Goal: Task Accomplishment & Management: Use online tool/utility

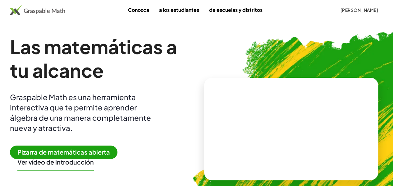
click at [301, 52] on img at bounding box center [324, 126] width 287 height 242
click at [341, 10] on font "[PERSON_NAME]" at bounding box center [360, 10] width 38 height 6
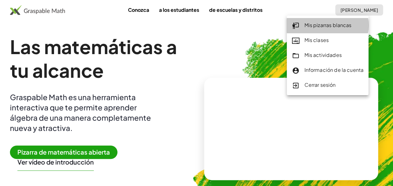
click at [327, 25] on font "Mis pizarras blancas" at bounding box center [327, 25] width 47 height 7
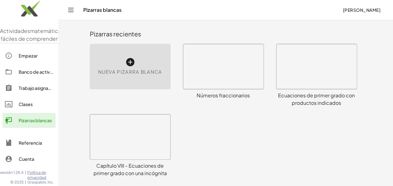
scroll to position [31, 0]
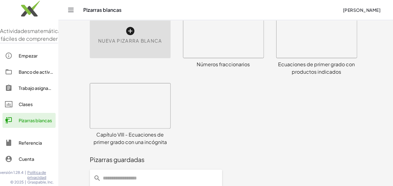
click at [226, 42] on div at bounding box center [223, 35] width 80 height 45
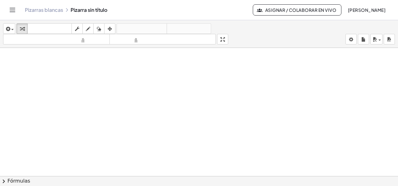
click at [9, 10] on icon "Cambiar navegación" at bounding box center [12, 9] width 7 height 7
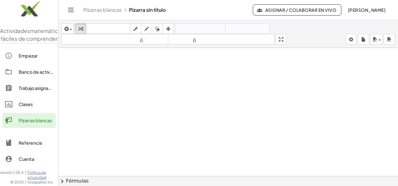
click at [28, 123] on font "Pizarras blancas" at bounding box center [35, 120] width 33 height 6
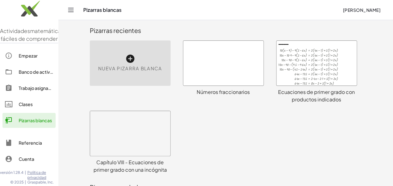
scroll to position [139, 0]
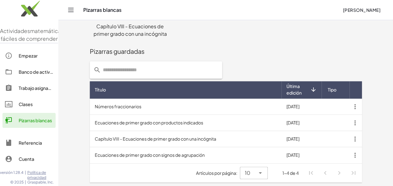
click at [105, 105] on td "Números fraccionarios" at bounding box center [186, 107] width 192 height 16
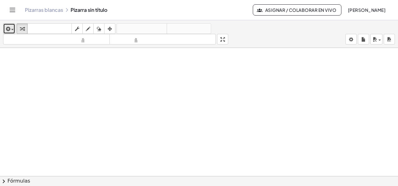
click at [11, 28] on span "button" at bounding box center [10, 29] width 1 height 4
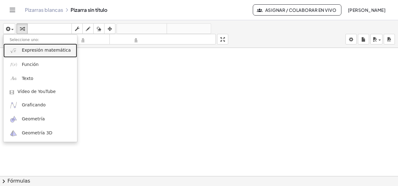
click at [22, 50] on font "Expresión matemática" at bounding box center [46, 50] width 49 height 5
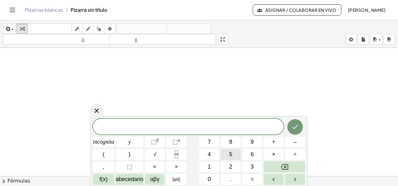
click at [231, 156] on font "5" at bounding box center [230, 154] width 3 height 6
click at [272, 151] on span "×" at bounding box center [273, 154] width 3 height 8
click at [110, 152] on button "(" at bounding box center [103, 154] width 21 height 11
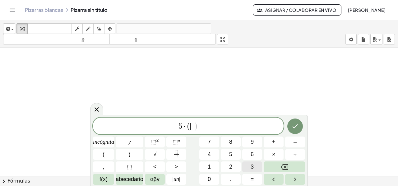
click at [248, 164] on button "3" at bounding box center [252, 166] width 20 height 11
click at [179, 154] on icon "Fracción" at bounding box center [176, 154] width 8 height 8
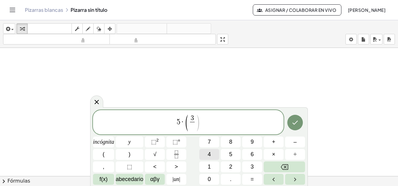
click at [208, 156] on font "4" at bounding box center [209, 154] width 3 height 6
click at [199, 121] on span ")" at bounding box center [197, 123] width 5 height 18
click at [127, 150] on button ")" at bounding box center [130, 154] width 28 height 11
click at [296, 119] on icon "Hecho" at bounding box center [294, 122] width 7 height 7
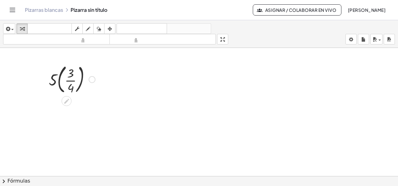
click at [58, 81] on div at bounding box center [72, 79] width 53 height 34
drag, startPoint x: 61, startPoint y: 113, endPoint x: 74, endPoint y: 125, distance: 17.6
click at [74, 125] on div at bounding box center [72, 110] width 53 height 31
click at [85, 111] on div at bounding box center [86, 111] width 7 height 7
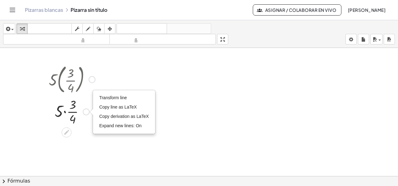
click at [85, 111] on div "Transform line Copy line as LaTeX Copy derivation as LaTeX Expand new lines: On" at bounding box center [86, 111] width 7 height 7
click at [69, 133] on icon at bounding box center [66, 132] width 7 height 7
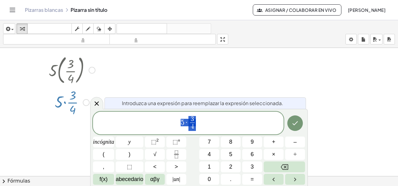
scroll to position [10, 0]
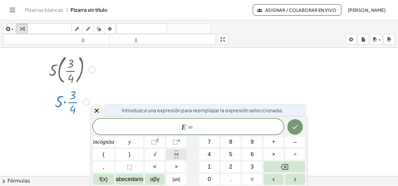
click at [174, 157] on icon "Fracción" at bounding box center [176, 154] width 8 height 8
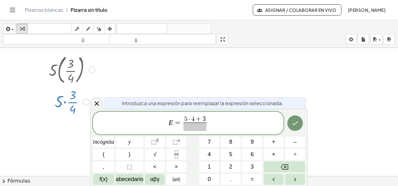
click at [193, 126] on span at bounding box center [194, 126] width 23 height 8
click at [290, 124] on button "Hecho" at bounding box center [295, 123] width 16 height 16
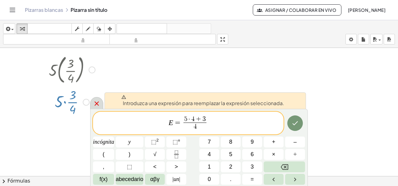
click at [93, 103] on icon at bounding box center [96, 103] width 7 height 7
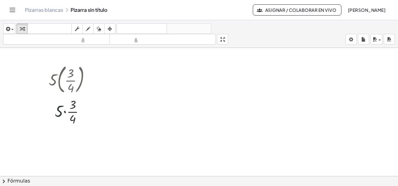
scroll to position [0, 0]
click at [69, 67] on div at bounding box center [72, 79] width 53 height 34
click at [110, 28] on icon "button" at bounding box center [110, 28] width 4 height 7
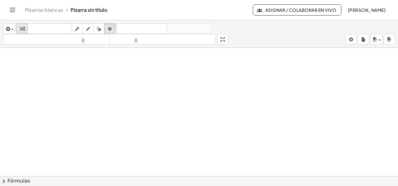
click at [23, 30] on icon "button" at bounding box center [22, 28] width 4 height 7
click at [10, 27] on span "button" at bounding box center [10, 29] width 1 height 4
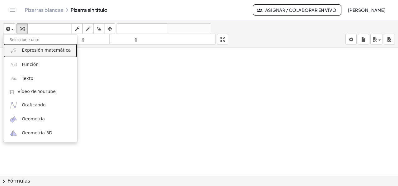
click at [21, 51] on link "Expresión matemática" at bounding box center [40, 51] width 74 height 14
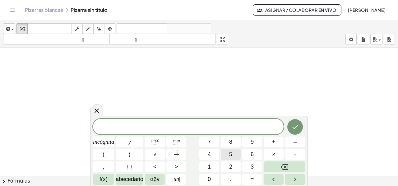
click at [229, 154] on font "5" at bounding box center [230, 154] width 3 height 6
click at [102, 154] on button "(" at bounding box center [103, 154] width 21 height 11
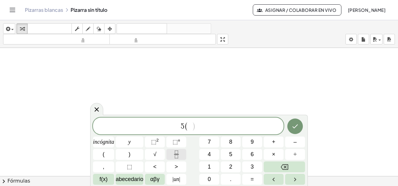
click at [177, 153] on icon "Fracción" at bounding box center [176, 154] width 8 height 8
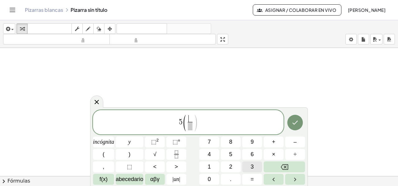
click at [251, 166] on font "3" at bounding box center [251, 166] width 3 height 6
click at [189, 125] on span "​" at bounding box center [190, 126] width 5 height 8
click at [208, 150] on span "4" at bounding box center [209, 154] width 3 height 8
click at [137, 153] on button ")" at bounding box center [130, 154] width 28 height 11
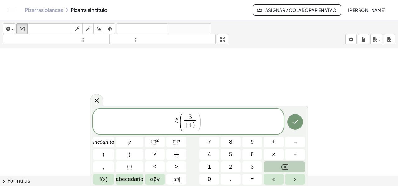
click at [288, 167] on button "Retroceso" at bounding box center [284, 166] width 41 height 11
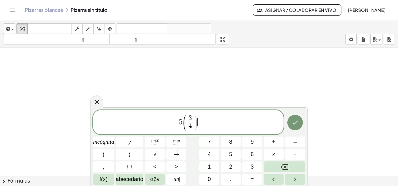
click at [198, 123] on span ")" at bounding box center [195, 123] width 5 height 18
click at [138, 152] on button ")" at bounding box center [130, 154] width 28 height 11
click at [273, 143] on font "+" at bounding box center [273, 142] width 3 height 6
click at [231, 166] on font "2" at bounding box center [230, 166] width 3 height 6
click at [108, 157] on button "(" at bounding box center [103, 154] width 21 height 11
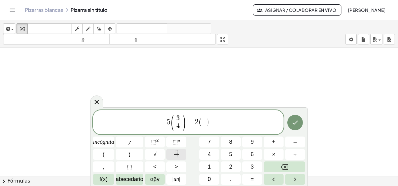
click at [176, 155] on icon "Fracción" at bounding box center [176, 154] width 8 height 8
click at [211, 164] on button "1" at bounding box center [209, 166] width 20 height 11
click at [203, 128] on span at bounding box center [204, 126] width 5 height 8
click at [233, 167] on button "2" at bounding box center [231, 166] width 20 height 11
click at [211, 121] on span "5 ( 3 4 ​ ) + 2 ( 1 2 ​ ) ​" at bounding box center [188, 123] width 190 height 18
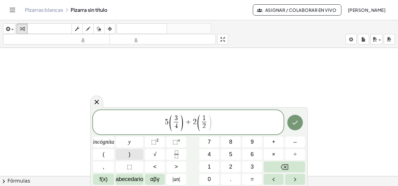
click at [131, 154] on button ")" at bounding box center [130, 154] width 28 height 11
click at [295, 121] on icon "Hecho" at bounding box center [294, 122] width 7 height 7
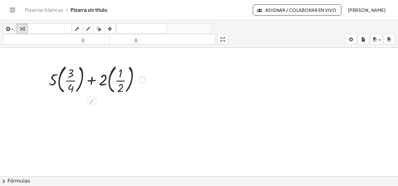
click at [59, 78] on div at bounding box center [97, 79] width 102 height 34
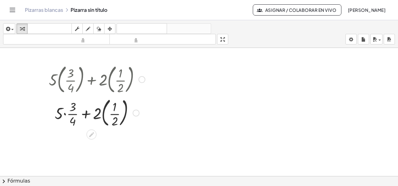
click at [103, 112] on div at bounding box center [97, 112] width 102 height 34
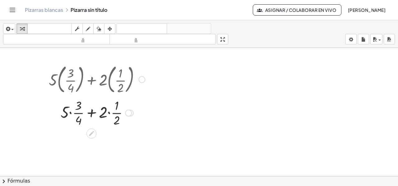
click at [71, 112] on div at bounding box center [97, 112] width 102 height 31
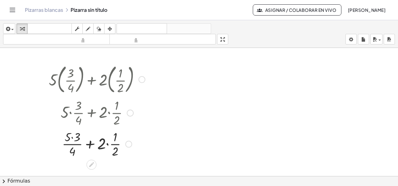
click at [107, 144] on div at bounding box center [97, 143] width 102 height 31
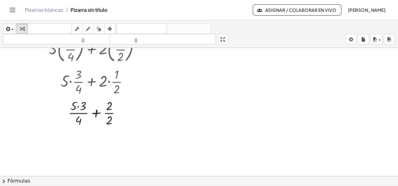
scroll to position [62, 0]
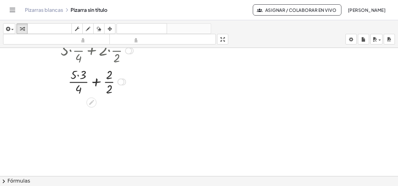
click at [78, 75] on div at bounding box center [97, 81] width 102 height 31
click at [108, 113] on div at bounding box center [97, 112] width 102 height 31
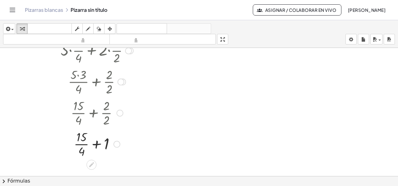
click at [95, 144] on div at bounding box center [97, 143] width 102 height 31
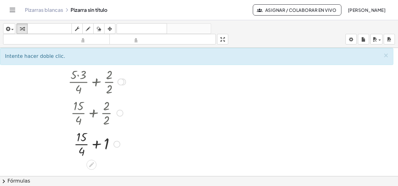
click at [96, 144] on div at bounding box center [97, 143] width 102 height 31
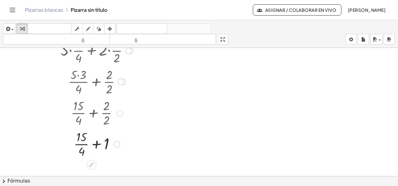
click at [96, 144] on div at bounding box center [97, 143] width 102 height 31
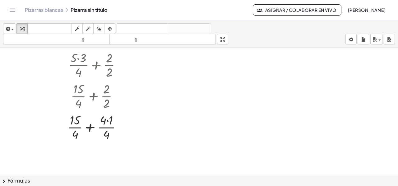
scroll to position [93, 0]
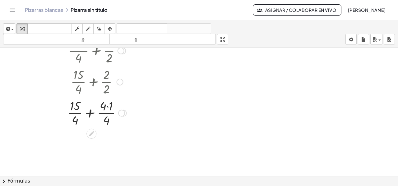
click at [106, 107] on div at bounding box center [97, 112] width 102 height 31
click at [107, 107] on div at bounding box center [97, 112] width 102 height 31
click at [94, 144] on div at bounding box center [97, 143] width 102 height 31
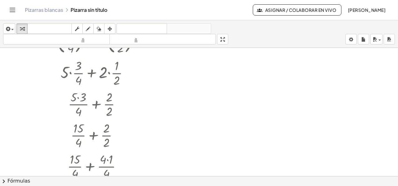
scroll to position [0, 0]
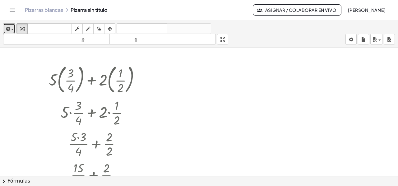
click at [9, 27] on icon "button" at bounding box center [8, 28] width 6 height 7
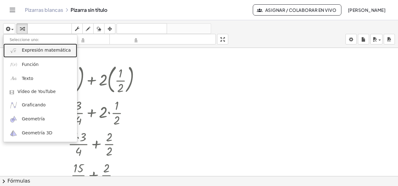
click at [48, 50] on font "Expresión matemática" at bounding box center [46, 50] width 49 height 5
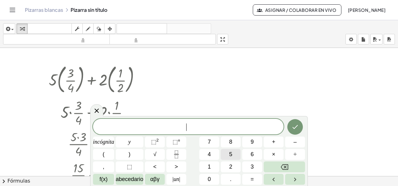
click at [234, 153] on button "5" at bounding box center [231, 154] width 20 height 11
click at [99, 155] on button "(" at bounding box center [103, 154] width 21 height 11
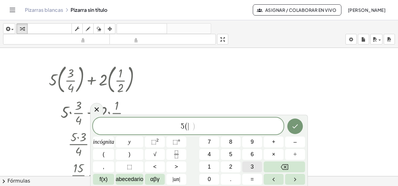
click at [250, 169] on font "3" at bounding box center [251, 166] width 3 height 6
click at [289, 163] on button "Retroceso" at bounding box center [284, 166] width 41 height 11
click at [172, 154] on button "Fracción" at bounding box center [176, 154] width 20 height 11
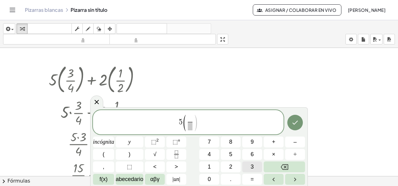
click at [251, 167] on font "3" at bounding box center [251, 166] width 3 height 6
drag, startPoint x: 190, startPoint y: 127, endPoint x: 199, endPoint y: 135, distance: 12.1
click at [190, 126] on span "​" at bounding box center [190, 126] width 5 height 8
click at [213, 151] on button "4" at bounding box center [209, 154] width 20 height 11
click at [201, 119] on span "5 ( 3 4 ​ ​ )" at bounding box center [188, 123] width 190 height 18
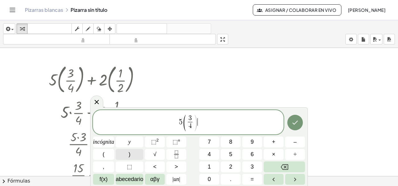
click at [122, 154] on button ")" at bounding box center [130, 154] width 28 height 11
click at [291, 142] on button "–" at bounding box center [295, 141] width 20 height 11
click at [226, 168] on button "2" at bounding box center [231, 166] width 20 height 11
click at [102, 155] on button "(" at bounding box center [103, 154] width 21 height 11
click at [173, 155] on icon "Fracción" at bounding box center [176, 154] width 8 height 8
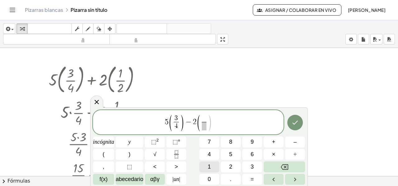
click at [205, 166] on button "1" at bounding box center [209, 166] width 20 height 11
click at [205, 127] on span "​" at bounding box center [204, 126] width 5 height 8
click at [232, 165] on button "2" at bounding box center [231, 166] width 20 height 11
click at [211, 121] on span ")" at bounding box center [209, 123] width 5 height 18
click at [124, 154] on button ")" at bounding box center [130, 154] width 28 height 11
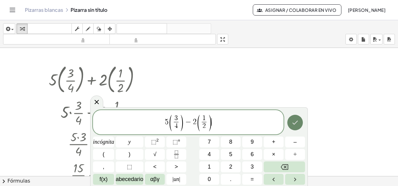
click at [298, 123] on icon "Hecho" at bounding box center [294, 122] width 7 height 7
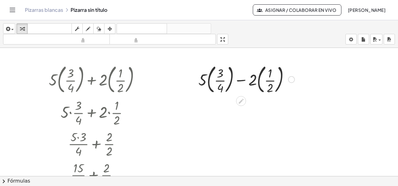
click at [209, 80] on div at bounding box center [246, 79] width 102 height 34
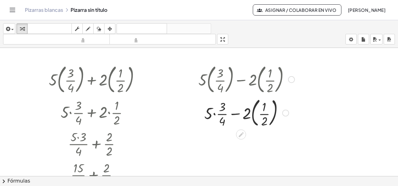
click at [254, 113] on div at bounding box center [246, 112] width 102 height 34
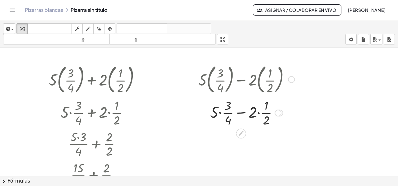
click at [220, 113] on div at bounding box center [246, 112] width 102 height 31
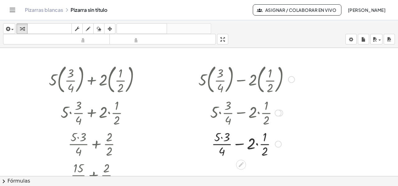
click at [256, 144] on div at bounding box center [246, 143] width 102 height 31
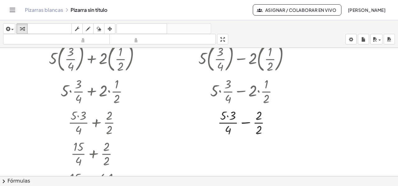
scroll to position [31, 0]
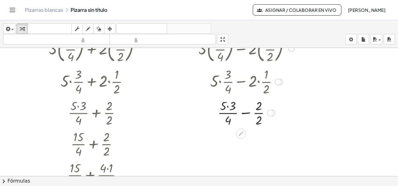
click at [227, 106] on div at bounding box center [246, 112] width 102 height 31
click at [256, 143] on div at bounding box center [246, 143] width 102 height 31
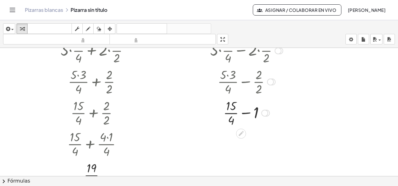
click at [246, 112] on div at bounding box center [246, 112] width 102 height 31
click at [257, 137] on div at bounding box center [246, 143] width 102 height 31
click at [243, 143] on div at bounding box center [246, 143] width 102 height 31
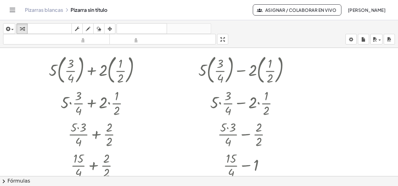
scroll to position [0, 0]
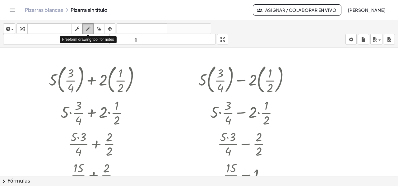
click at [86, 28] on icon "button" at bounding box center [88, 28] width 4 height 7
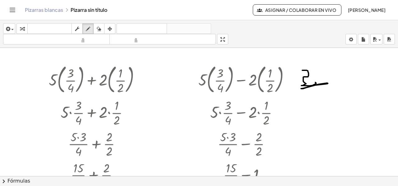
drag, startPoint x: 302, startPoint y: 70, endPoint x: 315, endPoint y: 82, distance: 17.8
click at [315, 82] on div at bounding box center [199, 176] width 398 height 257
click at [98, 27] on icon "button" at bounding box center [99, 28] width 4 height 7
click at [306, 74] on div at bounding box center [199, 176] width 398 height 257
click at [326, 82] on div at bounding box center [199, 176] width 398 height 257
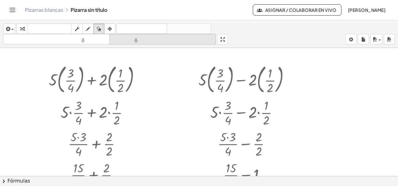
drag, startPoint x: 88, startPoint y: 28, endPoint x: 125, endPoint y: 43, distance: 39.6
click at [89, 29] on icon "button" at bounding box center [88, 28] width 4 height 7
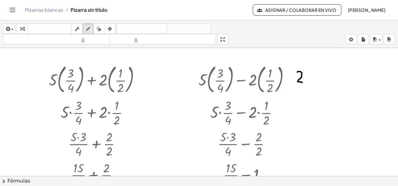
drag, startPoint x: 299, startPoint y: 71, endPoint x: 302, endPoint y: 81, distance: 11.1
click at [302, 82] on div at bounding box center [199, 176] width 398 height 257
drag, startPoint x: 306, startPoint y: 70, endPoint x: 306, endPoint y: 81, distance: 11.5
click at [306, 81] on div at bounding box center [199, 176] width 398 height 257
drag, startPoint x: 291, startPoint y: 87, endPoint x: 314, endPoint y: 85, distance: 23.7
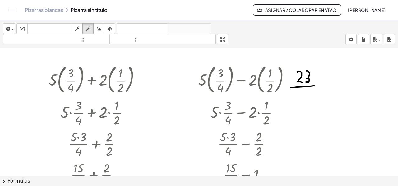
click at [314, 85] on div at bounding box center [199, 176] width 398 height 257
drag, startPoint x: 303, startPoint y: 89, endPoint x: 310, endPoint y: 94, distance: 8.6
click at [310, 94] on div at bounding box center [199, 176] width 398 height 257
drag, startPoint x: 306, startPoint y: 89, endPoint x: 306, endPoint y: 101, distance: 12.4
click at [306, 101] on div at bounding box center [199, 176] width 398 height 257
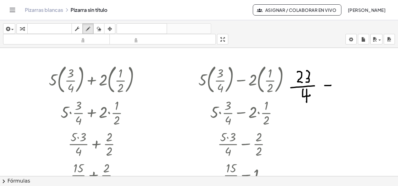
drag, startPoint x: 324, startPoint y: 85, endPoint x: 330, endPoint y: 84, distance: 5.7
click at [331, 84] on div at bounding box center [199, 176] width 398 height 257
drag, startPoint x: 349, startPoint y: 70, endPoint x: 349, endPoint y: 82, distance: 11.8
click at [349, 81] on div at bounding box center [199, 176] width 398 height 257
drag, startPoint x: 350, startPoint y: 70, endPoint x: 356, endPoint y: 71, distance: 6.0
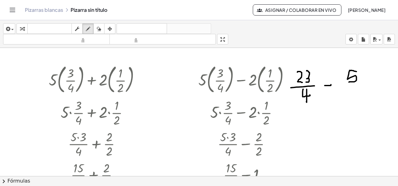
click at [356, 71] on div at bounding box center [199, 176] width 398 height 257
drag, startPoint x: 343, startPoint y: 87, endPoint x: 359, endPoint y: 91, distance: 15.9
click at [363, 87] on div at bounding box center [199, 176] width 398 height 257
drag, startPoint x: 349, startPoint y: 92, endPoint x: 360, endPoint y: 102, distance: 15.0
click at [360, 102] on div at bounding box center [199, 176] width 398 height 257
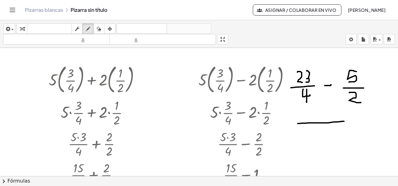
drag, startPoint x: 297, startPoint y: 123, endPoint x: 341, endPoint y: 120, distance: 43.6
click at [343, 120] on div at bounding box center [199, 176] width 398 height 257
click at [316, 128] on div at bounding box center [199, 176] width 398 height 257
drag, startPoint x: 299, startPoint y: 107, endPoint x: 310, endPoint y: 113, distance: 11.8
click at [310, 113] on div at bounding box center [199, 176] width 398 height 257
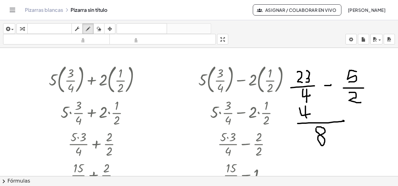
drag, startPoint x: 305, startPoint y: 105, endPoint x: 306, endPoint y: 117, distance: 11.9
click at [306, 117] on div at bounding box center [199, 176] width 398 height 257
drag, startPoint x: 310, startPoint y: 105, endPoint x: 313, endPoint y: 112, distance: 6.7
click at [313, 112] on div at bounding box center [199, 176] width 398 height 257
drag, startPoint x: 319, startPoint y: 110, endPoint x: 286, endPoint y: 96, distance: 35.7
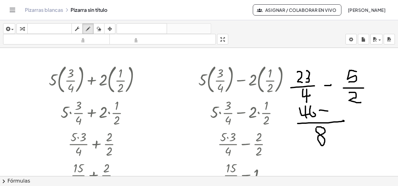
click at [328, 110] on div at bounding box center [199, 176] width 398 height 257
drag, startPoint x: 329, startPoint y: 103, endPoint x: 337, endPoint y: 111, distance: 11.4
click at [337, 112] on div at bounding box center [199, 176] width 398 height 257
click at [342, 101] on div at bounding box center [199, 176] width 398 height 257
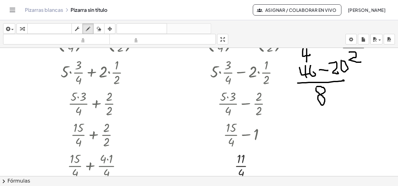
scroll to position [31, 0]
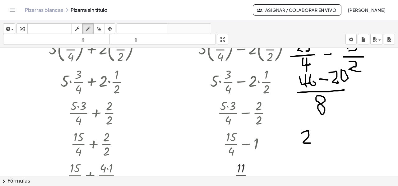
drag, startPoint x: 301, startPoint y: 133, endPoint x: 310, endPoint y: 142, distance: 13.0
click at [310, 142] on div at bounding box center [199, 145] width 398 height 257
drag, startPoint x: 320, startPoint y: 131, endPoint x: 321, endPoint y: 140, distance: 8.8
click at [321, 140] on div at bounding box center [199, 145] width 398 height 257
drag, startPoint x: 300, startPoint y: 144, endPoint x: 327, endPoint y: 145, distance: 26.4
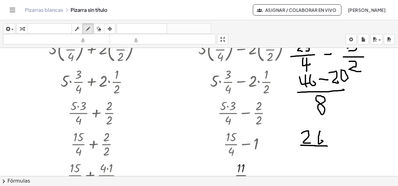
click at [327, 145] on div at bounding box center [199, 145] width 398 height 257
drag, startPoint x: 314, startPoint y: 149, endPoint x: 310, endPoint y: 148, distance: 3.3
click at [310, 148] on div at bounding box center [199, 145] width 398 height 257
click at [9, 30] on icon "button" at bounding box center [8, 28] width 6 height 7
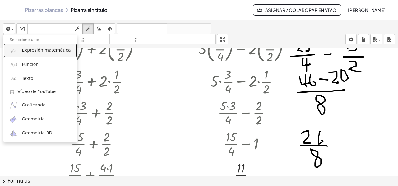
click at [39, 49] on font "Expresión matemática" at bounding box center [46, 50] width 49 height 5
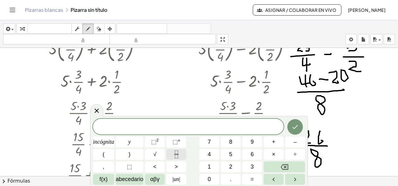
click at [173, 155] on icon "Fracción" at bounding box center [176, 154] width 8 height 8
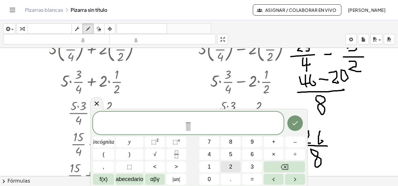
click at [229, 167] on font "2" at bounding box center [230, 166] width 3 height 6
click at [250, 168] on button "3" at bounding box center [252, 166] width 20 height 11
click at [186, 128] on span at bounding box center [188, 126] width 8 height 8
click at [205, 153] on button "4" at bounding box center [209, 154] width 20 height 11
click at [198, 120] on span "2 3 4 ​ ​" at bounding box center [188, 123] width 190 height 16
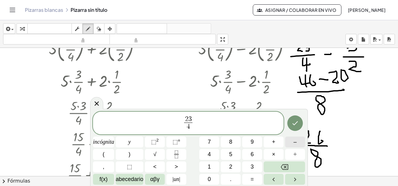
click at [293, 142] on button "–" at bounding box center [295, 141] width 20 height 11
click at [232, 154] on font "5" at bounding box center [230, 154] width 3 height 6
click at [175, 151] on icon "Fracción" at bounding box center [176, 154] width 8 height 8
click at [232, 163] on span "2" at bounding box center [230, 167] width 3 height 8
click at [297, 120] on icon "Hecho" at bounding box center [294, 122] width 7 height 7
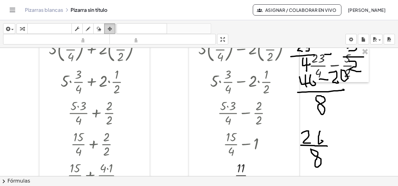
click at [111, 27] on icon "button" at bounding box center [110, 28] width 4 height 7
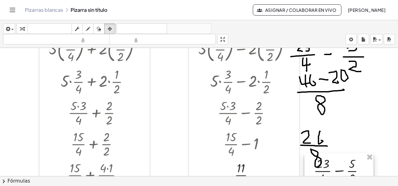
drag, startPoint x: 327, startPoint y: 71, endPoint x: 332, endPoint y: 177, distance: 105.4
click at [332, 177] on div "insertar Seleccione uno: Expresión matemática Función Texto Vídeo de YouTube Gr…" at bounding box center [199, 103] width 398 height 166
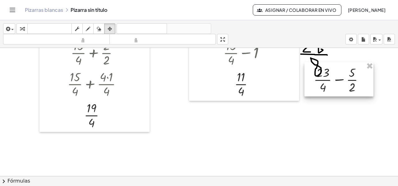
scroll to position [124, 0]
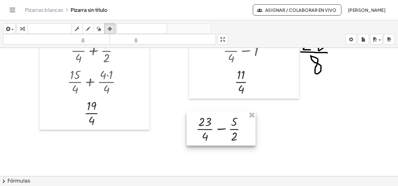
drag, startPoint x: 332, startPoint y: 86, endPoint x: 215, endPoint y: 137, distance: 128.0
click at [215, 137] on div at bounding box center [220, 128] width 69 height 34
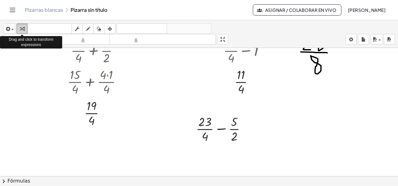
click at [21, 26] on icon "button" at bounding box center [22, 28] width 4 height 7
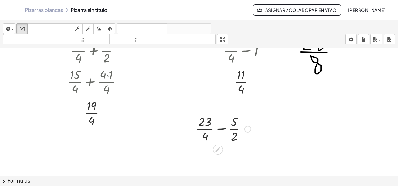
click at [222, 130] on div at bounding box center [223, 128] width 61 height 31
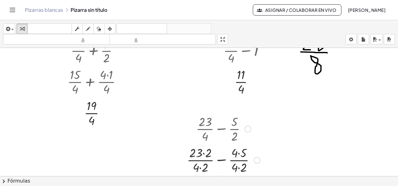
click at [204, 153] on div at bounding box center [224, 159] width 80 height 31
click at [236, 152] on div at bounding box center [223, 159] width 73 height 31
click at [201, 167] on div at bounding box center [223, 159] width 73 height 31
click at [234, 166] on div at bounding box center [223, 159] width 70 height 31
click at [219, 160] on div at bounding box center [223, 159] width 67 height 31
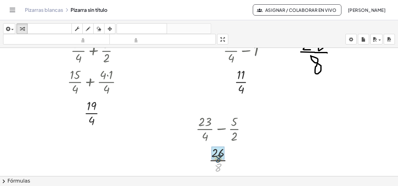
drag, startPoint x: 221, startPoint y: 166, endPoint x: 221, endPoint y: 159, distance: 7.2
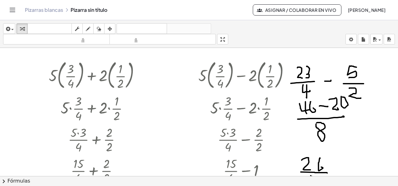
scroll to position [0, 0]
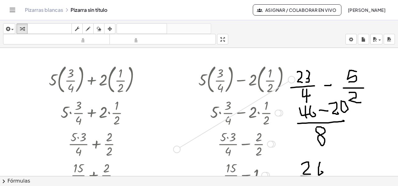
drag, startPoint x: 294, startPoint y: 78, endPoint x: 177, endPoint y: 149, distance: 137.2
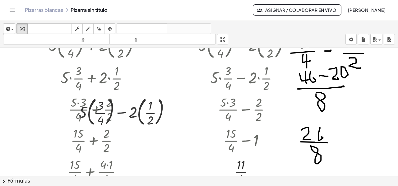
scroll to position [62, 0]
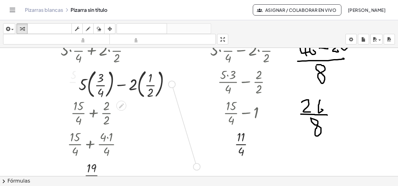
drag, startPoint x: 174, startPoint y: 84, endPoint x: 199, endPoint y: 168, distance: 88.4
click at [199, 168] on div "+ · 5 · ( · 3 · 4 ) + · 2 · ( · 1 · 2 ) + · 5 · · 3 · 4 + · 2 · ( · 1 · 2 ) + ·…" at bounding box center [199, 179] width 398 height 386
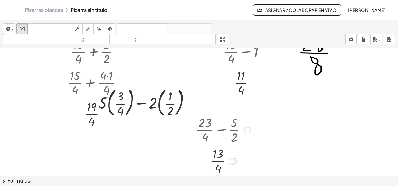
scroll to position [124, 0]
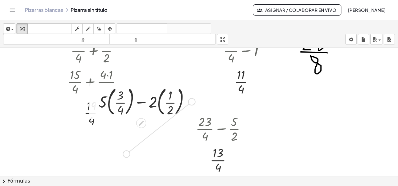
drag, startPoint x: 190, startPoint y: 102, endPoint x: 125, endPoint y: 157, distance: 85.1
click at [125, 157] on div "+ · 5 · ( · 3 · 4 ) + · 2 · ( · 1 · 2 ) + · 5 · · 3 · 4 + · 2 · ( · 1 · 2 ) + ·…" at bounding box center [199, 117] width 398 height 386
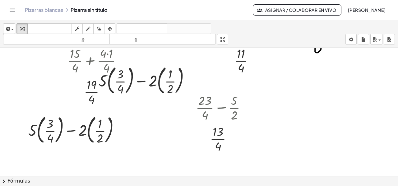
scroll to position [155, 0]
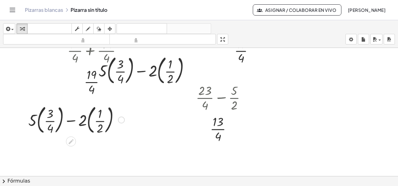
click at [38, 120] on div at bounding box center [76, 120] width 102 height 34
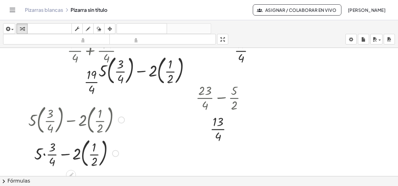
click at [82, 153] on div at bounding box center [76, 153] width 102 height 34
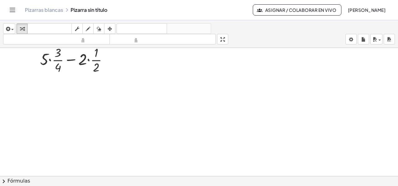
scroll to position [218, 0]
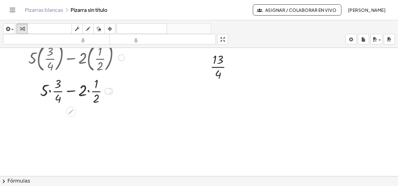
click at [50, 90] on div at bounding box center [76, 90] width 102 height 31
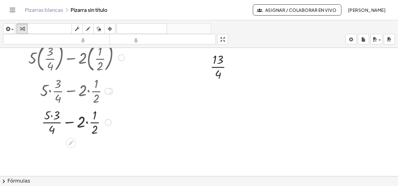
click at [87, 122] on div at bounding box center [76, 121] width 102 height 31
click at [57, 114] on div at bounding box center [76, 121] width 102 height 31
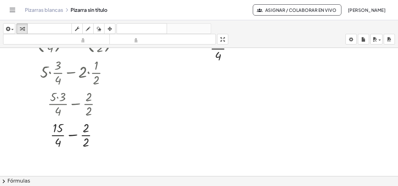
scroll to position [249, 0]
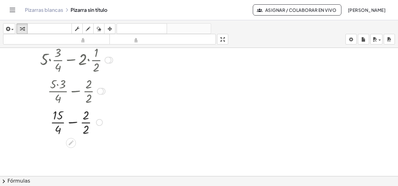
click at [74, 122] on div at bounding box center [76, 121] width 102 height 31
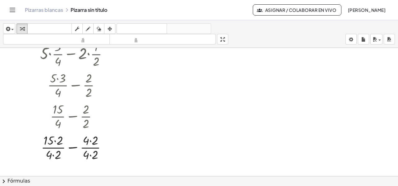
scroll to position [257, 0]
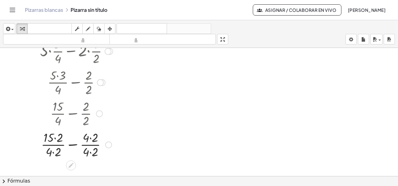
click at [54, 138] on div at bounding box center [76, 143] width 102 height 31
click at [88, 136] on div at bounding box center [76, 143] width 102 height 31
click at [51, 153] on div at bounding box center [76, 143] width 102 height 31
drag, startPoint x: 52, startPoint y: 152, endPoint x: 56, endPoint y: 154, distance: 4.6
click at [52, 152] on div at bounding box center [76, 143] width 102 height 31
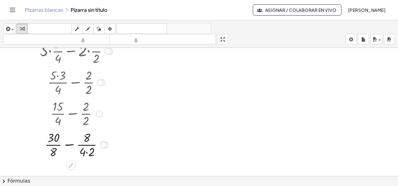
click at [85, 151] on div at bounding box center [76, 143] width 102 height 31
click at [86, 154] on div at bounding box center [76, 143] width 102 height 31
click at [78, 144] on div at bounding box center [76, 143] width 102 height 31
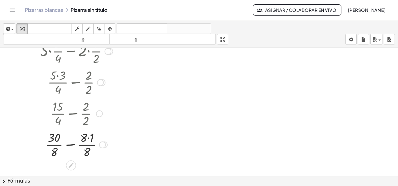
click at [88, 136] on div at bounding box center [76, 143] width 102 height 31
click at [71, 144] on div at bounding box center [76, 143] width 102 height 31
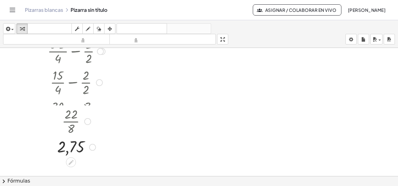
drag, startPoint x: 89, startPoint y: 114, endPoint x: 92, endPoint y: 153, distance: 39.2
click at [71, 147] on div "2,75" at bounding box center [71, 147] width 0 height 0
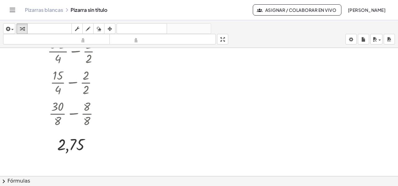
scroll to position [319, 0]
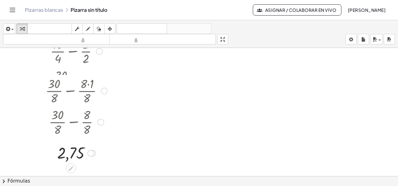
drag, startPoint x: 99, startPoint y: 81, endPoint x: 101, endPoint y: 125, distance: 43.2
click at [71, 122] on div "+ · 30 · 8 − · 8 · 8" at bounding box center [71, 122] width 0 height 0
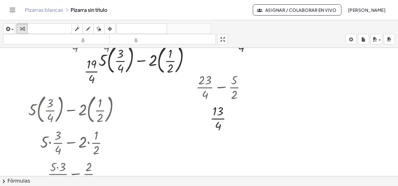
scroll to position [164, 0]
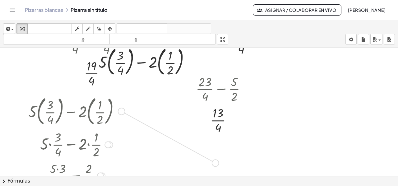
drag, startPoint x: 122, startPoint y: 113, endPoint x: 218, endPoint y: 164, distance: 108.5
click at [218, 164] on div "+ · 5 · ( · 3 · 4 ) + · 2 · ( · 1 · 2 ) + · 5 · · 3 · 4 + · 2 · ( · 1 · 2 ) + ·…" at bounding box center [199, 77] width 398 height 386
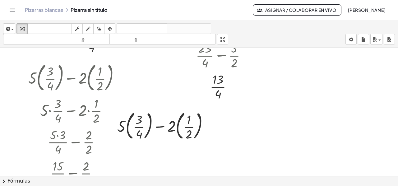
scroll to position [226, 0]
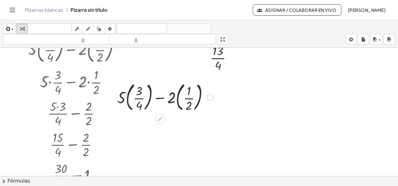
click at [128, 101] on div at bounding box center [165, 97] width 102 height 34
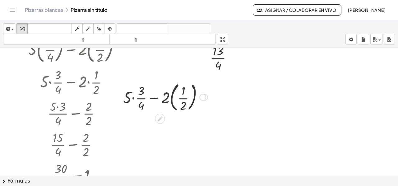
click at [172, 99] on div at bounding box center [165, 97] width 91 height 34
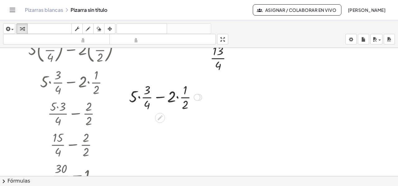
click at [139, 99] on div at bounding box center [165, 96] width 79 height 31
drag, startPoint x: 176, startPoint y: 96, endPoint x: 185, endPoint y: 102, distance: 11.0
click at [176, 97] on div at bounding box center [165, 96] width 76 height 31
click at [148, 89] on div at bounding box center [165, 96] width 64 height 31
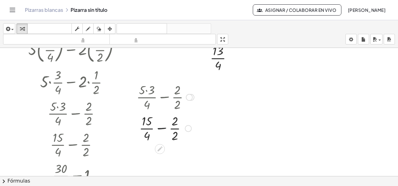
click at [160, 127] on div at bounding box center [165, 127] width 64 height 31
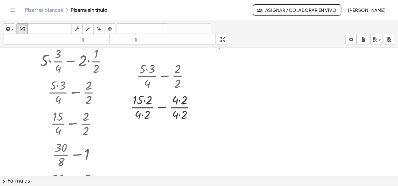
scroll to position [257, 0]
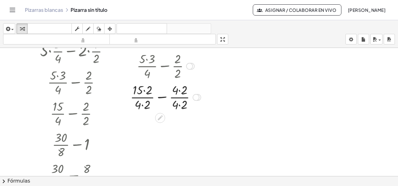
click at [144, 89] on div at bounding box center [165, 96] width 77 height 31
click at [177, 88] on div at bounding box center [165, 96] width 73 height 31
click at [142, 105] on div at bounding box center [165, 96] width 73 height 31
click at [177, 104] on div at bounding box center [166, 96] width 70 height 31
click at [161, 96] on div at bounding box center [165, 96] width 64 height 31
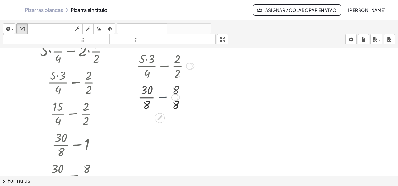
click at [161, 96] on div at bounding box center [165, 96] width 64 height 31
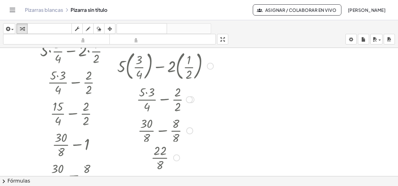
drag, startPoint x: 181, startPoint y: 96, endPoint x: 180, endPoint y: 185, distance: 88.6
click at [180, 185] on div "insertar Seleccione uno: Expresión matemática Función Texto Vídeo de YouTube Gr…" at bounding box center [199, 103] width 398 height 166
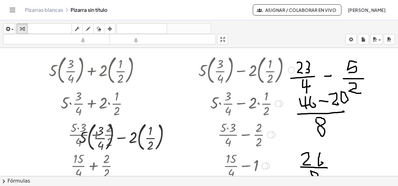
scroll to position [0, 0]
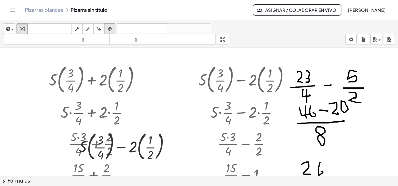
click at [112, 29] on div "button" at bounding box center [110, 28] width 8 height 7
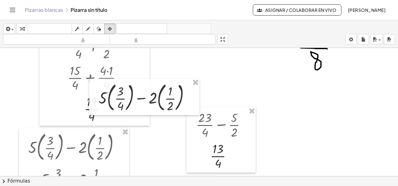
scroll to position [155, 0]
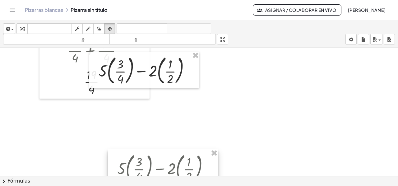
drag, startPoint x: 212, startPoint y: 153, endPoint x: 215, endPoint y: 142, distance: 11.2
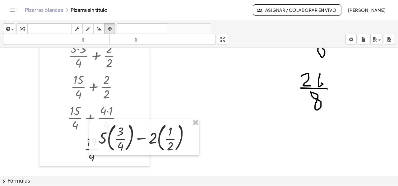
scroll to position [62, 0]
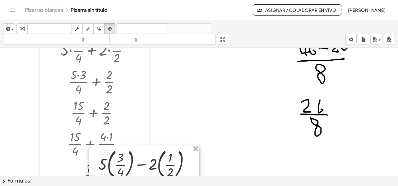
drag, startPoint x: 199, startPoint y: 149, endPoint x: 205, endPoint y: 143, distance: 8.2
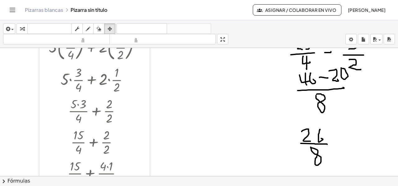
scroll to position [0, 0]
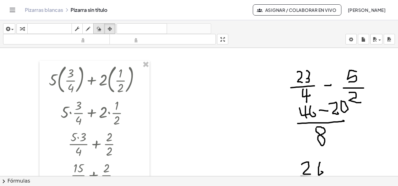
click at [100, 30] on icon "button" at bounding box center [99, 28] width 4 height 7
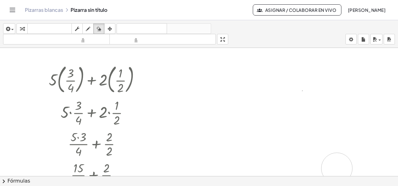
drag, startPoint x: 289, startPoint y: 75, endPoint x: 334, endPoint y: 162, distance: 98.4
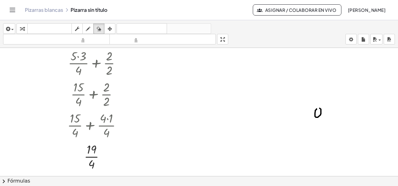
scroll to position [93, 0]
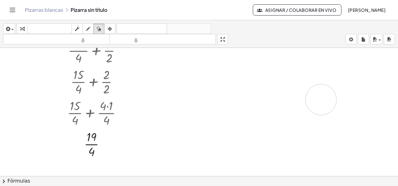
drag, startPoint x: 314, startPoint y: 99, endPoint x: 321, endPoint y: 99, distance: 6.2
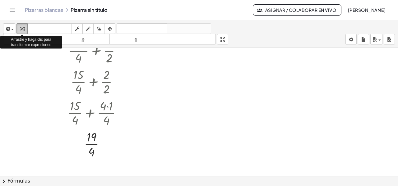
click at [21, 28] on icon "button" at bounding box center [22, 28] width 4 height 7
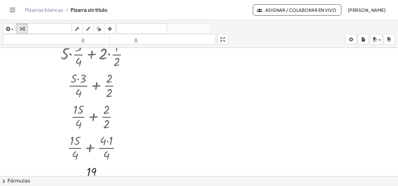
scroll to position [0, 0]
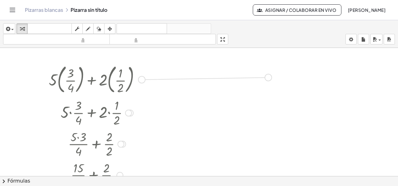
drag, startPoint x: 144, startPoint y: 78, endPoint x: 273, endPoint y: 77, distance: 128.3
click at [273, 77] on div "+ · 5 · ( · 3 · 4 ) + · 2 · ( · 1 · 2 ) + · 5 · · 3 · 4 + · 2 · ( · 1 · 2 ) + ·…" at bounding box center [199, 176] width 398 height 257
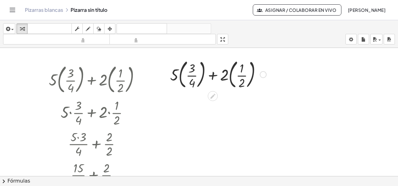
click at [180, 76] on div at bounding box center [218, 74] width 102 height 34
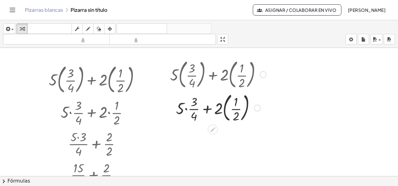
click at [224, 107] on div at bounding box center [218, 107] width 102 height 34
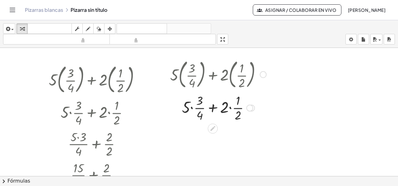
click at [191, 108] on div at bounding box center [218, 107] width 102 height 31
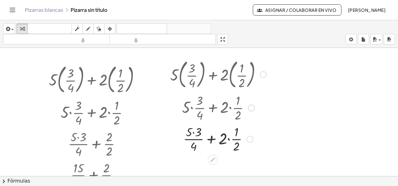
click at [227, 139] on div at bounding box center [218, 138] width 102 height 31
click at [228, 138] on div at bounding box center [218, 138] width 102 height 31
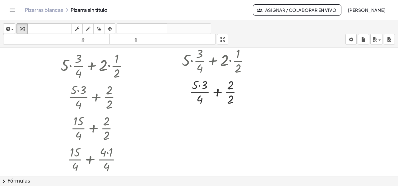
scroll to position [62, 0]
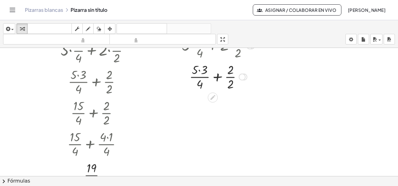
click at [199, 69] on div at bounding box center [218, 76] width 102 height 31
click at [213, 108] on div at bounding box center [218, 107] width 102 height 31
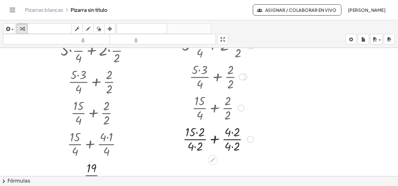
click at [196, 132] on div at bounding box center [218, 138] width 102 height 31
click at [194, 146] on div at bounding box center [218, 138] width 102 height 31
click at [228, 132] on div at bounding box center [218, 138] width 102 height 31
click at [229, 145] on div at bounding box center [218, 138] width 102 height 31
click at [214, 140] on div at bounding box center [218, 138] width 102 height 31
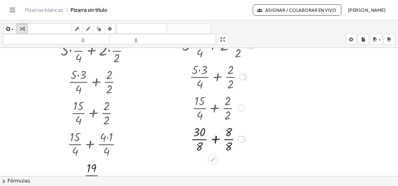
click at [214, 140] on div at bounding box center [218, 138] width 102 height 31
drag, startPoint x: 228, startPoint y: 139, endPoint x: 232, endPoint y: 180, distance: 41.2
click at [232, 180] on div "insertar Seleccione uno: Expresión matemática Función Texto Vídeo de YouTube Gr…" at bounding box center [199, 103] width 398 height 166
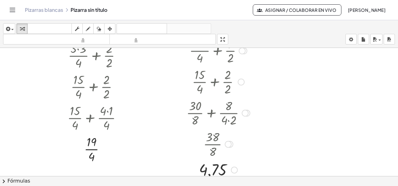
scroll to position [124, 0]
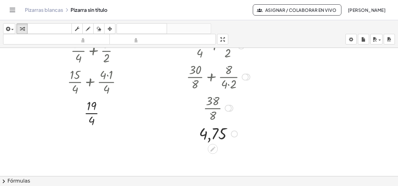
drag, startPoint x: 215, startPoint y: 114, endPoint x: 214, endPoint y: 99, distance: 15.5
click at [214, 99] on div at bounding box center [218, 107] width 102 height 31
click at [159, 26] on font "deshacer" at bounding box center [141, 29] width 47 height 6
click at [154, 27] on font "deshacer" at bounding box center [141, 29] width 47 height 6
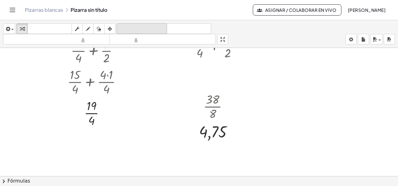
click at [143, 31] on font "deshacer" at bounding box center [141, 29] width 47 height 6
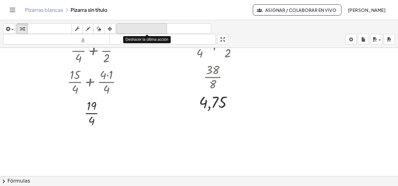
click at [143, 31] on font "deshacer" at bounding box center [141, 29] width 47 height 6
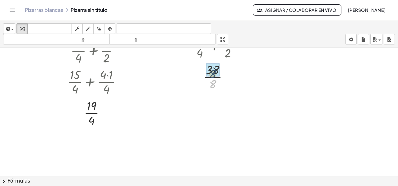
drag, startPoint x: 213, startPoint y: 84, endPoint x: 213, endPoint y: 74, distance: 10.6
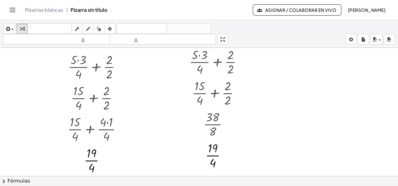
scroll to position [0, 0]
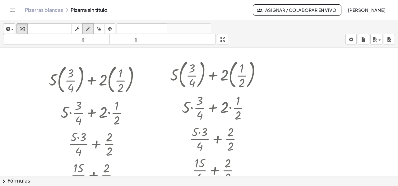
click at [86, 28] on icon "button" at bounding box center [88, 28] width 4 height 7
drag, startPoint x: 285, startPoint y: 63, endPoint x: 289, endPoint y: 74, distance: 12.0
click at [289, 74] on div at bounding box center [199, 176] width 398 height 257
drag, startPoint x: 296, startPoint y: 60, endPoint x: 300, endPoint y: 76, distance: 16.1
click at [300, 76] on div at bounding box center [199, 176] width 398 height 257
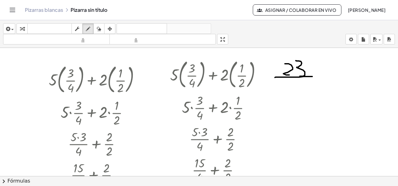
drag, startPoint x: 278, startPoint y: 76, endPoint x: 293, endPoint y: 80, distance: 14.9
click at [309, 76] on div at bounding box center [199, 176] width 398 height 257
drag, startPoint x: 290, startPoint y: 85, endPoint x: 299, endPoint y: 86, distance: 9.5
click at [299, 86] on div at bounding box center [199, 176] width 398 height 257
drag, startPoint x: 296, startPoint y: 82, endPoint x: 299, endPoint y: 94, distance: 12.0
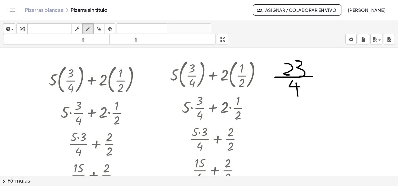
click at [298, 95] on div at bounding box center [199, 176] width 398 height 257
drag, startPoint x: 321, startPoint y: 71, endPoint x: 322, endPoint y: 79, distance: 8.8
click at [322, 79] on div at bounding box center [199, 176] width 398 height 257
drag, startPoint x: 319, startPoint y: 75, endPoint x: 323, endPoint y: 76, distance: 4.4
click at [323, 76] on div at bounding box center [199, 176] width 398 height 257
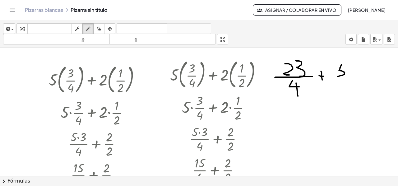
drag, startPoint x: 341, startPoint y: 64, endPoint x: 337, endPoint y: 76, distance: 12.8
click at [337, 76] on div at bounding box center [199, 176] width 398 height 257
drag, startPoint x: 341, startPoint y: 64, endPoint x: 348, endPoint y: 64, distance: 7.5
click at [348, 64] on div at bounding box center [199, 176] width 398 height 257
drag, startPoint x: 332, startPoint y: 79, endPoint x: 347, endPoint y: 81, distance: 14.7
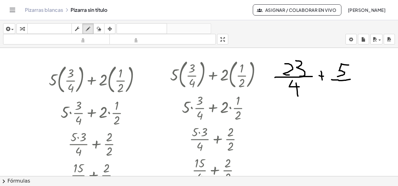
click at [350, 78] on div at bounding box center [199, 176] width 398 height 257
drag, startPoint x: 337, startPoint y: 84, endPoint x: 353, endPoint y: 90, distance: 16.4
click at [353, 90] on div at bounding box center [199, 176] width 398 height 257
drag, startPoint x: 283, startPoint y: 121, endPoint x: 360, endPoint y: 114, distance: 77.9
click at [363, 112] on div at bounding box center [199, 176] width 398 height 257
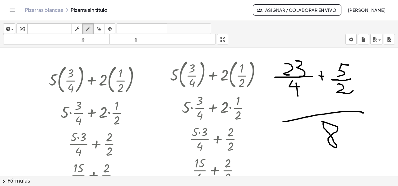
click at [324, 122] on div at bounding box center [199, 176] width 398 height 257
drag, startPoint x: 286, startPoint y: 102, endPoint x: 296, endPoint y: 108, distance: 12.0
click at [296, 108] on div at bounding box center [199, 176] width 398 height 257
drag, startPoint x: 294, startPoint y: 102, endPoint x: 299, endPoint y: 111, distance: 10.8
click at [299, 111] on div at bounding box center [199, 176] width 398 height 257
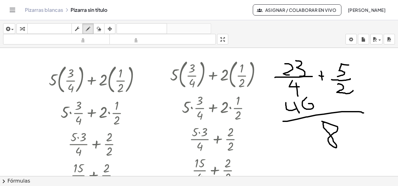
drag, startPoint x: 306, startPoint y: 97, endPoint x: 311, endPoint y: 103, distance: 8.1
click at [309, 103] on div at bounding box center [199, 176] width 398 height 257
drag, startPoint x: 327, startPoint y: 99, endPoint x: 327, endPoint y: 106, distance: 7.5
click at [327, 106] on div at bounding box center [199, 176] width 398 height 257
drag, startPoint x: 323, startPoint y: 102, endPoint x: 334, endPoint y: 103, distance: 11.6
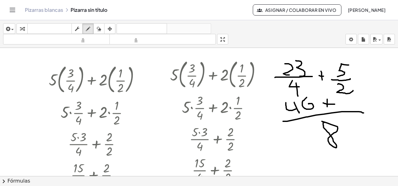
click at [334, 103] on div at bounding box center [199, 176] width 398 height 257
drag, startPoint x: 338, startPoint y: 97, endPoint x: 348, endPoint y: 105, distance: 12.3
click at [348, 105] on div at bounding box center [199, 176] width 398 height 257
click at [354, 98] on div at bounding box center [199, 176] width 398 height 257
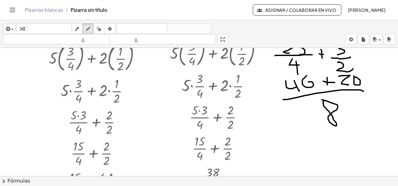
scroll to position [31, 0]
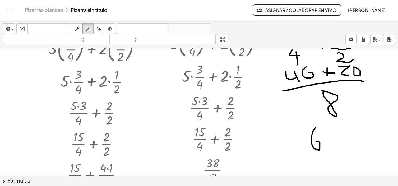
drag, startPoint x: 315, startPoint y: 126, endPoint x: 329, endPoint y: 133, distance: 15.6
click at [316, 141] on div at bounding box center [199, 145] width 398 height 257
drag, startPoint x: 335, startPoint y: 126, endPoint x: 323, endPoint y: 154, distance: 30.6
click at [331, 141] on div at bounding box center [199, 145] width 398 height 257
drag, startPoint x: 297, startPoint y: 158, endPoint x: 331, endPoint y: 161, distance: 33.7
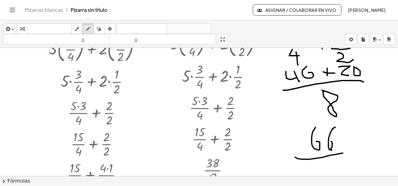
click at [342, 153] on div at bounding box center [199, 145] width 398 height 257
click at [326, 162] on div at bounding box center [199, 145] width 398 height 257
drag, startPoint x: 307, startPoint y: 133, endPoint x: 343, endPoint y: 147, distance: 38.6
click at [346, 143] on div at bounding box center [199, 145] width 398 height 257
drag, startPoint x: 313, startPoint y: 169, endPoint x: 353, endPoint y: 160, distance: 41.0
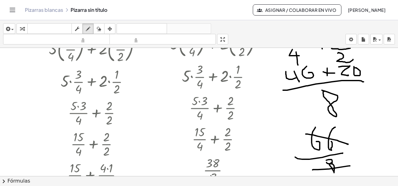
click at [350, 164] on div at bounding box center [199, 145] width 398 height 257
drag, startPoint x: 357, startPoint y: 129, endPoint x: 364, endPoint y: 143, distance: 15.6
click at [361, 143] on div at bounding box center [199, 145] width 398 height 257
drag, startPoint x: 369, startPoint y: 127, endPoint x: 372, endPoint y: 150, distance: 23.2
click at [372, 141] on div at bounding box center [199, 145] width 398 height 257
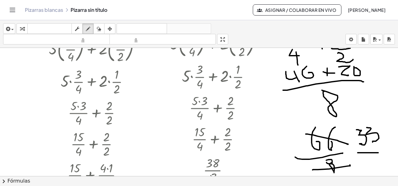
drag, startPoint x: 357, startPoint y: 152, endPoint x: 378, endPoint y: 152, distance: 20.5
click at [378, 152] on div at bounding box center [199, 145] width 398 height 257
drag, startPoint x: 365, startPoint y: 160, endPoint x: 370, endPoint y: 169, distance: 10.6
click at [370, 169] on div at bounding box center [199, 145] width 398 height 257
drag, startPoint x: 370, startPoint y: 157, endPoint x: 371, endPoint y: 172, distance: 15.9
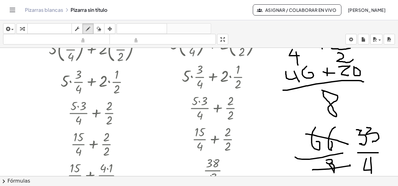
click at [371, 172] on div at bounding box center [199, 145] width 398 height 257
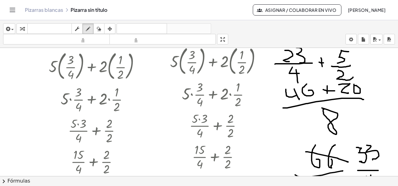
scroll to position [0, 0]
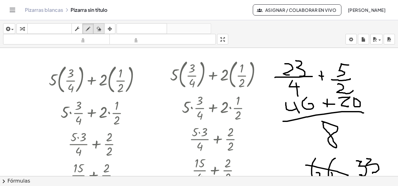
click at [99, 27] on icon "button" at bounding box center [99, 28] width 4 height 7
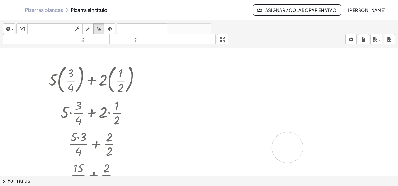
drag, startPoint x: 288, startPoint y: 65, endPoint x: 287, endPoint y: 138, distance: 73.0
click at [287, 145] on div at bounding box center [199, 176] width 398 height 257
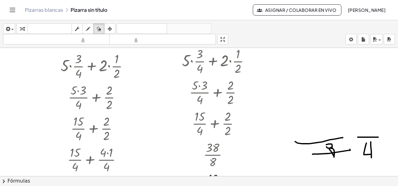
scroll to position [62, 0]
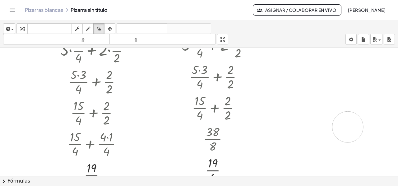
drag, startPoint x: 314, startPoint y: 136, endPoint x: 348, endPoint y: 126, distance: 35.9
click at [350, 126] on div at bounding box center [199, 114] width 398 height 257
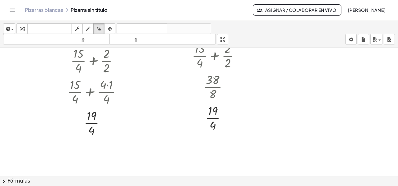
scroll to position [124, 0]
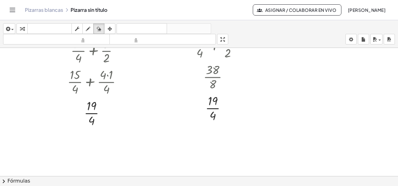
click at [78, 109] on div at bounding box center [199, 52] width 398 height 257
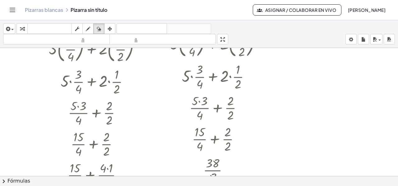
scroll to position [0, 0]
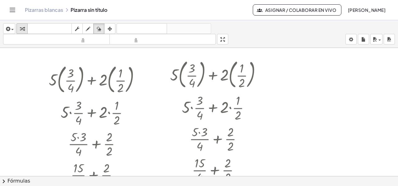
click at [20, 27] on icon "button" at bounding box center [22, 28] width 4 height 7
click at [100, 80] on div at bounding box center [97, 79] width 102 height 34
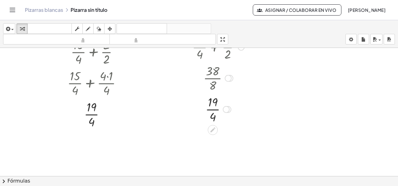
scroll to position [124, 0]
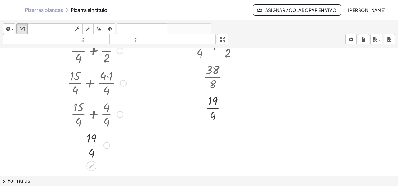
drag, startPoint x: 107, startPoint y: 113, endPoint x: 104, endPoint y: 148, distance: 35.5
click at [91, 145] on div "· · 4 19" at bounding box center [91, 145] width 0 height 0
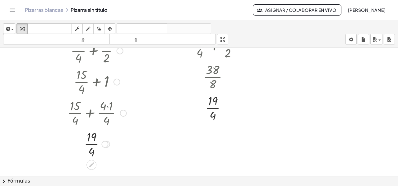
click at [108, 106] on div at bounding box center [97, 112] width 102 height 31
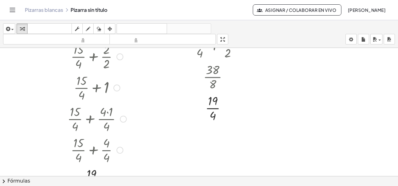
drag, startPoint x: 104, startPoint y: 144, endPoint x: 104, endPoint y: 183, distance: 38.8
click at [104, 183] on div "insertar Seleccione uno: Expresión matemática Función Texto Vídeo de YouTube Gr…" at bounding box center [199, 103] width 398 height 166
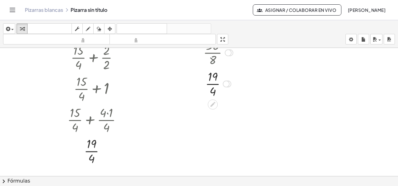
scroll to position [211, 0]
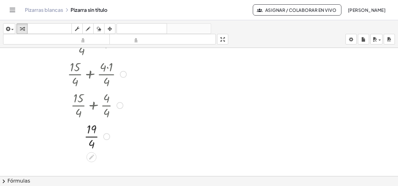
drag, startPoint x: 106, startPoint y: 90, endPoint x: 102, endPoint y: 142, distance: 51.5
click at [91, 136] on div "· · 4 19" at bounding box center [91, 136] width 0 height 0
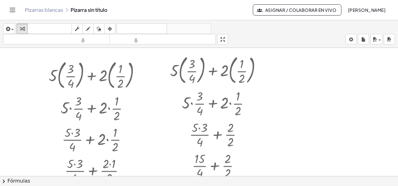
scroll to position [0, 0]
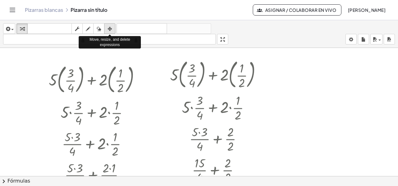
click at [106, 29] on div "button" at bounding box center [110, 28] width 8 height 7
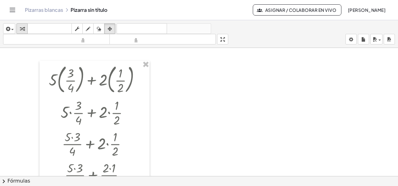
click at [21, 28] on icon "button" at bounding box center [22, 28] width 4 height 7
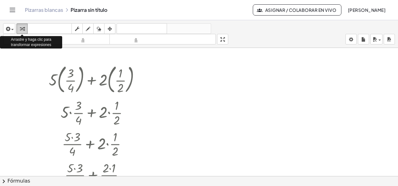
click at [23, 30] on icon "button" at bounding box center [22, 28] width 4 height 7
click at [7, 27] on icon "button" at bounding box center [8, 28] width 6 height 7
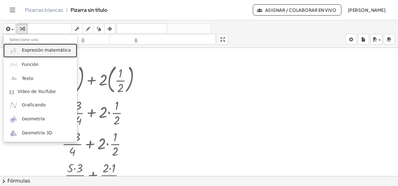
click at [25, 48] on font "Expresión matemática" at bounding box center [46, 50] width 49 height 5
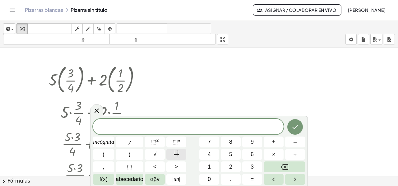
click at [175, 154] on icon "Fracción" at bounding box center [176, 154] width 8 height 8
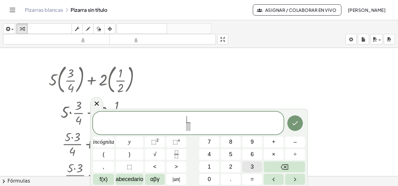
click at [250, 167] on font "3" at bounding box center [251, 166] width 3 height 6
click at [188, 127] on span "​" at bounding box center [188, 126] width 5 height 8
click at [210, 154] on font "4" at bounding box center [209, 154] width 3 height 6
drag, startPoint x: 195, startPoint y: 120, endPoint x: 223, endPoint y: 136, distance: 32.6
click at [196, 121] on span "3 4 ​ ​" at bounding box center [188, 123] width 190 height 16
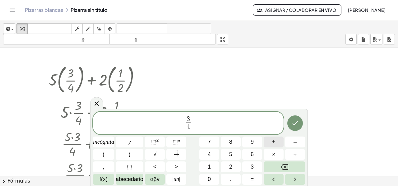
click at [271, 144] on button "+" at bounding box center [274, 141] width 20 height 11
click at [178, 154] on icon "Fracción" at bounding box center [176, 154] width 8 height 8
click at [251, 167] on font "3" at bounding box center [251, 166] width 3 height 6
click at [196, 128] on span "​" at bounding box center [196, 126] width 5 height 8
click at [210, 155] on font "4" at bounding box center [209, 154] width 3 height 6
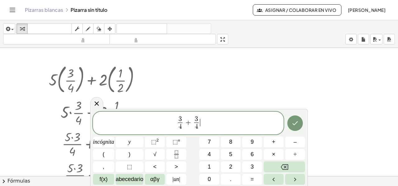
drag, startPoint x: 199, startPoint y: 125, endPoint x: 228, endPoint y: 131, distance: 29.7
click at [199, 125] on span "3 4 ​" at bounding box center [196, 123] width 7 height 15
click at [264, 139] on button "+" at bounding box center [274, 141] width 20 height 11
click at [179, 154] on icon "Fracción" at bounding box center [176, 154] width 8 height 8
click at [254, 166] on button "3" at bounding box center [252, 166] width 20 height 11
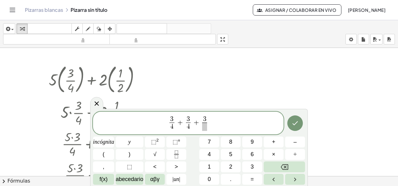
click at [204, 126] on span at bounding box center [204, 126] width 5 height 8
click at [212, 153] on button "4" at bounding box center [209, 154] width 20 height 11
click at [211, 124] on span "3 4 ​ + 3 4 ​ + 3 4 ​ ​" at bounding box center [188, 123] width 190 height 16
click at [269, 141] on button "+" at bounding box center [274, 141] width 20 height 11
click at [177, 154] on icon "Fracción" at bounding box center [176, 154] width 8 height 8
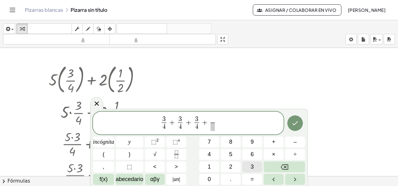
click at [250, 165] on button "3" at bounding box center [252, 166] width 20 height 11
click at [211, 128] on span at bounding box center [212, 126] width 5 height 8
click at [213, 155] on button "4" at bounding box center [209, 154] width 20 height 11
click at [218, 123] on span "3 4 ​ + 3 4 ​ + 3 4 ​ + 3 4 ​ ​" at bounding box center [188, 123] width 190 height 16
click at [272, 142] on button "+" at bounding box center [274, 141] width 20 height 11
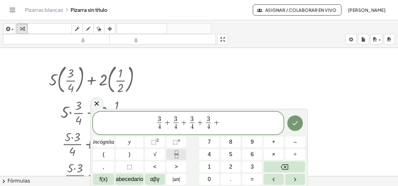
click at [179, 153] on icon "Fracción" at bounding box center [176, 154] width 8 height 8
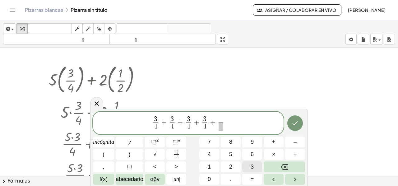
click at [255, 166] on button "3" at bounding box center [252, 166] width 20 height 11
click at [219, 126] on span at bounding box center [220, 126] width 5 height 8
click at [205, 153] on button "4" at bounding box center [209, 154] width 20 height 11
click at [229, 122] on span "3 4 ​ + 3 4 ​ + 3 4 ​ + 3 4 ​ + 3 4 ​ ​" at bounding box center [188, 123] width 190 height 16
click at [268, 139] on button "+" at bounding box center [274, 141] width 20 height 11
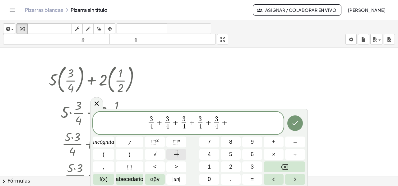
click at [174, 150] on icon "Fracción" at bounding box center [176, 154] width 8 height 8
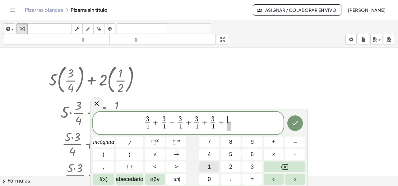
click at [210, 165] on font "1" at bounding box center [209, 166] width 3 height 6
click at [227, 127] on span "​" at bounding box center [229, 126] width 5 height 8
click at [226, 165] on button "2" at bounding box center [231, 166] width 20 height 11
click at [232, 122] on span "1 2 ​" at bounding box center [228, 123] width 7 height 15
click at [272, 142] on font "+" at bounding box center [273, 142] width 3 height 6
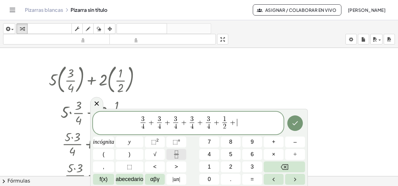
click at [179, 154] on icon "Fracción" at bounding box center [176, 154] width 8 height 8
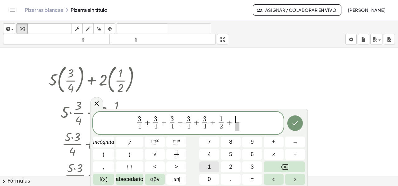
click at [209, 163] on font "1" at bounding box center [209, 166] width 3 height 6
click at [237, 127] on span at bounding box center [237, 126] width 5 height 8
click at [231, 166] on font "2" at bounding box center [230, 166] width 3 height 6
click at [244, 124] on span "3 4 ​ + 3 4 ​ + 3 4 ​ + 3 4 ​ + 3 4 ​ + 1 2 ​ + 1 2 ​ ​" at bounding box center [188, 123] width 190 height 16
click at [292, 127] on button "Hecho" at bounding box center [295, 123] width 16 height 16
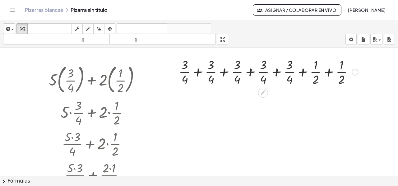
click at [198, 72] on div at bounding box center [269, 71] width 186 height 31
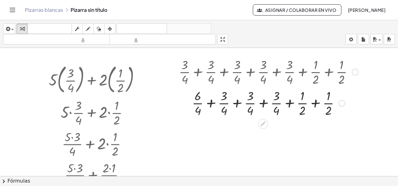
click at [210, 103] on div at bounding box center [269, 102] width 186 height 31
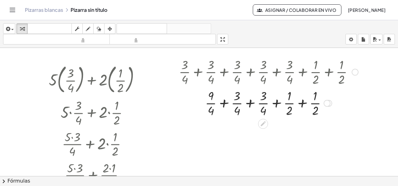
click at [222, 103] on div at bounding box center [269, 102] width 186 height 31
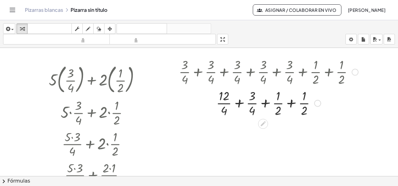
click at [238, 104] on div at bounding box center [269, 102] width 186 height 31
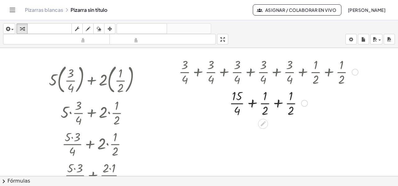
click at [278, 101] on div at bounding box center [269, 102] width 186 height 31
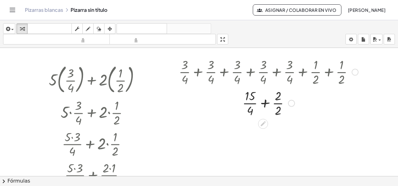
click at [264, 102] on div at bounding box center [269, 102] width 186 height 31
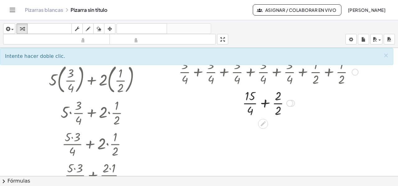
click at [264, 102] on div at bounding box center [269, 102] width 186 height 31
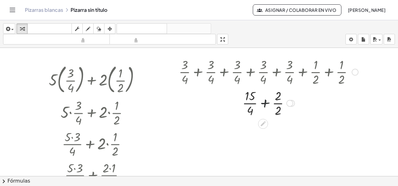
click at [264, 102] on div at bounding box center [269, 102] width 186 height 31
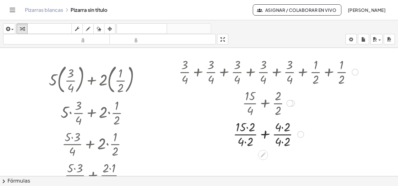
click at [247, 128] on div at bounding box center [269, 133] width 186 height 31
click at [279, 127] on div at bounding box center [269, 133] width 186 height 31
click at [245, 143] on div at bounding box center [269, 133] width 186 height 31
click at [279, 141] on div at bounding box center [269, 133] width 186 height 31
click at [265, 134] on div at bounding box center [269, 133] width 186 height 31
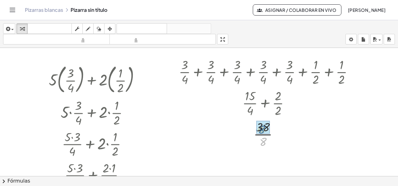
drag, startPoint x: 265, startPoint y: 140, endPoint x: 263, endPoint y: 128, distance: 12.2
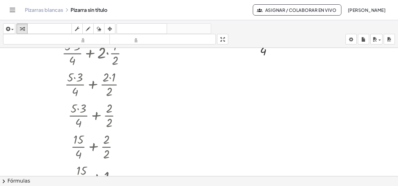
scroll to position [93, 0]
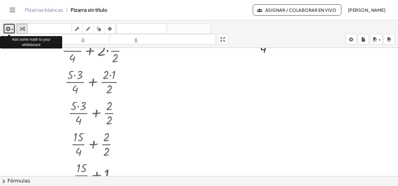
click at [13, 30] on span "button" at bounding box center [12, 29] width 2 height 1
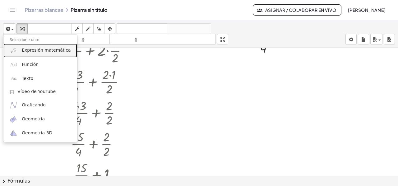
click at [24, 50] on font "Expresión matemática" at bounding box center [46, 50] width 49 height 5
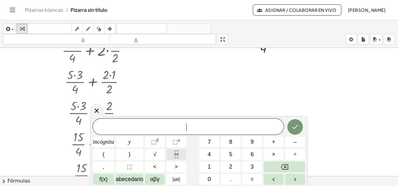
click at [171, 154] on button "Fracción" at bounding box center [176, 154] width 20 height 11
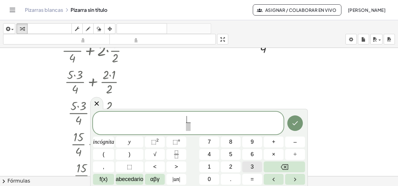
click at [251, 167] on font "3" at bounding box center [251, 166] width 3 height 6
click at [187, 128] on span "​" at bounding box center [188, 126] width 5 height 8
click at [213, 164] on button "1" at bounding box center [209, 166] width 20 height 11
drag, startPoint x: 203, startPoint y: 120, endPoint x: 213, endPoint y: 131, distance: 14.3
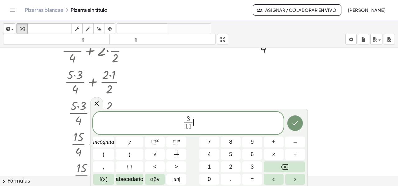
click at [204, 121] on span "3 1 1 ​ ​" at bounding box center [188, 123] width 190 height 16
click at [274, 144] on font "+" at bounding box center [273, 142] width 3 height 6
click at [179, 156] on icon "Fracción" at bounding box center [176, 154] width 8 height 8
click at [209, 142] on font "7" at bounding box center [209, 142] width 3 height 6
click at [196, 128] on span at bounding box center [198, 126] width 5 height 8
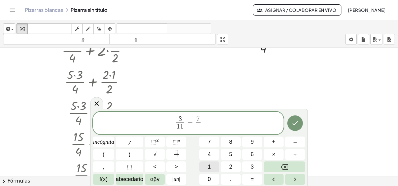
click at [205, 168] on button "1" at bounding box center [209, 166] width 20 height 11
click at [204, 167] on button "1" at bounding box center [209, 166] width 20 height 11
click at [205, 124] on span "3 1 1 ​ + 7 1 1 ​ ​" at bounding box center [188, 123] width 190 height 16
click at [271, 142] on button "+" at bounding box center [274, 141] width 20 height 11
click at [172, 157] on icon "Fracción" at bounding box center [176, 154] width 8 height 8
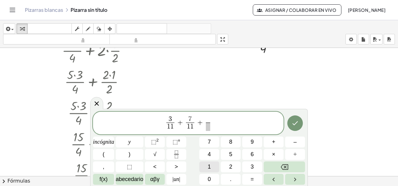
click at [209, 167] on font "1" at bounding box center [209, 166] width 3 height 6
click at [234, 166] on button "2" at bounding box center [231, 166] width 20 height 11
drag, startPoint x: 207, startPoint y: 125, endPoint x: 209, endPoint y: 135, distance: 10.8
click at [207, 125] on span "​" at bounding box center [208, 126] width 8 height 8
click at [209, 165] on font "1" at bounding box center [209, 166] width 3 height 6
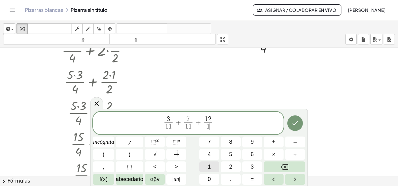
click at [209, 165] on font "1" at bounding box center [209, 166] width 3 height 6
click at [290, 125] on button "Hecho" at bounding box center [295, 123] width 16 height 16
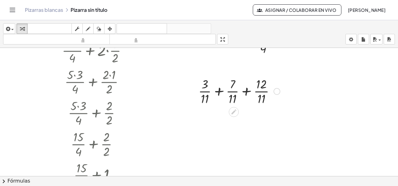
click at [219, 92] on div at bounding box center [239, 90] width 88 height 31
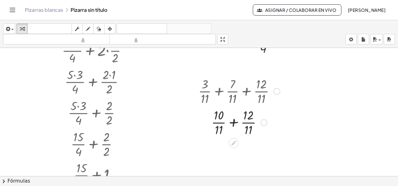
click at [233, 123] on div at bounding box center [239, 121] width 88 height 31
drag, startPoint x: 235, startPoint y: 130, endPoint x: 233, endPoint y: 120, distance: 10.6
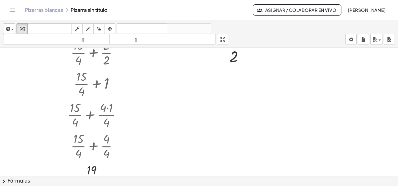
scroll to position [186, 0]
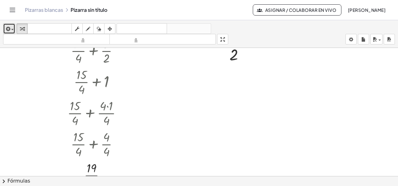
click at [11, 29] on span "button" at bounding box center [12, 29] width 2 height 1
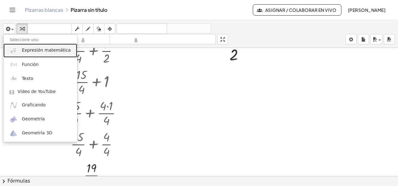
click at [24, 54] on link "Expresión matemática" at bounding box center [40, 51] width 74 height 14
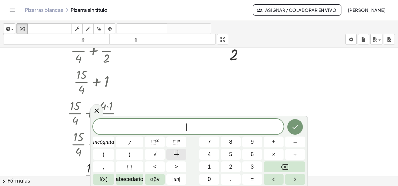
click at [179, 155] on icon "Fracción" at bounding box center [176, 154] width 8 height 8
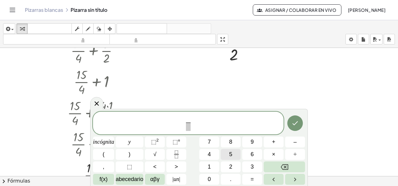
click at [230, 154] on font "5" at bounding box center [230, 154] width 3 height 6
click at [187, 126] on span at bounding box center [188, 126] width 5 height 8
click at [212, 166] on button "1" at bounding box center [209, 166] width 20 height 11
click at [229, 167] on font "2" at bounding box center [230, 166] width 3 height 6
click at [198, 123] on span "5 1 2 ​ ​" at bounding box center [188, 123] width 190 height 16
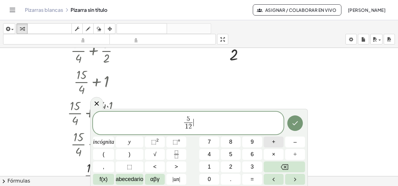
click at [272, 140] on font "+" at bounding box center [273, 142] width 3 height 6
click at [172, 154] on icon "Fracción" at bounding box center [176, 154] width 8 height 8
click at [206, 168] on button "1" at bounding box center [209, 166] width 20 height 11
click at [195, 128] on span "​" at bounding box center [198, 126] width 8 height 8
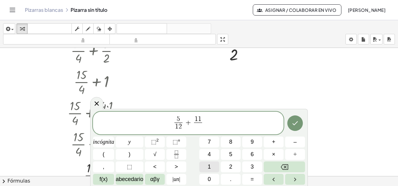
click at [209, 166] on font "1" at bounding box center [209, 166] width 3 height 6
click at [227, 166] on button "2" at bounding box center [231, 166] width 20 height 11
click at [293, 124] on icon "Hecho" at bounding box center [295, 123] width 6 height 4
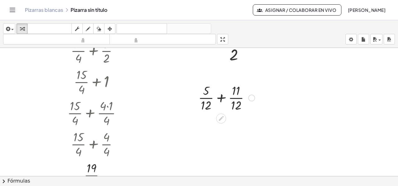
click at [222, 96] on div at bounding box center [226, 97] width 62 height 31
drag, startPoint x: 219, startPoint y: 137, endPoint x: 219, endPoint y: 127, distance: 10.3
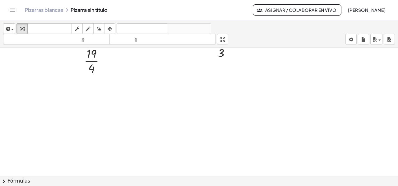
scroll to position [319, 0]
click at [7, 28] on icon "button" at bounding box center [8, 28] width 6 height 7
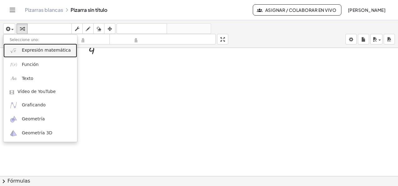
click at [30, 51] on font "Expresión matemática" at bounding box center [46, 50] width 49 height 5
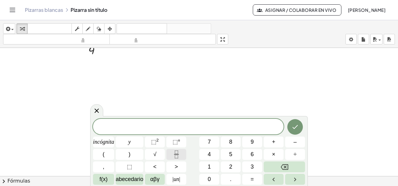
click at [174, 154] on icon "Fracción" at bounding box center [176, 154] width 8 height 8
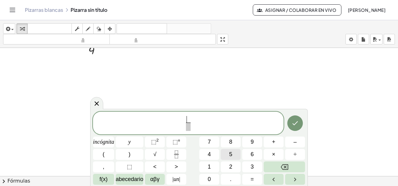
click at [228, 154] on button "5" at bounding box center [231, 154] width 20 height 11
click at [178, 154] on icon "Fracción" at bounding box center [176, 151] width 3 height 3
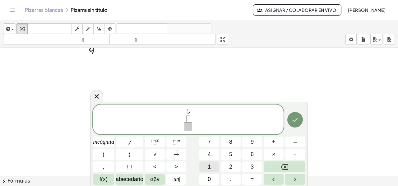
click at [206, 166] on button "1" at bounding box center [209, 166] width 20 height 11
click at [226, 165] on button "2" at bounding box center [231, 166] width 20 height 11
click at [195, 117] on span "5 1 2 ​ ​" at bounding box center [188, 120] width 14 height 22
click at [195, 114] on span "5 1 2 ​ ​" at bounding box center [188, 120] width 14 height 22
click at [194, 113] on span "5 1 2 ​ ​ ​" at bounding box center [188, 120] width 14 height 22
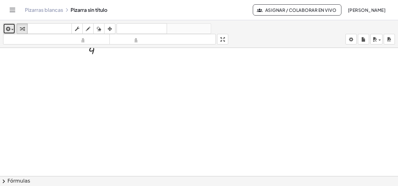
click at [12, 27] on div "button" at bounding box center [9, 28] width 9 height 7
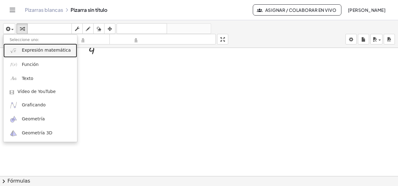
click at [42, 52] on font "Expresión matemática" at bounding box center [46, 50] width 49 height 5
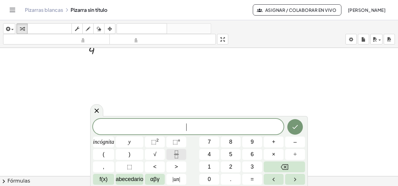
click at [174, 154] on icon "Fracción" at bounding box center [176, 154] width 8 height 8
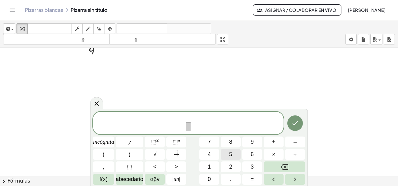
click at [232, 152] on font "5" at bounding box center [230, 154] width 3 height 6
drag, startPoint x: 189, startPoint y: 126, endPoint x: 191, endPoint y: 143, distance: 16.9
click at [189, 126] on span "​" at bounding box center [188, 126] width 5 height 8
click at [209, 164] on font "1" at bounding box center [209, 166] width 3 height 6
click at [226, 165] on button "2" at bounding box center [231, 166] width 20 height 11
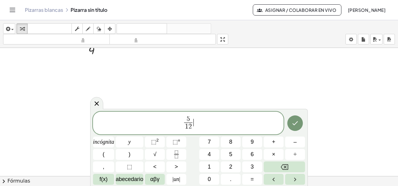
click at [200, 124] on span "5 1 2 ​ ​" at bounding box center [188, 123] width 190 height 16
click at [174, 157] on icon "Fracción" at bounding box center [176, 154] width 8 height 8
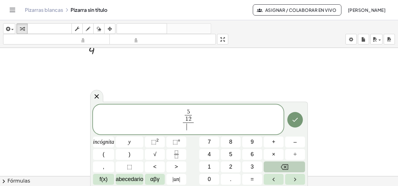
click at [279, 164] on button "Retroceso" at bounding box center [284, 166] width 41 height 11
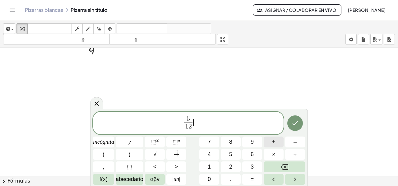
click at [276, 142] on button "+" at bounding box center [274, 141] width 20 height 11
click at [176, 154] on icon "Fracción" at bounding box center [176, 154] width 8 height 8
click at [213, 144] on button "7" at bounding box center [209, 141] width 20 height 11
click at [198, 127] on span "​" at bounding box center [198, 126] width 5 height 8
click at [236, 166] on button "2" at bounding box center [231, 166] width 20 height 11
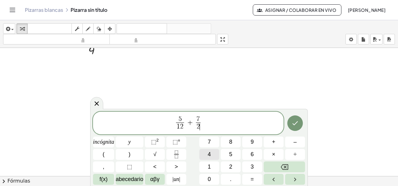
click at [211, 156] on button "4" at bounding box center [209, 154] width 20 height 11
click at [295, 122] on icon "Hecho" at bounding box center [294, 122] width 7 height 7
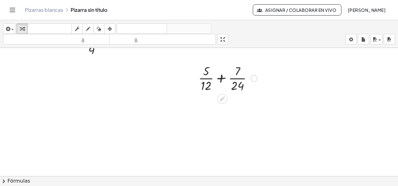
click at [220, 79] on div at bounding box center [227, 77] width 65 height 31
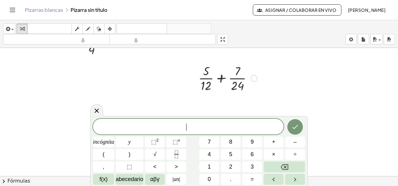
click at [221, 77] on div at bounding box center [227, 77] width 65 height 31
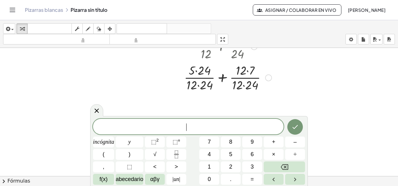
scroll to position [351, 0]
click at [196, 72] on div at bounding box center [228, 77] width 94 height 31
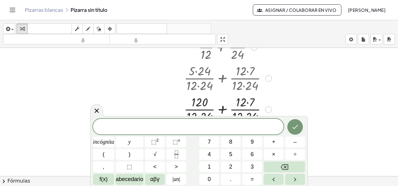
scroll to position [382, 0]
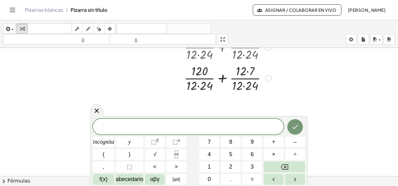
click at [197, 85] on div at bounding box center [228, 77] width 94 height 31
click at [198, 85] on div at bounding box center [228, 77] width 94 height 31
click at [245, 70] on div at bounding box center [228, 77] width 94 height 31
click at [241, 87] on div at bounding box center [228, 77] width 94 height 31
click at [221, 79] on div at bounding box center [228, 77] width 94 height 31
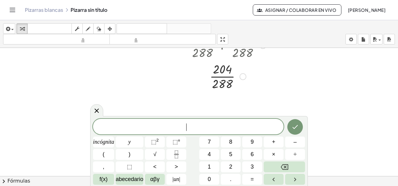
scroll to position [417, 0]
drag, startPoint x: 222, startPoint y: 82, endPoint x: 222, endPoint y: 70, distance: 12.8
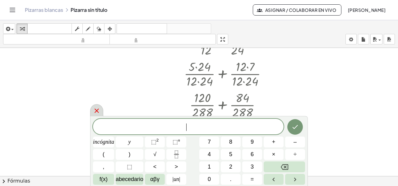
click at [96, 112] on icon at bounding box center [96, 110] width 7 height 7
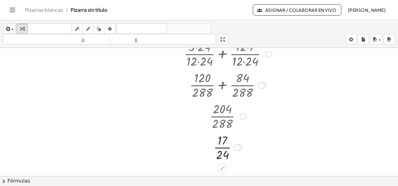
scroll to position [386, 0]
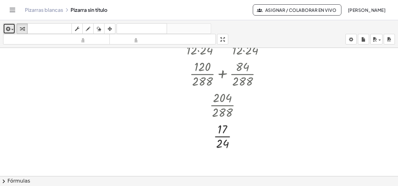
click at [12, 26] on div "button" at bounding box center [9, 28] width 9 height 7
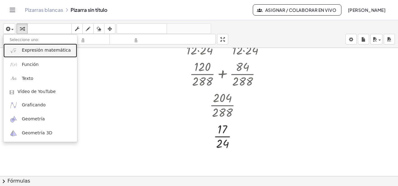
click at [27, 51] on font "Expresión matemática" at bounding box center [46, 50] width 49 height 5
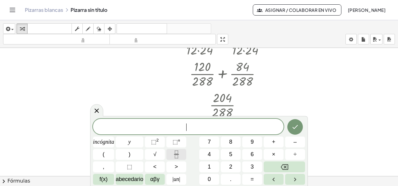
click at [175, 155] on icon "Fracción" at bounding box center [176, 154] width 8 height 8
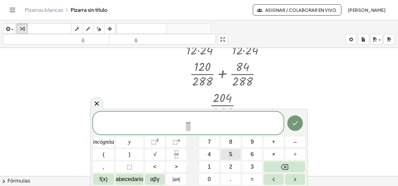
click at [230, 154] on font "5" at bounding box center [230, 154] width 3 height 6
click at [188, 128] on span at bounding box center [188, 126] width 5 height 8
click at [206, 157] on button "4" at bounding box center [209, 154] width 20 height 11
click at [196, 124] on span "5 4 ​ ​" at bounding box center [188, 123] width 190 height 16
click at [271, 144] on button "+" at bounding box center [274, 141] width 20 height 11
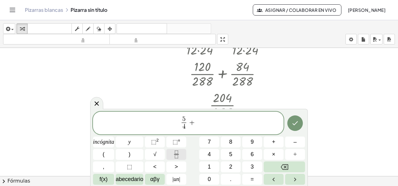
click at [180, 154] on icon "Fracción" at bounding box center [176, 154] width 8 height 8
click at [214, 143] on button "7" at bounding box center [209, 141] width 20 height 11
drag, startPoint x: 196, startPoint y: 125, endPoint x: 199, endPoint y: 130, distance: 5.6
click at [196, 126] on span at bounding box center [196, 126] width 5 height 8
click at [229, 140] on font "8" at bounding box center [230, 142] width 3 height 6
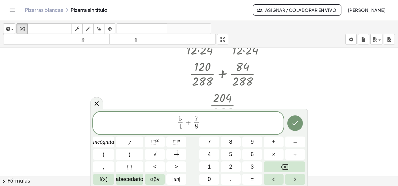
click at [205, 121] on span "5 4 ​ + 7 8 ​ ​" at bounding box center [188, 123] width 190 height 16
click at [272, 142] on font "+" at bounding box center [273, 142] width 3 height 6
click at [175, 153] on icon "Fracción" at bounding box center [176, 151] width 3 height 3
click at [210, 166] on font "1" at bounding box center [209, 166] width 3 height 6
click at [204, 128] on span "​" at bounding box center [204, 126] width 5 height 8
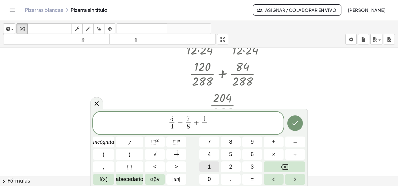
click at [210, 164] on font "1" at bounding box center [209, 166] width 3 height 6
click at [252, 154] on font "6" at bounding box center [251, 154] width 3 height 6
click at [292, 124] on icon "Hecho" at bounding box center [294, 122] width 7 height 7
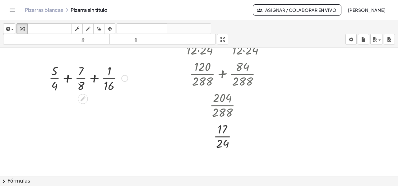
click at [67, 78] on div at bounding box center [88, 77] width 85 height 31
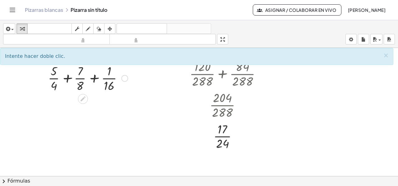
click at [67, 78] on div at bounding box center [88, 77] width 85 height 31
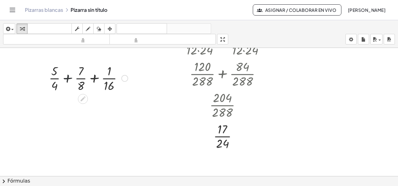
click at [67, 78] on div at bounding box center [88, 77] width 85 height 31
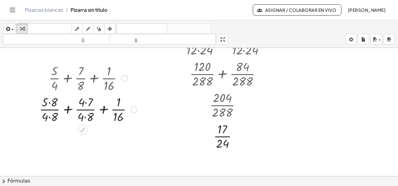
click at [47, 103] on div at bounding box center [88, 108] width 104 height 31
click at [50, 102] on div at bounding box center [88, 108] width 104 height 31
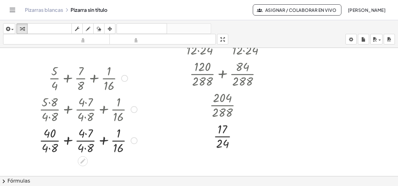
click at [48, 147] on div at bounding box center [88, 139] width 104 height 31
click at [82, 133] on div at bounding box center [88, 139] width 104 height 31
click at [85, 133] on div at bounding box center [88, 139] width 104 height 31
click at [85, 149] on div at bounding box center [88, 139] width 104 height 31
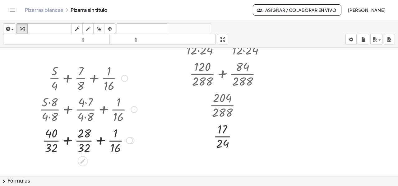
click at [68, 141] on div at bounding box center [88, 139] width 104 height 31
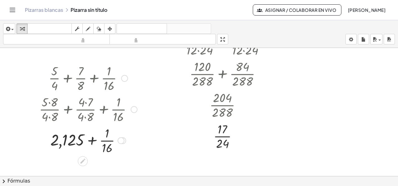
drag, startPoint x: 133, startPoint y: 109, endPoint x: 127, endPoint y: 138, distance: 29.2
click at [83, 78] on div "+ · 5 · 4 + · 7 · 8 + · 1 · 16 + · 5 · 8 · 4 · 8 + · 4 · 7 · 4 · 8 + · 1 · 16 +…" at bounding box center [83, 78] width 0 height 0
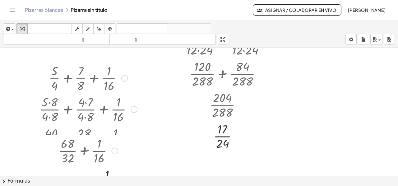
drag, startPoint x: 118, startPoint y: 141, endPoint x: 110, endPoint y: 184, distance: 44.2
click at [110, 184] on div "insertar Seleccione uno: Expresión matemática Función Texto Vídeo de YouTube Gr…" at bounding box center [199, 103] width 398 height 166
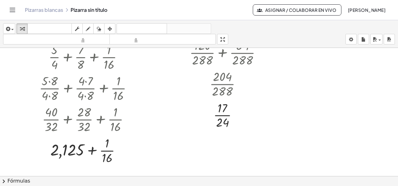
scroll to position [417, 0]
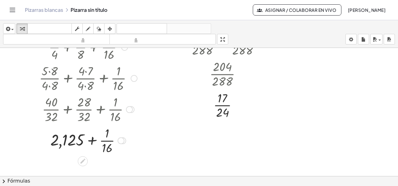
click at [68, 110] on div at bounding box center [88, 108] width 104 height 31
click at [66, 110] on div at bounding box center [88, 108] width 104 height 31
click at [101, 109] on div at bounding box center [88, 108] width 104 height 31
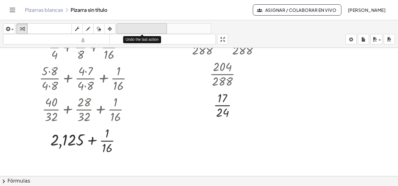
click at [156, 30] on font "deshacer" at bounding box center [141, 29] width 47 height 6
click at [152, 29] on font "deshacer" at bounding box center [141, 29] width 47 height 6
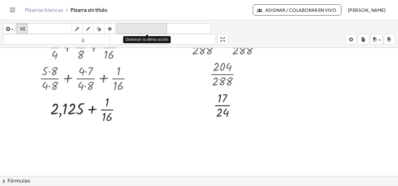
click at [152, 29] on font "deshacer" at bounding box center [141, 29] width 47 height 6
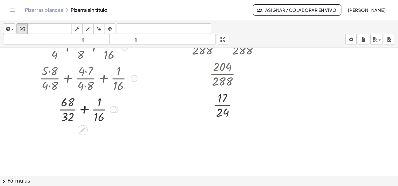
click at [83, 109] on div at bounding box center [88, 108] width 104 height 31
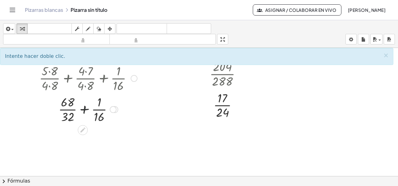
click at [85, 107] on div at bounding box center [88, 108] width 104 height 31
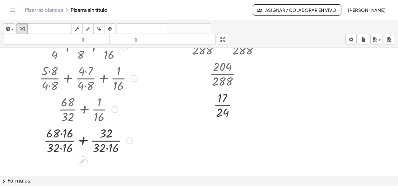
click at [61, 133] on div at bounding box center [88, 139] width 104 height 31
click at [61, 147] on div at bounding box center [88, 139] width 104 height 31
click at [52, 135] on div at bounding box center [88, 139] width 104 height 31
click at [105, 147] on div at bounding box center [88, 139] width 104 height 31
click at [105, 148] on div at bounding box center [88, 139] width 104 height 31
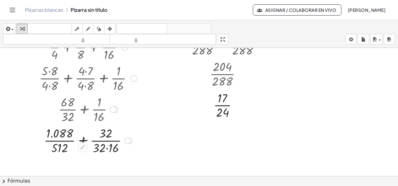
click at [105, 148] on div at bounding box center [88, 139] width 104 height 31
click at [106, 149] on div at bounding box center [88, 139] width 104 height 31
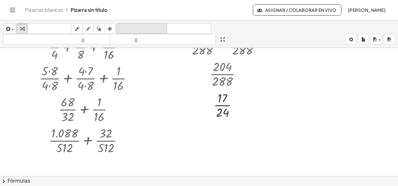
click at [132, 30] on font "deshacer" at bounding box center [141, 29] width 47 height 6
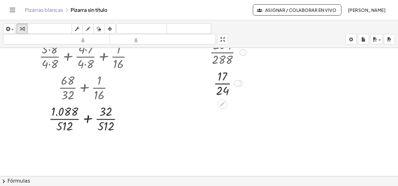
scroll to position [448, 0]
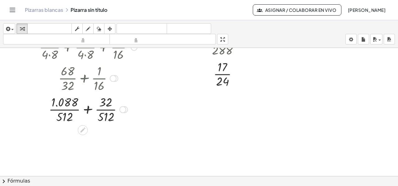
click at [88, 110] on div at bounding box center [88, 108] width 104 height 31
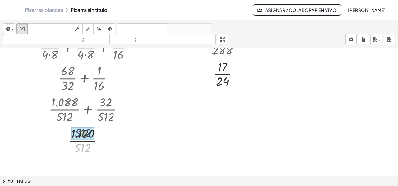
drag, startPoint x: 86, startPoint y: 148, endPoint x: 86, endPoint y: 133, distance: 15.2
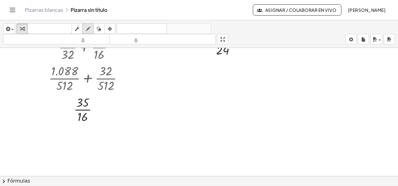
click at [87, 29] on icon "button" at bounding box center [88, 28] width 4 height 7
drag, startPoint x: 172, startPoint y: 64, endPoint x: 190, endPoint y: 76, distance: 22.1
drag, startPoint x: 191, startPoint y: 64, endPoint x: 189, endPoint y: 77, distance: 13.0
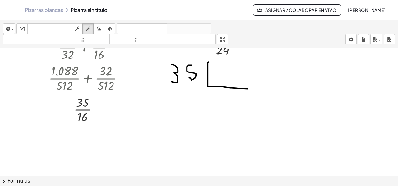
drag, startPoint x: 208, startPoint y: 62, endPoint x: 238, endPoint y: 84, distance: 38.2
drag, startPoint x: 224, startPoint y: 67, endPoint x: 221, endPoint y: 80, distance: 13.7
drag, startPoint x: 231, startPoint y: 68, endPoint x: 233, endPoint y: 76, distance: 8.0
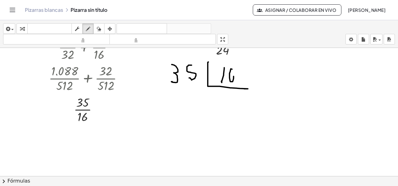
drag, startPoint x: 214, startPoint y: 90, endPoint x: 213, endPoint y: 102, distance: 11.8
drag, startPoint x: 173, startPoint y: 88, endPoint x: 180, endPoint y: 103, distance: 16.3
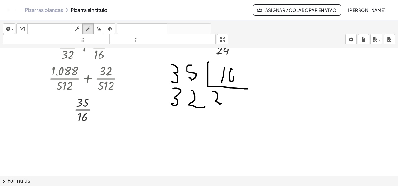
drag, startPoint x: 191, startPoint y: 90, endPoint x: 204, endPoint y: 106, distance: 20.5
drag, startPoint x: 272, startPoint y: 72, endPoint x: 260, endPoint y: 110, distance: 39.4
drag, startPoint x: 149, startPoint y: 116, endPoint x: 166, endPoint y: 110, distance: 17.4
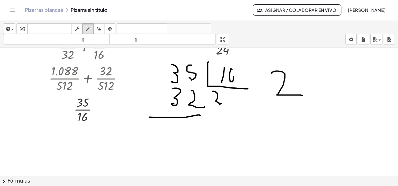
drag, startPoint x: 156, startPoint y: 99, endPoint x: 154, endPoint y: 104, distance: 6.3
drag, startPoint x: 188, startPoint y: 123, endPoint x: 226, endPoint y: 124, distance: 37.9
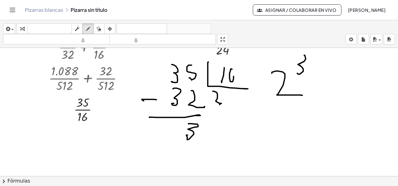
drag, startPoint x: 304, startPoint y: 54, endPoint x: 300, endPoint y: 76, distance: 21.5
drag, startPoint x: 316, startPoint y: 74, endPoint x: 309, endPoint y: 82, distance: 10.5
drag, startPoint x: 311, startPoint y: 81, endPoint x: 310, endPoint y: 96, distance: 14.7
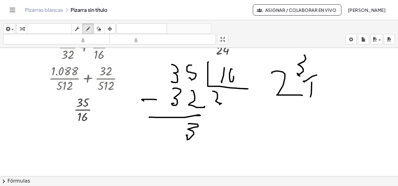
drag, startPoint x: 319, startPoint y: 85, endPoint x: 318, endPoint y: 91, distance: 6.7
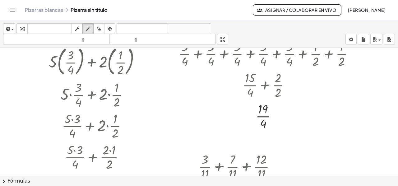
scroll to position [0, 0]
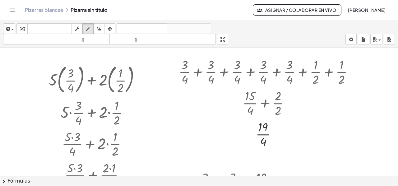
drag, startPoint x: 112, startPoint y: 28, endPoint x: 111, endPoint y: 53, distance: 24.9
click at [112, 29] on div "button" at bounding box center [110, 28] width 8 height 7
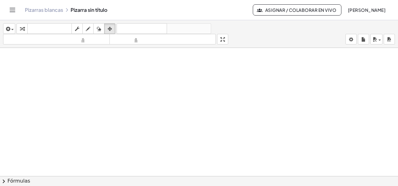
scroll to position [373, 0]
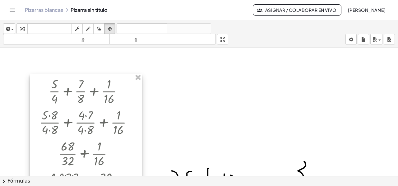
drag, startPoint x: 139, startPoint y: 78, endPoint x: 148, endPoint y: 86, distance: 11.9
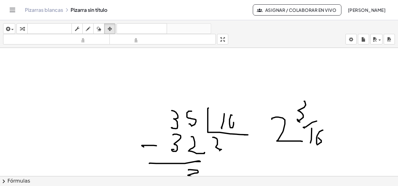
scroll to position [466, 0]
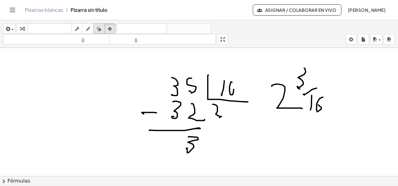
drag, startPoint x: 97, startPoint y: 29, endPoint x: 100, endPoint y: 33, distance: 5.3
click at [100, 33] on button "borrar" at bounding box center [98, 28] width 11 height 11
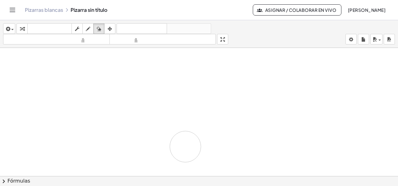
drag, startPoint x: 345, startPoint y: 87, endPoint x: 186, endPoint y: 144, distance: 168.8
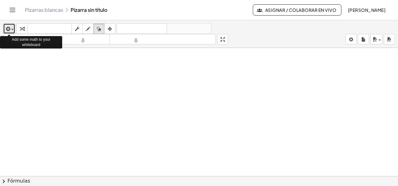
click at [13, 27] on div "button" at bounding box center [9, 28] width 9 height 7
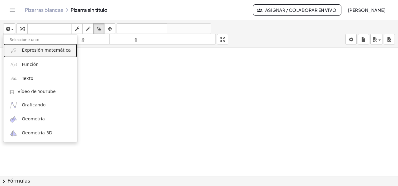
click at [35, 52] on font "Expresión matemática" at bounding box center [46, 50] width 49 height 5
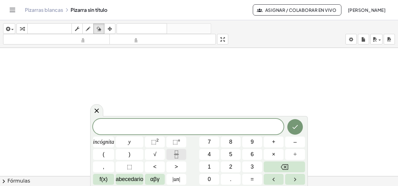
click at [176, 155] on icon "Fracción" at bounding box center [176, 154] width 8 height 8
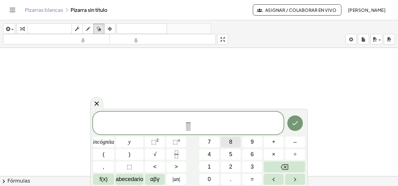
click at [234, 142] on button "8" at bounding box center [231, 141] width 20 height 11
drag, startPoint x: 187, startPoint y: 125, endPoint x: 206, endPoint y: 142, distance: 25.5
click at [187, 126] on span "​" at bounding box center [188, 126] width 5 height 8
click at [247, 154] on button "6" at bounding box center [252, 154] width 20 height 11
click at [201, 174] on button "0" at bounding box center [209, 179] width 20 height 11
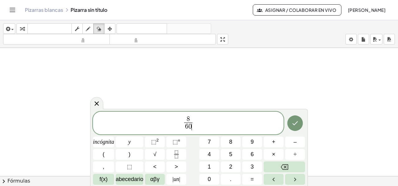
drag, startPoint x: 193, startPoint y: 123, endPoint x: 213, endPoint y: 134, distance: 22.7
click at [198, 126] on span "8 6 0 ​ ​" at bounding box center [188, 123] width 190 height 16
click at [274, 142] on font "+" at bounding box center [273, 142] width 3 height 6
click at [213, 166] on button "1" at bounding box center [209, 166] width 20 height 11
click at [285, 166] on icon "Retroceso" at bounding box center [284, 166] width 7 height 7
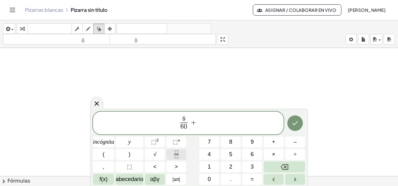
click at [178, 157] on icon "Fracción" at bounding box center [176, 154] width 8 height 8
click at [216, 166] on button "1" at bounding box center [209, 166] width 20 height 11
click at [253, 166] on font "3" at bounding box center [251, 166] width 3 height 6
click at [198, 126] on span "​" at bounding box center [198, 126] width 8 height 8
click at [251, 143] on button "9" at bounding box center [252, 141] width 20 height 11
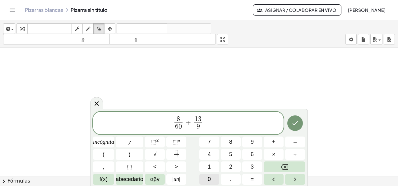
click at [211, 179] on button "0" at bounding box center [209, 179] width 20 height 11
click at [204, 123] on span "8 6 0 ​ + 1 3 9 0 ​ ​" at bounding box center [188, 123] width 190 height 16
click at [273, 141] on font "+" at bounding box center [273, 142] width 3 height 6
click at [178, 154] on icon "Fracción" at bounding box center [176, 154] width 8 height 8
click at [212, 142] on button "7" at bounding box center [209, 141] width 20 height 11
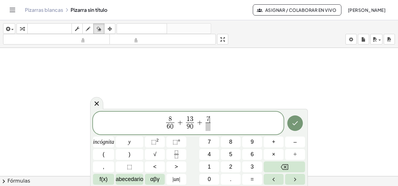
click at [207, 130] on span at bounding box center [207, 126] width 5 height 8
click at [209, 168] on font "1" at bounding box center [209, 166] width 3 height 6
click at [227, 166] on button "2" at bounding box center [231, 166] width 20 height 11
click at [211, 176] on button "0" at bounding box center [209, 179] width 20 height 11
click at [298, 123] on icon "Hecho" at bounding box center [294, 122] width 7 height 7
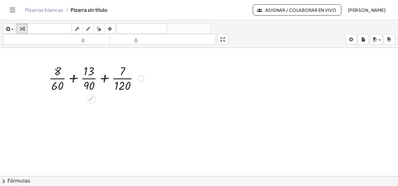
click at [72, 79] on div at bounding box center [96, 77] width 101 height 31
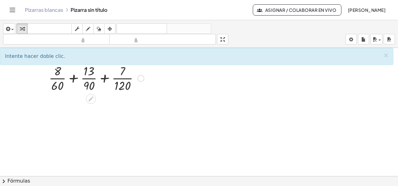
click at [72, 78] on div at bounding box center [96, 77] width 101 height 31
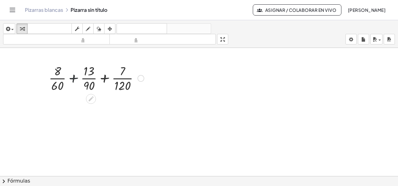
click at [72, 78] on div at bounding box center [96, 77] width 101 height 31
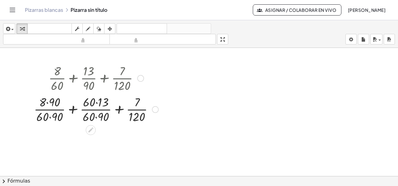
click at [46, 101] on div at bounding box center [96, 108] width 131 height 31
click at [47, 102] on div at bounding box center [96, 108] width 131 height 31
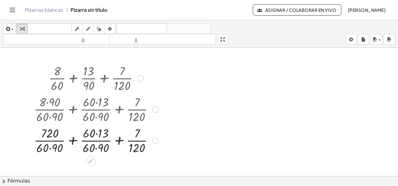
click at [49, 147] on div at bounding box center [96, 139] width 131 height 31
click at [97, 133] on div at bounding box center [95, 139] width 131 height 31
click at [96, 148] on div at bounding box center [95, 139] width 131 height 31
click at [74, 141] on div at bounding box center [96, 139] width 132 height 31
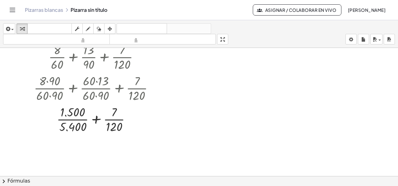
scroll to position [31, 0]
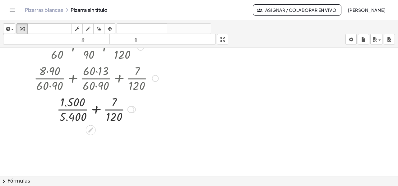
click at [96, 110] on div at bounding box center [96, 108] width 131 height 31
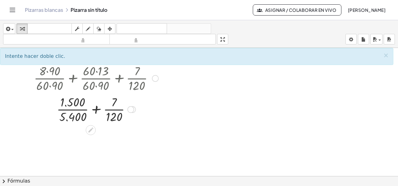
click at [96, 110] on div at bounding box center [96, 108] width 131 height 31
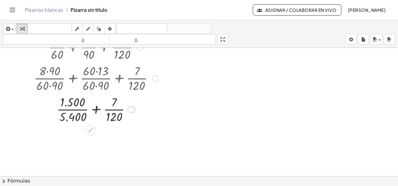
click at [96, 110] on div at bounding box center [96, 108] width 131 height 31
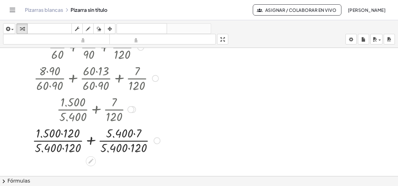
click at [61, 134] on div at bounding box center [96, 139] width 134 height 31
click at [62, 148] on div at bounding box center [96, 139] width 134 height 31
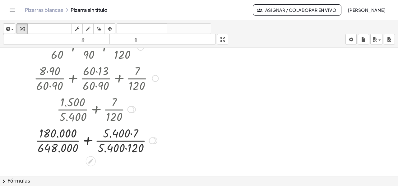
click at [130, 133] on div at bounding box center [96, 139] width 131 height 31
click at [131, 133] on div at bounding box center [96, 139] width 131 height 31
click at [126, 148] on div at bounding box center [96, 139] width 131 height 31
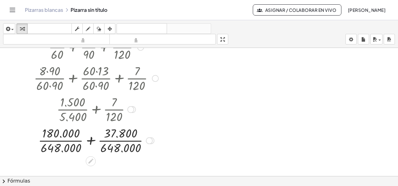
click at [90, 141] on div at bounding box center [96, 139] width 131 height 31
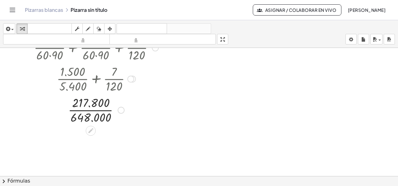
scroll to position [62, 0]
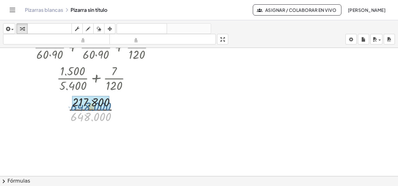
drag, startPoint x: 84, startPoint y: 118, endPoint x: 84, endPoint y: 108, distance: 9.3
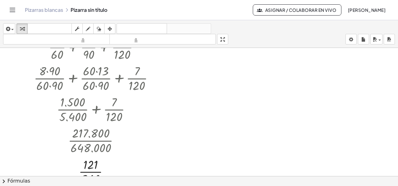
scroll to position [0, 0]
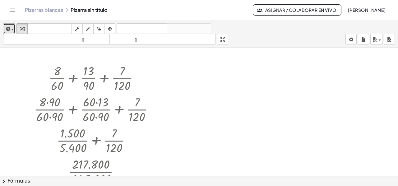
click at [13, 26] on div "button" at bounding box center [9, 28] width 9 height 7
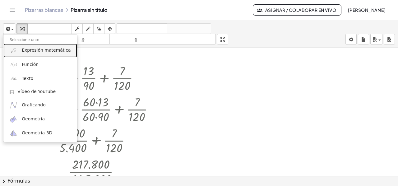
click at [29, 50] on font "Expresión matemática" at bounding box center [46, 50] width 49 height 5
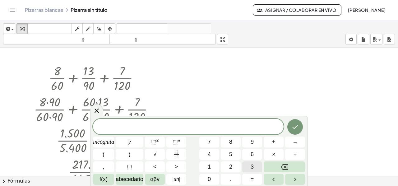
click at [250, 168] on font "3" at bounding box center [251, 166] width 3 height 6
click at [104, 153] on font "(" at bounding box center [104, 154] width 2 height 6
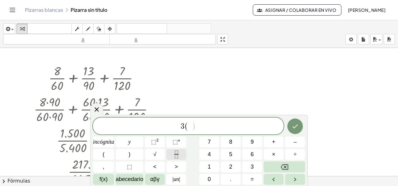
click at [179, 153] on icon "Fracción" at bounding box center [176, 154] width 8 height 8
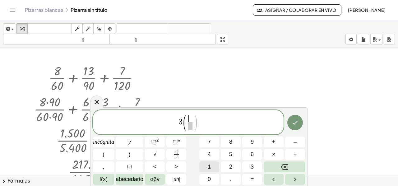
click at [213, 166] on button "1" at bounding box center [209, 166] width 20 height 11
click at [189, 125] on span at bounding box center [190, 126] width 5 height 8
click at [208, 154] on font "4" at bounding box center [209, 154] width 3 height 6
click at [200, 123] on span "3 ( 1 4 ​ ) ​" at bounding box center [188, 123] width 190 height 18
click at [134, 154] on button ")" at bounding box center [130, 154] width 28 height 11
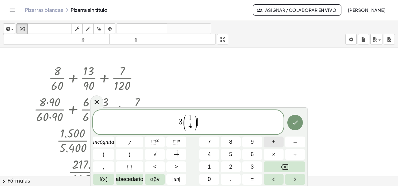
click at [273, 142] on font "+" at bounding box center [273, 142] width 3 height 6
click at [232, 157] on button "5" at bounding box center [231, 154] width 20 height 11
click at [113, 154] on button "(" at bounding box center [103, 154] width 21 height 11
click at [173, 154] on icon "Fracción" at bounding box center [176, 154] width 8 height 8
click at [250, 167] on button "3" at bounding box center [252, 166] width 20 height 11
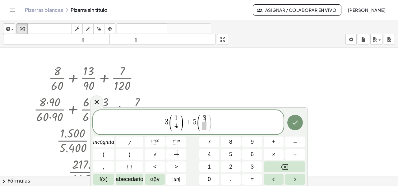
click at [202, 126] on span at bounding box center [204, 126] width 5 height 8
click at [206, 155] on button "4" at bounding box center [209, 154] width 20 height 11
click at [214, 121] on span "3 ( 1 4 ​ ) + 5 ( 3 4 ​ ​ )" at bounding box center [188, 123] width 190 height 18
click at [136, 154] on button ")" at bounding box center [130, 154] width 28 height 11
click at [296, 122] on icon "Hecho" at bounding box center [294, 122] width 7 height 7
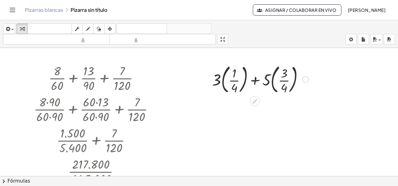
click at [223, 82] on div at bounding box center [260, 79] width 103 height 34
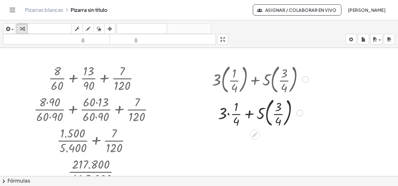
click at [265, 113] on div at bounding box center [260, 112] width 103 height 34
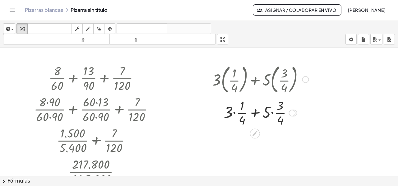
click at [234, 113] on div at bounding box center [260, 112] width 103 height 31
drag, startPoint x: 266, startPoint y: 144, endPoint x: 281, endPoint y: 141, distance: 14.8
click at [266, 144] on div at bounding box center [260, 143] width 103 height 31
click at [269, 136] on div at bounding box center [260, 143] width 103 height 31
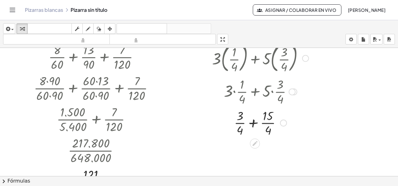
scroll to position [31, 0]
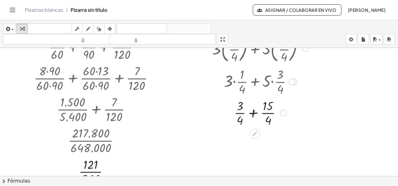
click at [255, 113] on div at bounding box center [260, 112] width 103 height 31
drag, startPoint x: 255, startPoint y: 153, endPoint x: 255, endPoint y: 144, distance: 9.0
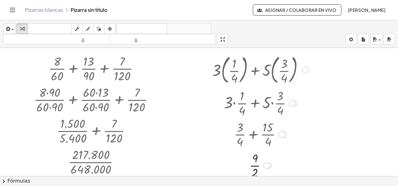
scroll to position [0, 0]
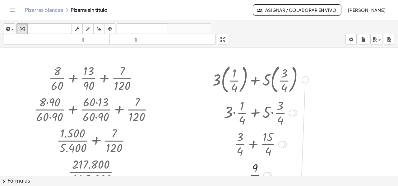
drag, startPoint x: 303, startPoint y: 78, endPoint x: 299, endPoint y: 182, distance: 104.2
click at [299, 182] on div "insertar Seleccione uno: Expresión matemática Función Texto Vídeo de YouTube Gr…" at bounding box center [199, 103] width 398 height 166
drag, startPoint x: 303, startPoint y: 77, endPoint x: 341, endPoint y: 126, distance: 61.4
click at [341, 126] on div "+ · 8 · 60 + · 13 · 90 + · 7 · 120 + · 8 · 90 · 60 · 90 + · 60 · 13 · 60 · 90 +…" at bounding box center [199, 176] width 398 height 256
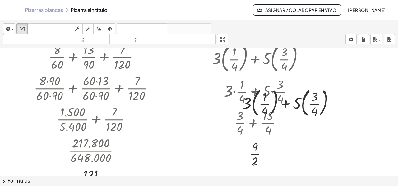
scroll to position [31, 0]
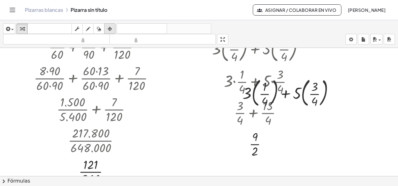
click at [112, 28] on div "button" at bounding box center [110, 28] width 8 height 7
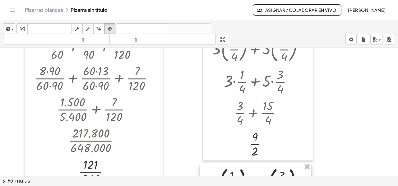
drag, startPoint x: 326, startPoint y: 97, endPoint x: 293, endPoint y: 186, distance: 94.5
click at [293, 186] on html "Actividades matemáticas fáciles de comprender Empezar Banco de actividades Trab…" at bounding box center [199, 93] width 398 height 186
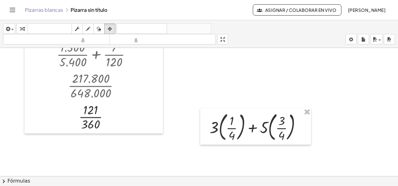
scroll to position [93, 0]
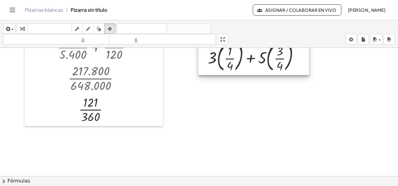
drag, startPoint x: 260, startPoint y: 116, endPoint x: 271, endPoint y: 78, distance: 39.1
click at [258, 54] on div at bounding box center [253, 57] width 111 height 37
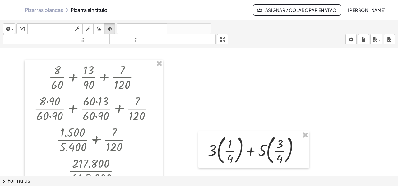
scroll to position [0, 0]
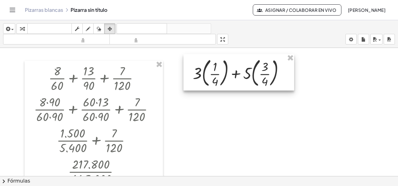
drag, startPoint x: 247, startPoint y: 140, endPoint x: 232, endPoint y: 62, distance: 79.1
click at [232, 62] on div at bounding box center [238, 72] width 111 height 37
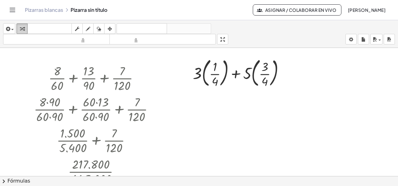
click at [24, 27] on div "button" at bounding box center [22, 28] width 8 height 7
click at [204, 74] on div at bounding box center [241, 73] width 103 height 34
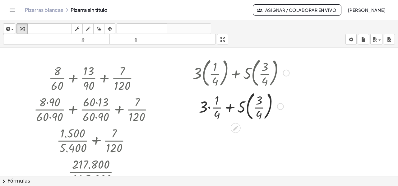
click at [246, 107] on div at bounding box center [241, 106] width 103 height 34
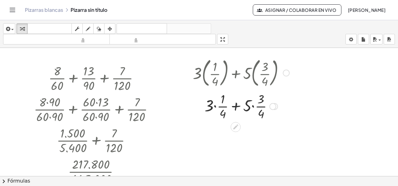
click at [236, 106] on div at bounding box center [241, 105] width 103 height 31
click at [214, 107] on div at bounding box center [241, 105] width 103 height 31
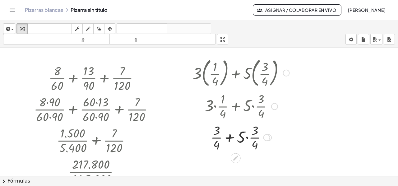
click at [247, 136] on div at bounding box center [241, 136] width 103 height 31
click at [250, 131] on div at bounding box center [241, 136] width 103 height 31
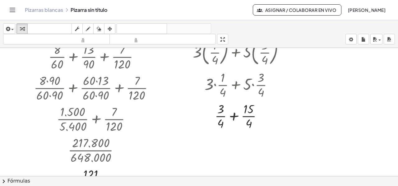
scroll to position [31, 0]
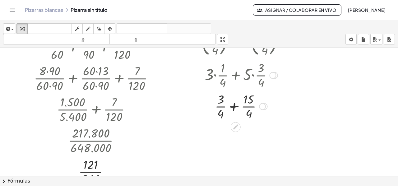
click at [233, 107] on div at bounding box center [241, 105] width 103 height 31
drag, startPoint x: 234, startPoint y: 146, endPoint x: 234, endPoint y: 130, distance: 16.2
drag, startPoint x: 261, startPoint y: 105, endPoint x: 265, endPoint y: 100, distance: 6.0
click at [265, 100] on div at bounding box center [262, 99] width 7 height 7
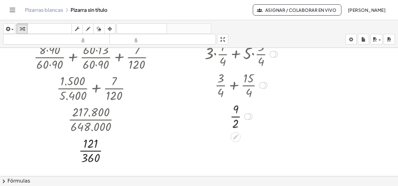
scroll to position [62, 0]
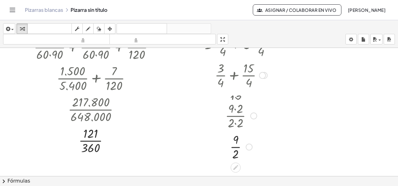
drag, startPoint x: 246, startPoint y: 107, endPoint x: 244, endPoint y: 150, distance: 43.9
click at [236, 147] on div "· 9 · 2" at bounding box center [236, 147] width 0 height 0
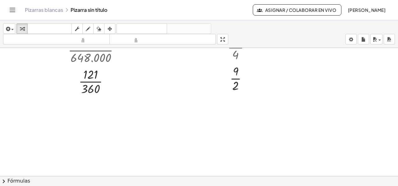
scroll to position [0, 0]
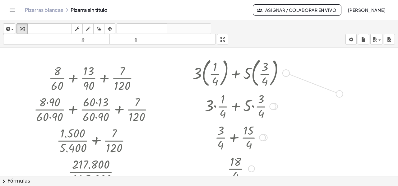
drag, startPoint x: 284, startPoint y: 71, endPoint x: 339, endPoint y: 94, distance: 59.5
click at [339, 94] on div "+ · 8 · 60 + · 13 · 90 + · 7 · 120 + · 8 · 90 · 60 · 90 + · 60 · 13 · 60 · 90 +…" at bounding box center [199, 176] width 398 height 256
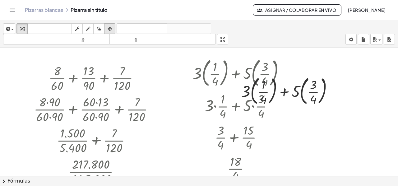
drag, startPoint x: 111, startPoint y: 28, endPoint x: 113, endPoint y: 32, distance: 4.3
click at [111, 29] on icon "button" at bounding box center [110, 28] width 4 height 7
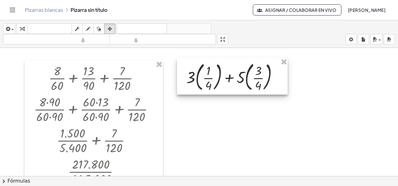
drag, startPoint x: 282, startPoint y: 85, endPoint x: 227, endPoint y: 71, distance: 56.8
click at [227, 71] on div at bounding box center [232, 76] width 111 height 37
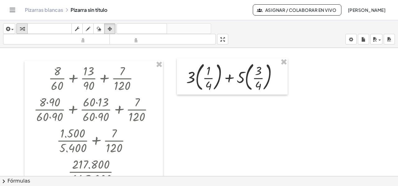
click at [20, 26] on icon "button" at bounding box center [22, 28] width 4 height 7
click at [197, 77] on div at bounding box center [234, 77] width 103 height 34
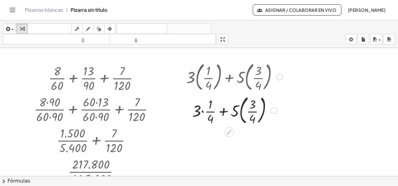
click at [241, 110] on div at bounding box center [234, 110] width 103 height 34
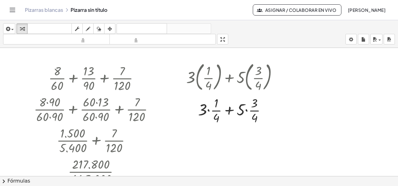
scroll to position [31, 0]
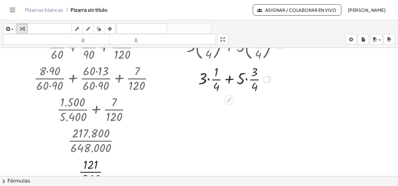
click at [208, 79] on div at bounding box center [234, 78] width 103 height 31
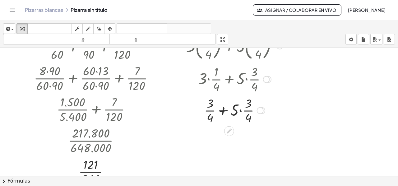
click at [240, 110] on div at bounding box center [234, 109] width 103 height 31
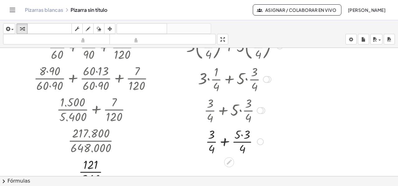
click at [242, 135] on div at bounding box center [234, 140] width 103 height 31
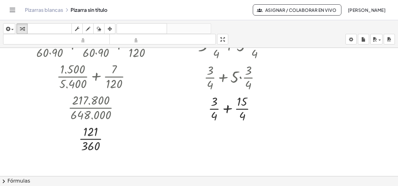
scroll to position [93, 0]
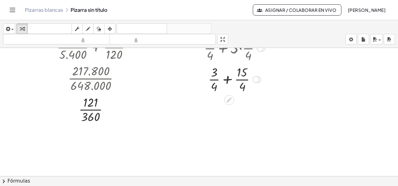
click at [227, 80] on div at bounding box center [234, 78] width 103 height 31
drag, startPoint x: 231, startPoint y: 117, endPoint x: 230, endPoint y: 106, distance: 11.5
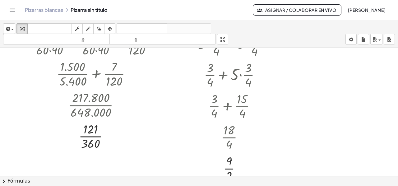
scroll to position [0, 0]
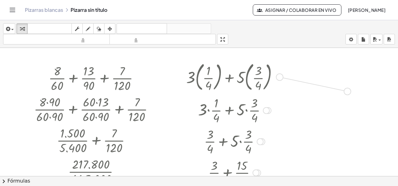
drag, startPoint x: 278, startPoint y: 76, endPoint x: 347, endPoint y: 92, distance: 71.0
click at [347, 92] on div "+ · 8 · 60 + · 13 · 90 + · 7 · 120 + · 8 · 90 · 60 · 90 + · 60 · 13 · 60 · 90 +…" at bounding box center [199, 176] width 398 height 257
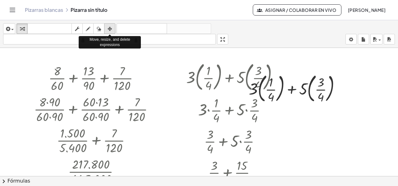
click at [110, 30] on icon "button" at bounding box center [110, 28] width 4 height 7
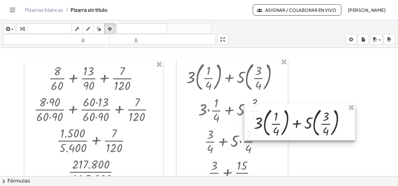
drag, startPoint x: 319, startPoint y: 94, endPoint x: 324, endPoint y: 124, distance: 30.8
click at [324, 126] on div at bounding box center [299, 122] width 111 height 37
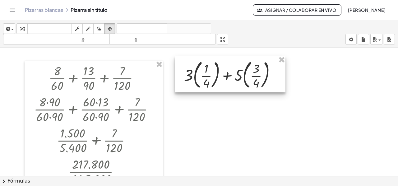
drag, startPoint x: 304, startPoint y: 113, endPoint x: 235, endPoint y: 67, distance: 83.8
click at [235, 67] on div at bounding box center [230, 74] width 111 height 37
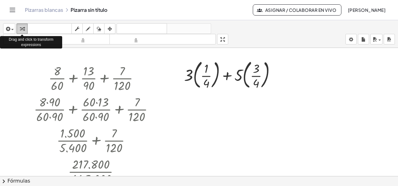
click at [20, 31] on icon "button" at bounding box center [22, 28] width 4 height 7
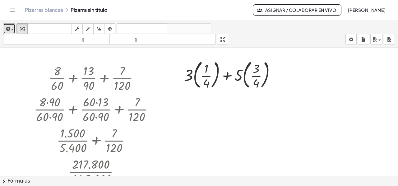
click at [10, 30] on icon "button" at bounding box center [8, 28] width 6 height 7
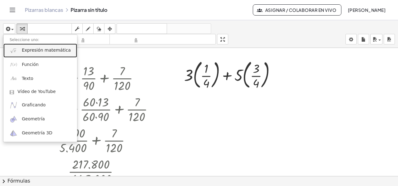
click at [25, 49] on font "Expresión matemática" at bounding box center [46, 50] width 49 height 5
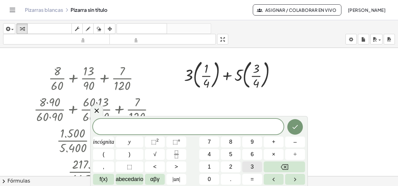
click at [252, 165] on font "3" at bounding box center [251, 166] width 3 height 6
click at [273, 154] on font "×" at bounding box center [273, 154] width 3 height 6
click at [103, 152] on font "(" at bounding box center [104, 154] width 2 height 6
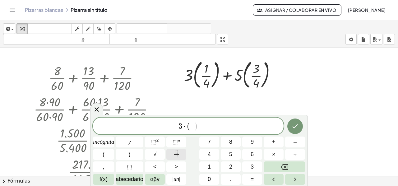
click at [181, 154] on button "Fracción" at bounding box center [176, 154] width 20 height 11
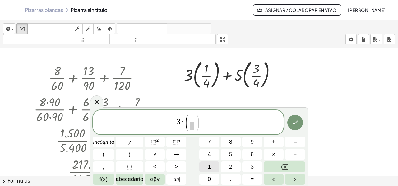
click at [211, 167] on button "1" at bounding box center [209, 166] width 20 height 11
click at [192, 126] on span "​" at bounding box center [192, 126] width 5 height 8
click at [211, 154] on button "4" at bounding box center [209, 154] width 20 height 11
click at [199, 124] on span ")" at bounding box center [197, 123] width 5 height 18
click at [123, 153] on button ")" at bounding box center [130, 154] width 28 height 11
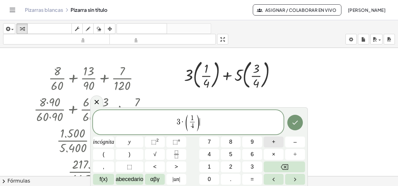
click at [272, 143] on button "+" at bounding box center [274, 141] width 20 height 11
click at [231, 155] on font "5" at bounding box center [230, 154] width 3 height 6
click at [273, 153] on font "×" at bounding box center [273, 154] width 3 height 6
click at [106, 154] on button "(" at bounding box center [103, 154] width 21 height 11
click at [173, 154] on icon "Fracción" at bounding box center [176, 154] width 8 height 8
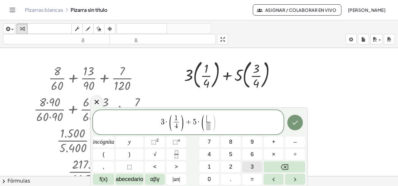
click at [251, 164] on font "3" at bounding box center [251, 166] width 3 height 6
click at [207, 126] on span at bounding box center [208, 126] width 5 height 8
click at [208, 156] on font "4" at bounding box center [209, 154] width 3 height 6
click at [218, 123] on span "3 · ( 1 4 ​ ) + 5 · ( 3 4 ​ ) ​" at bounding box center [188, 123] width 190 height 18
click at [134, 155] on button ")" at bounding box center [130, 154] width 28 height 11
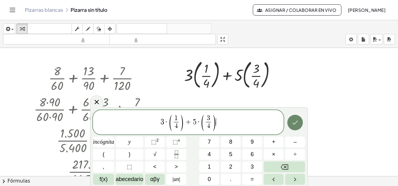
click at [294, 124] on icon "Hecho" at bounding box center [295, 122] width 6 height 4
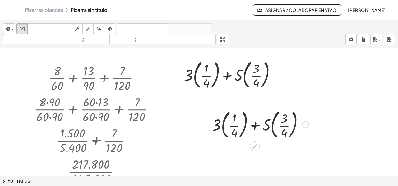
click at [223, 124] on div at bounding box center [260, 124] width 103 height 34
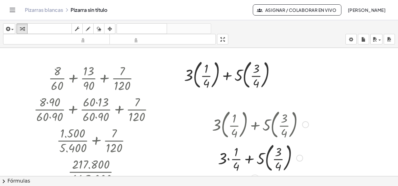
click at [265, 157] on div at bounding box center [260, 157] width 103 height 34
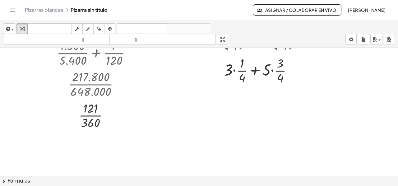
scroll to position [93, 0]
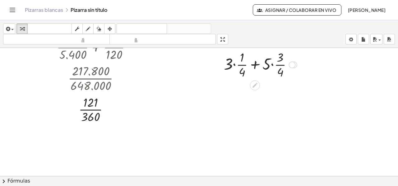
click at [234, 64] on div at bounding box center [260, 63] width 103 height 31
drag, startPoint x: 266, startPoint y: 95, endPoint x: 275, endPoint y: 99, distance: 9.5
click at [266, 95] on div at bounding box center [260, 95] width 103 height 31
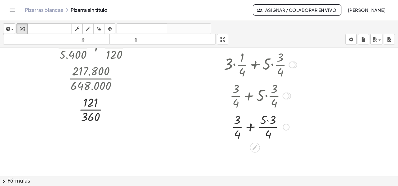
click at [268, 120] on div at bounding box center [260, 126] width 103 height 31
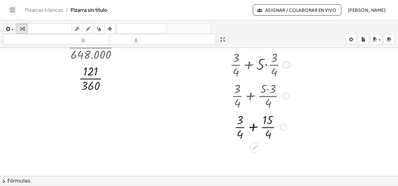
click at [252, 128] on div at bounding box center [260, 126] width 103 height 31
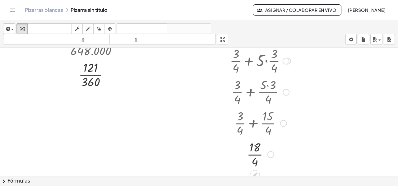
scroll to position [131, 0]
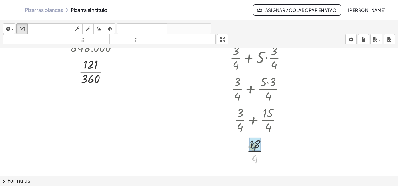
drag, startPoint x: 252, startPoint y: 158, endPoint x: 250, endPoint y: 146, distance: 12.3
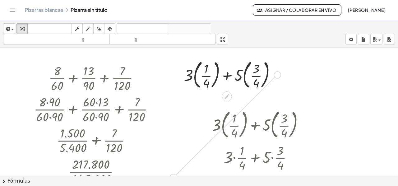
drag, startPoint x: 278, startPoint y: 75, endPoint x: 171, endPoint y: 176, distance: 147.1
click at [171, 176] on div "+ · 8 · 60 + · 13 · 90 + · 7 · 120 + · 8 · 90 · 60 · 90 + · 60 · 13 · 60 · 90 +…" at bounding box center [199, 176] width 398 height 257
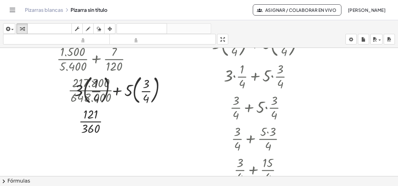
scroll to position [93, 0]
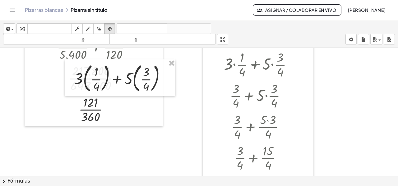
drag, startPoint x: 107, startPoint y: 28, endPoint x: 123, endPoint y: 62, distance: 37.2
click at [108, 30] on div "button" at bounding box center [110, 28] width 8 height 7
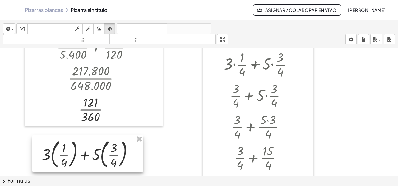
drag, startPoint x: 129, startPoint y: 79, endPoint x: 97, endPoint y: 154, distance: 82.3
click at [97, 154] on div at bounding box center [87, 153] width 111 height 37
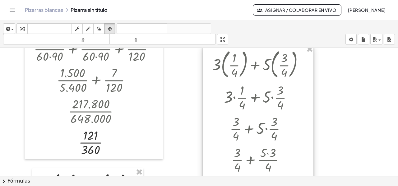
scroll to position [0, 0]
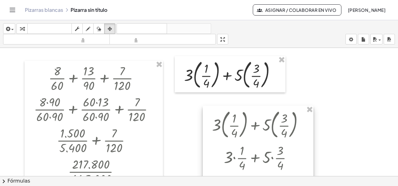
drag, startPoint x: 309, startPoint y: 107, endPoint x: 303, endPoint y: 95, distance: 12.8
click at [306, 100] on div "+ · 8 · 60 + · 13 · 90 + · 7 · 120 + · 8 · 90 · 60 · 90 + · 60 · 13 · 60 · 90 +…" at bounding box center [199, 176] width 398 height 257
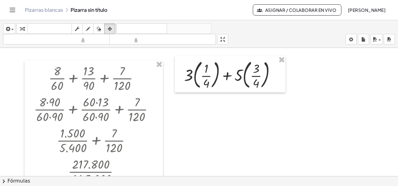
click at [293, 108] on div at bounding box center [199, 176] width 398 height 257
click at [88, 27] on icon "button" at bounding box center [88, 28] width 4 height 7
click at [185, 78] on div at bounding box center [199, 176] width 398 height 257
drag, startPoint x: 199, startPoint y: 97, endPoint x: 204, endPoint y: 105, distance: 9.7
click at [202, 106] on div at bounding box center [199, 176] width 398 height 257
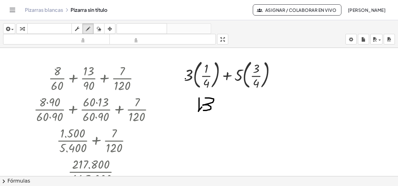
drag, startPoint x: 209, startPoint y: 97, endPoint x: 197, endPoint y: 120, distance: 25.4
click at [203, 110] on div at bounding box center [199, 176] width 398 height 257
drag, startPoint x: 184, startPoint y: 114, endPoint x: 228, endPoint y: 117, distance: 43.6
click at [228, 117] on div at bounding box center [199, 176] width 398 height 257
drag, startPoint x: 204, startPoint y: 120, endPoint x: 214, endPoint y: 128, distance: 13.2
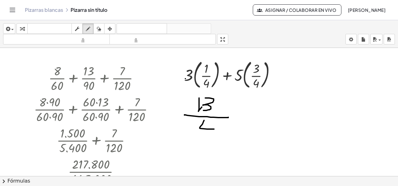
click at [214, 128] on div at bounding box center [199, 176] width 398 height 257
drag, startPoint x: 211, startPoint y: 122, endPoint x: 209, endPoint y: 138, distance: 15.3
click at [209, 139] on div at bounding box center [199, 176] width 398 height 257
drag, startPoint x: 242, startPoint y: 107, endPoint x: 241, endPoint y: 118, distance: 11.3
click at [241, 118] on div at bounding box center [199, 176] width 398 height 257
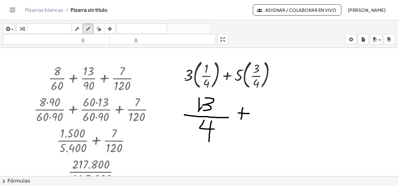
drag, startPoint x: 238, startPoint y: 112, endPoint x: 249, endPoint y: 113, distance: 10.9
click at [249, 113] on div at bounding box center [199, 176] width 398 height 257
drag, startPoint x: 261, startPoint y: 101, endPoint x: 274, endPoint y: 110, distance: 16.0
click at [271, 112] on div at bounding box center [199, 176] width 398 height 257
drag, startPoint x: 282, startPoint y: 100, endPoint x: 277, endPoint y: 116, distance: 16.0
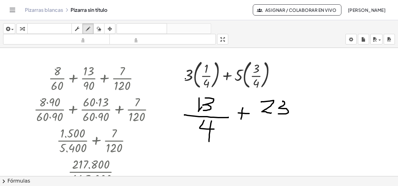
click at [278, 113] on div at bounding box center [199, 176] width 398 height 257
drag, startPoint x: 258, startPoint y: 118, endPoint x: 289, endPoint y: 118, distance: 31.7
click at [289, 118] on div at bounding box center [199, 176] width 398 height 257
drag, startPoint x: 269, startPoint y: 125, endPoint x: 278, endPoint y: 132, distance: 11.5
click at [278, 132] on div at bounding box center [199, 176] width 398 height 257
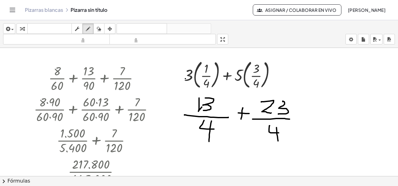
drag, startPoint x: 276, startPoint y: 127, endPoint x: 277, endPoint y: 139, distance: 12.1
click at [277, 139] on div at bounding box center [199, 176] width 398 height 257
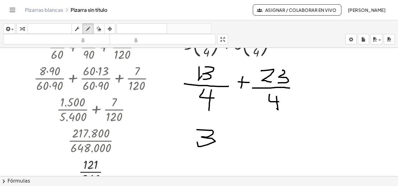
drag, startPoint x: 197, startPoint y: 129, endPoint x: 206, endPoint y: 141, distance: 15.4
click at [200, 141] on div at bounding box center [199, 145] width 398 height 257
drag, startPoint x: 226, startPoint y: 128, endPoint x: 227, endPoint y: 139, distance: 10.9
click at [227, 139] on div at bounding box center [199, 145] width 398 height 257
drag, startPoint x: 185, startPoint y: 154, endPoint x: 238, endPoint y: 162, distance: 53.5
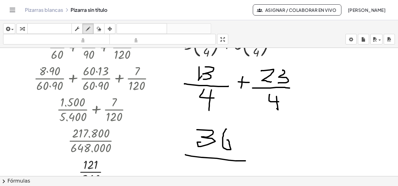
click at [241, 160] on div at bounding box center [199, 145] width 398 height 257
drag, startPoint x: 209, startPoint y: 165, endPoint x: 225, endPoint y: 168, distance: 16.8
click at [225, 168] on div at bounding box center [199, 145] width 398 height 257
drag, startPoint x: 218, startPoint y: 161, endPoint x: 216, endPoint y: 174, distance: 12.9
click at [216, 174] on div at bounding box center [199, 145] width 398 height 257
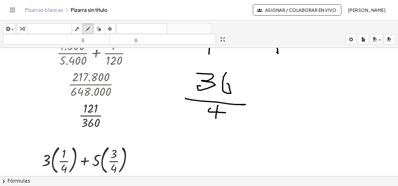
scroll to position [93, 0]
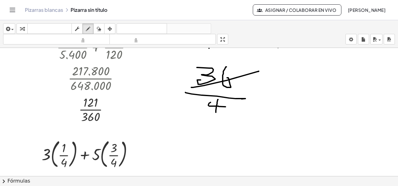
drag, startPoint x: 193, startPoint y: 87, endPoint x: 252, endPoint y: 80, distance: 60.1
click at [258, 71] on div at bounding box center [199, 83] width 398 height 257
drag, startPoint x: 199, startPoint y: 114, endPoint x: 225, endPoint y: 107, distance: 26.8
click at [225, 107] on div at bounding box center [199, 83] width 398 height 257
click at [260, 99] on div at bounding box center [199, 83] width 398 height 257
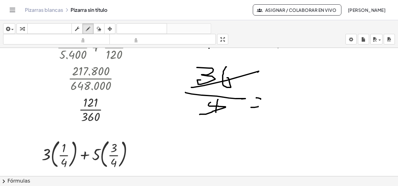
drag, startPoint x: 254, startPoint y: 107, endPoint x: 259, endPoint y: 106, distance: 4.1
click at [259, 106] on div at bounding box center [199, 83] width 398 height 257
click at [275, 79] on div at bounding box center [199, 83] width 398 height 257
drag, startPoint x: 286, startPoint y: 80, endPoint x: 282, endPoint y: 111, distance: 31.6
click at [282, 111] on div at bounding box center [199, 83] width 398 height 257
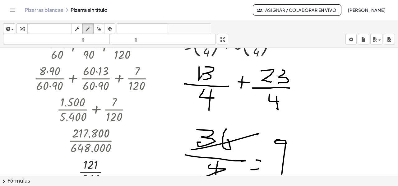
scroll to position [62, 0]
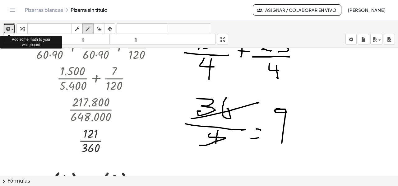
click at [12, 27] on div "button" at bounding box center [9, 28] width 9 height 7
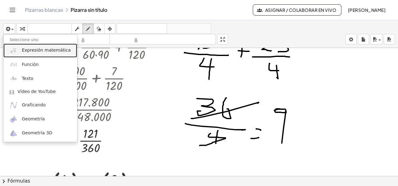
drag, startPoint x: 29, startPoint y: 53, endPoint x: 70, endPoint y: 67, distance: 43.5
click at [29, 53] on font "Expresión matemática" at bounding box center [46, 50] width 49 height 5
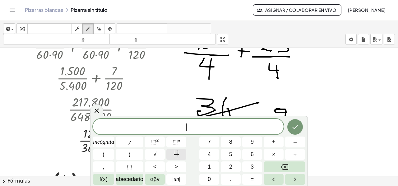
click at [180, 152] on icon "Fracción" at bounding box center [176, 154] width 8 height 8
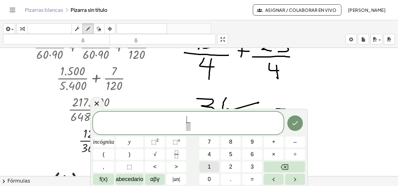
click at [212, 168] on button "1" at bounding box center [209, 166] width 20 height 11
click at [254, 164] on button "3" at bounding box center [252, 166] width 20 height 11
drag, startPoint x: 189, startPoint y: 127, endPoint x: 199, endPoint y: 137, distance: 14.3
click at [189, 127] on span "​" at bounding box center [188, 126] width 8 height 8
click at [208, 154] on font "4" at bounding box center [209, 154] width 3 height 6
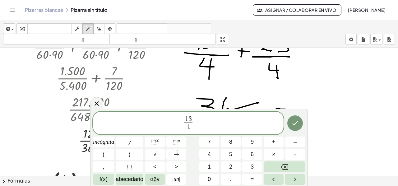
drag, startPoint x: 201, startPoint y: 122, endPoint x: 204, endPoint y: 125, distance: 4.2
click at [200, 122] on span "1 3 4 ​ ​" at bounding box center [188, 123] width 190 height 16
click at [273, 143] on font "+" at bounding box center [273, 142] width 3 height 6
click at [177, 157] on icon "Fracción" at bounding box center [176, 154] width 8 height 8
click at [238, 165] on button "2" at bounding box center [231, 166] width 20 height 11
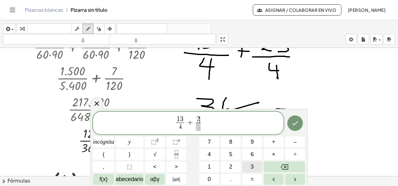
click at [253, 166] on button "3" at bounding box center [252, 166] width 20 height 11
click at [199, 128] on span "​" at bounding box center [198, 126] width 8 height 8
click at [209, 153] on font "4" at bounding box center [209, 154] width 3 height 6
click at [296, 125] on icon "Hecho" at bounding box center [294, 122] width 7 height 7
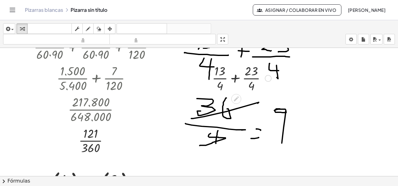
scroll to position [93, 0]
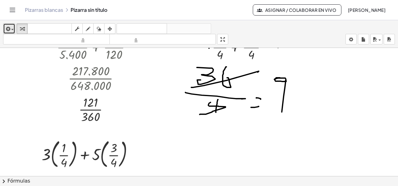
click at [7, 30] on icon "button" at bounding box center [8, 28] width 6 height 7
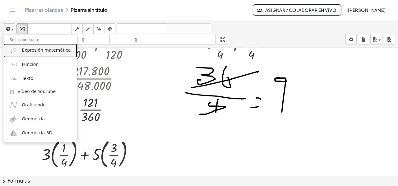
click at [27, 52] on font "Expresión matemática" at bounding box center [46, 50] width 49 height 5
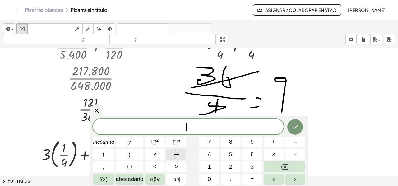
click at [174, 152] on icon "Fracción" at bounding box center [176, 154] width 8 height 8
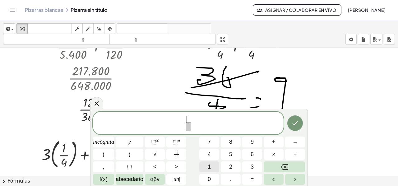
click at [209, 166] on font "1" at bounding box center [209, 166] width 3 height 6
click at [250, 169] on font "3" at bounding box center [251, 166] width 3 height 6
click at [191, 130] on span at bounding box center [188, 126] width 8 height 8
click at [208, 158] on span "4" at bounding box center [209, 154] width 3 height 8
click at [203, 120] on span "1 3 4 ​ ​" at bounding box center [188, 123] width 190 height 16
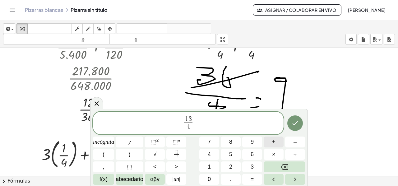
click at [272, 144] on font "+" at bounding box center [273, 142] width 3 height 6
click at [173, 155] on icon "Fracción" at bounding box center [176, 154] width 8 height 8
click at [235, 165] on button "2" at bounding box center [231, 166] width 20 height 11
click at [249, 165] on button "3" at bounding box center [252, 166] width 20 height 11
click at [198, 127] on span "​" at bounding box center [198, 126] width 8 height 8
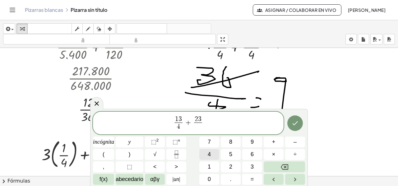
click at [210, 155] on button "4" at bounding box center [209, 154] width 20 height 11
click at [295, 123] on icon "Hecho" at bounding box center [294, 122] width 7 height 7
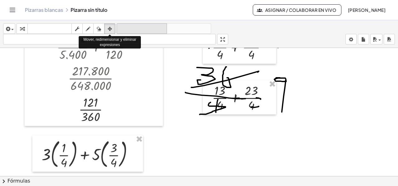
drag, startPoint x: 112, startPoint y: 27, endPoint x: 119, endPoint y: 31, distance: 8.2
click at [112, 28] on div "button" at bounding box center [110, 28] width 8 height 7
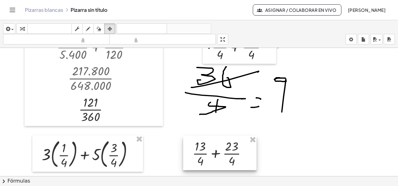
drag, startPoint x: 262, startPoint y: 92, endPoint x: 268, endPoint y: 145, distance: 53.7
click at [244, 147] on div at bounding box center [219, 153] width 73 height 34
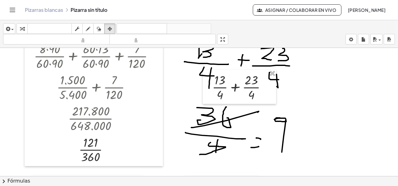
scroll to position [0, 0]
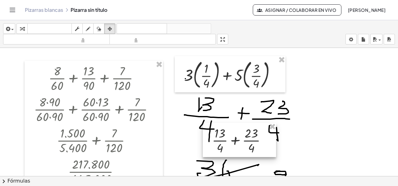
drag, startPoint x: 269, startPoint y: 129, endPoint x: 273, endPoint y: 129, distance: 4.0
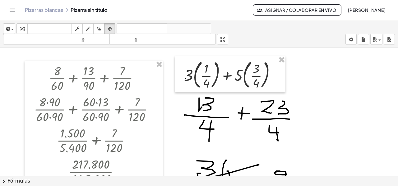
scroll to position [124, 0]
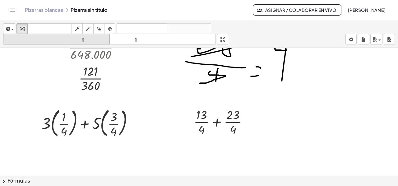
drag, startPoint x: 22, startPoint y: 30, endPoint x: 55, endPoint y: 41, distance: 34.2
click at [22, 30] on icon "button" at bounding box center [22, 28] width 4 height 7
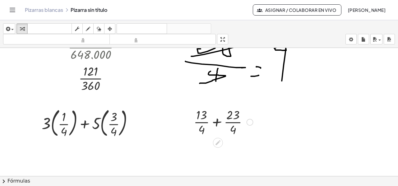
click at [217, 122] on div at bounding box center [223, 121] width 66 height 31
click at [215, 161] on div at bounding box center [223, 152] width 66 height 31
drag, startPoint x: 215, startPoint y: 161, endPoint x: 216, endPoint y: 154, distance: 6.8
click at [216, 154] on div at bounding box center [223, 152] width 66 height 21
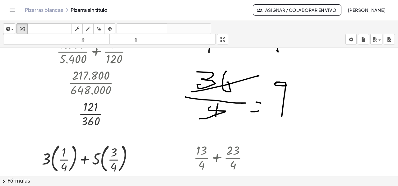
scroll to position [112, 0]
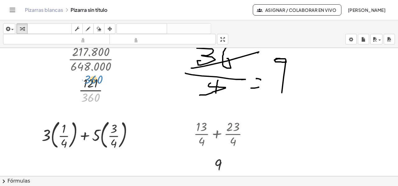
drag, startPoint x: 90, startPoint y: 98, endPoint x: 93, endPoint y: 82, distance: 16.4
click at [93, 81] on div at bounding box center [96, 89] width 131 height 31
drag, startPoint x: 91, startPoint y: 96, endPoint x: 95, endPoint y: 80, distance: 17.0
click at [95, 80] on div at bounding box center [96, 89] width 131 height 31
drag, startPoint x: 85, startPoint y: 108, endPoint x: 90, endPoint y: 109, distance: 4.9
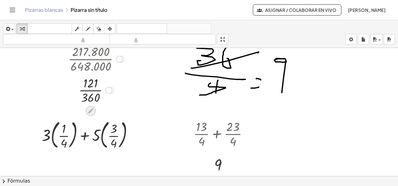
click at [90, 109] on icon at bounding box center [90, 111] width 7 height 7
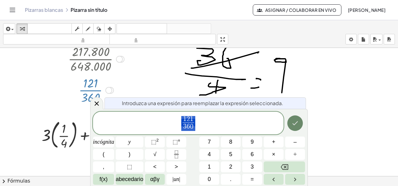
click at [296, 126] on icon "Hecho" at bounding box center [294, 122] width 7 height 7
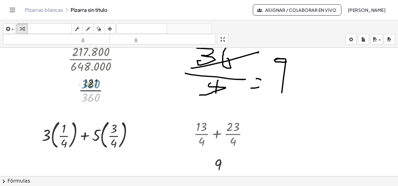
drag, startPoint x: 95, startPoint y: 96, endPoint x: 95, endPoint y: 83, distance: 13.4
click at [95, 83] on div at bounding box center [96, 89] width 131 height 31
drag, startPoint x: 92, startPoint y: 81, endPoint x: 90, endPoint y: 94, distance: 13.5
click at [90, 94] on div at bounding box center [96, 89] width 131 height 31
click at [162, 115] on div at bounding box center [199, 128] width 398 height 386
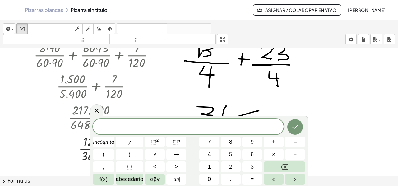
scroll to position [50, 0]
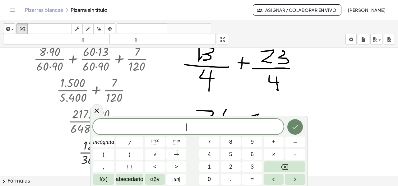
click at [296, 132] on button "Hecho" at bounding box center [295, 127] width 16 height 16
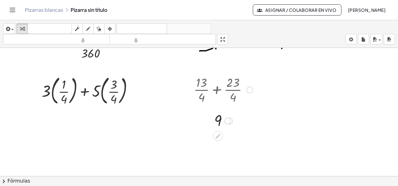
scroll to position [155, 0]
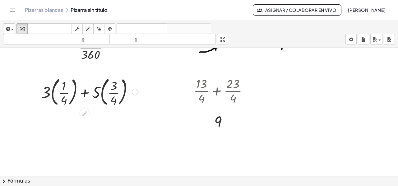
click at [52, 93] on div at bounding box center [90, 92] width 103 height 34
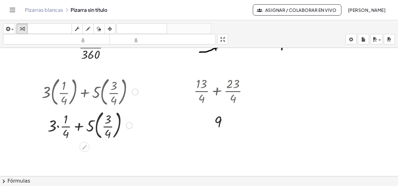
click at [97, 125] on div at bounding box center [90, 125] width 103 height 34
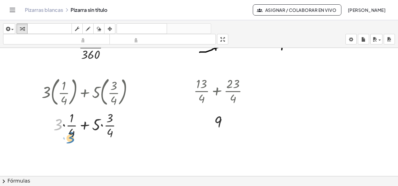
drag, startPoint x: 57, startPoint y: 125, endPoint x: 70, endPoint y: 138, distance: 18.0
click at [70, 138] on div at bounding box center [90, 124] width 103 height 31
click at [42, 110] on div at bounding box center [90, 124] width 103 height 31
drag, startPoint x: 47, startPoint y: 111, endPoint x: 52, endPoint y: 112, distance: 5.3
click at [52, 112] on div at bounding box center [90, 124] width 103 height 31
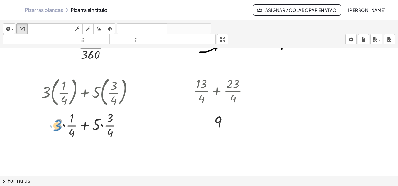
drag, startPoint x: 48, startPoint y: 111, endPoint x: 53, endPoint y: 111, distance: 5.0
click at [53, 111] on div at bounding box center [90, 124] width 103 height 31
drag, startPoint x: 122, startPoint y: 150, endPoint x: 79, endPoint y: 144, distance: 43.6
click at [79, 144] on div at bounding box center [199, 85] width 398 height 386
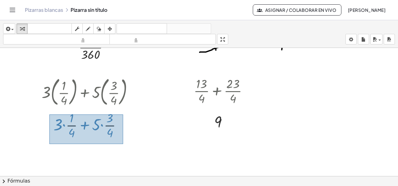
drag, startPoint x: 49, startPoint y: 114, endPoint x: 123, endPoint y: 143, distance: 79.3
click at [123, 143] on div "+ · 3 · · 1 · 4 + · 5 · · 3 · 4" at bounding box center [122, 140] width 74 height 30
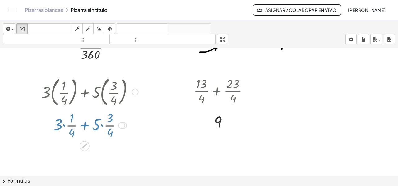
click at [79, 130] on div at bounding box center [90, 124] width 103 height 31
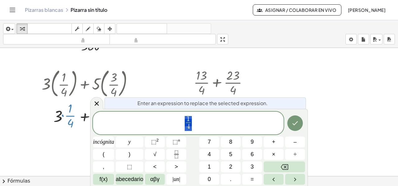
click at [66, 126] on div at bounding box center [90, 116] width 103 height 31
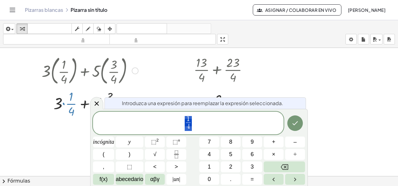
scroll to position [177, 0]
click at [280, 166] on button "Retroceso" at bounding box center [284, 166] width 41 height 11
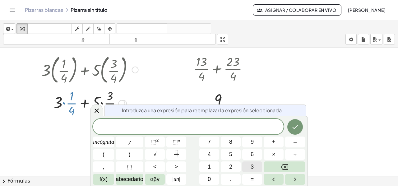
click at [252, 166] on font "3" at bounding box center [251, 166] width 3 height 6
click at [276, 151] on button "×" at bounding box center [274, 154] width 20 height 11
click at [211, 156] on button "4" at bounding box center [209, 154] width 20 height 11
click at [269, 143] on button "+" at bounding box center [274, 141] width 20 height 11
click at [206, 165] on button "1" at bounding box center [209, 166] width 20 height 11
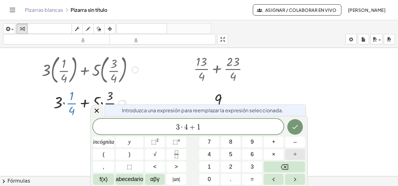
click at [290, 157] on button "÷" at bounding box center [295, 154] width 20 height 11
click at [279, 168] on button "Retroceso" at bounding box center [284, 166] width 41 height 11
click at [278, 167] on button "Retroceso" at bounding box center [284, 166] width 41 height 11
click at [277, 167] on button "Retroceso" at bounding box center [284, 166] width 41 height 11
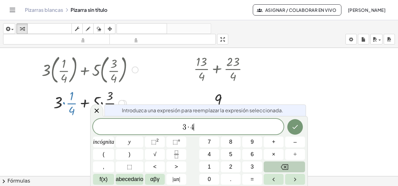
click at [277, 167] on button "Retroceso" at bounding box center [284, 166] width 41 height 11
click at [178, 154] on icon "Fracción" at bounding box center [176, 154] width 8 height 8
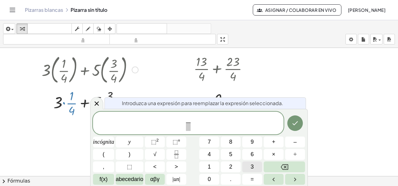
click at [248, 164] on button "3" at bounding box center [252, 166] width 20 height 11
click at [269, 154] on button "×" at bounding box center [274, 154] width 20 height 11
click at [212, 155] on button "4" at bounding box center [209, 154] width 20 height 11
click at [270, 141] on button "+" at bounding box center [274, 141] width 20 height 11
click at [209, 163] on span "1" at bounding box center [209, 167] width 3 height 8
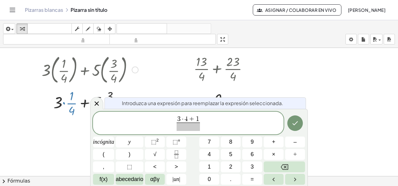
click at [183, 127] on span at bounding box center [188, 126] width 23 height 8
click at [210, 155] on font "4" at bounding box center [209, 154] width 3 height 6
click at [297, 121] on icon "Hecho" at bounding box center [294, 122] width 7 height 7
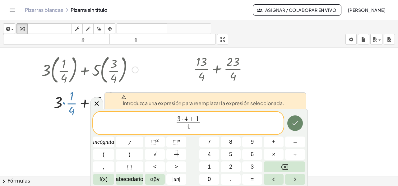
click at [297, 122] on icon "Hecho" at bounding box center [294, 122] width 7 height 7
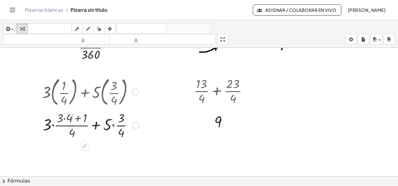
scroll to position [155, 0]
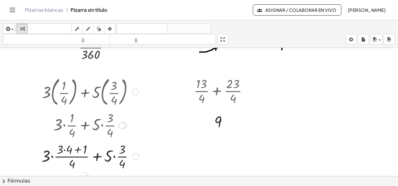
click at [63, 150] on div at bounding box center [90, 155] width 104 height 31
click at [64, 149] on div at bounding box center [90, 155] width 104 height 31
click at [76, 150] on div at bounding box center [90, 155] width 103 height 31
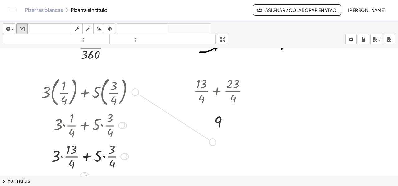
drag, startPoint x: 134, startPoint y: 92, endPoint x: 214, endPoint y: 143, distance: 94.7
click at [214, 143] on div "+ · 8 · 60 + · 13 · 90 + · 7 · 120 + · 8 · 90 · 60 · 90 + · 60 · 13 · 60 · 90 +…" at bounding box center [199, 85] width 398 height 386
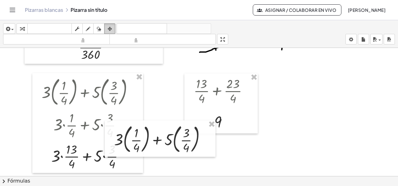
click at [106, 28] on div "button" at bounding box center [110, 28] width 8 height 7
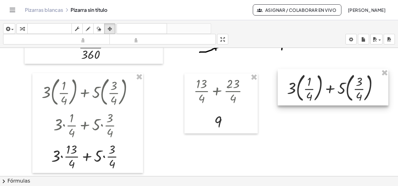
drag, startPoint x: 160, startPoint y: 140, endPoint x: 332, endPoint y: 89, distance: 179.9
click at [332, 89] on div at bounding box center [332, 87] width 111 height 37
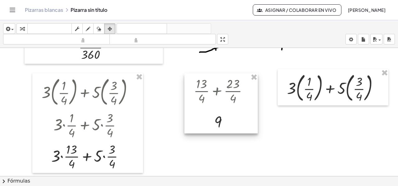
drag, startPoint x: 252, startPoint y: 78, endPoint x: 237, endPoint y: 80, distance: 15.0
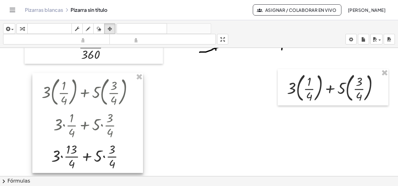
drag, startPoint x: 138, startPoint y: 76, endPoint x: 151, endPoint y: 79, distance: 13.7
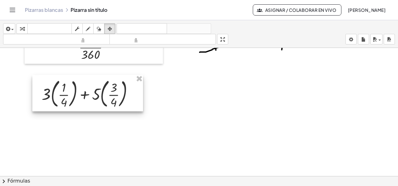
drag, startPoint x: 295, startPoint y: 73, endPoint x: 50, endPoint y: 79, distance: 244.9
click at [50, 79] on div at bounding box center [87, 93] width 111 height 37
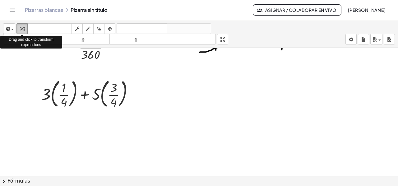
click at [21, 32] on icon "button" at bounding box center [22, 28] width 4 height 7
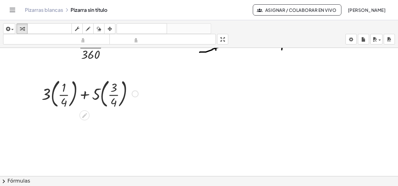
drag, startPoint x: 39, startPoint y: 74, endPoint x: 75, endPoint y: 106, distance: 48.4
click at [75, 106] on div "+ · 8 · 60 + · 13 · 90 + · 7 · 120 + · 8 · 90 · 60 · 90 + · 60 · 13 · 60 · 90 +…" at bounding box center [199, 85] width 398 height 386
drag, startPoint x: 38, startPoint y: 72, endPoint x: 71, endPoint y: 115, distance: 54.3
click at [71, 115] on div at bounding box center [199, 85] width 398 height 386
drag, startPoint x: 79, startPoint y: 111, endPoint x: 37, endPoint y: 81, distance: 51.0
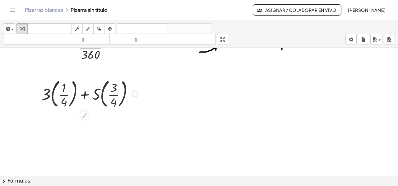
click at [37, 81] on div "+ · 8 · 60 + · 13 · 90 + · 7 · 120 + · 8 · 90 · 60 · 90 + · 60 · 13 · 60 · 90 +…" at bounding box center [199, 85] width 398 height 386
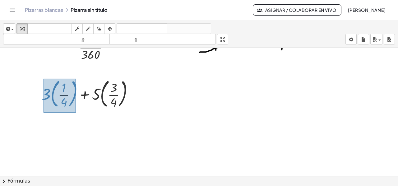
drag, startPoint x: 44, startPoint y: 78, endPoint x: 76, endPoint y: 112, distance: 46.8
click at [76, 112] on div "+ · 8 · 60 + · 13 · 90 + · 7 · 120 + · 8 · 90 · 60 · 90 + · 60 · 13 · 60 · 90 +…" at bounding box center [199, 85] width 398 height 386
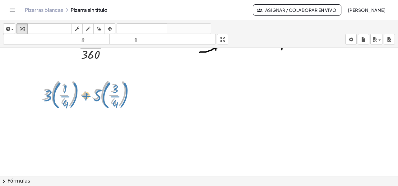
drag, startPoint x: 61, startPoint y: 90, endPoint x: 62, endPoint y: 93, distance: 3.8
click at [62, 93] on div at bounding box center [90, 93] width 103 height 34
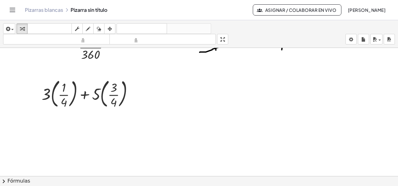
drag, startPoint x: 36, startPoint y: 72, endPoint x: 48, endPoint y: 73, distance: 12.2
click at [48, 73] on div at bounding box center [199, 85] width 398 height 386
drag, startPoint x: 33, startPoint y: 70, endPoint x: 72, endPoint y: 105, distance: 52.6
click at [72, 105] on div "+ · 8 · 60 + · 13 · 90 + · 7 · 120 + · 8 · 90 · 60 · 90 + · 60 · 13 · 60 · 90 +…" at bounding box center [199, 85] width 398 height 386
click at [82, 115] on icon at bounding box center [84, 115] width 7 height 7
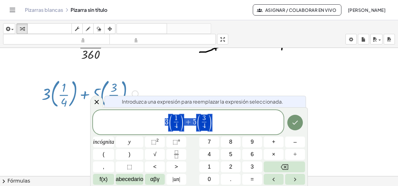
click at [94, 102] on icon at bounding box center [96, 101] width 7 height 7
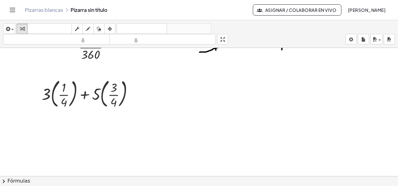
drag, startPoint x: 35, startPoint y: 66, endPoint x: 47, endPoint y: 68, distance: 12.2
click at [47, 68] on div at bounding box center [199, 85] width 398 height 386
drag, startPoint x: 29, startPoint y: 85, endPoint x: 57, endPoint y: 73, distance: 30.5
click at [58, 73] on div at bounding box center [199, 85] width 398 height 386
drag, startPoint x: 38, startPoint y: 69, endPoint x: 76, endPoint y: 74, distance: 38.2
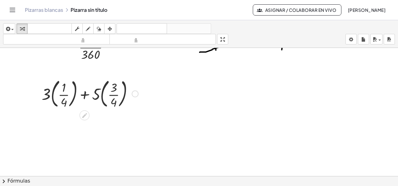
click at [76, 74] on div "+ · 8 · 60 + · 13 · 90 + · 7 · 120 + · 8 · 90 · 60 · 90 + · 60 · 13 · 60 · 90 +…" at bounding box center [199, 85] width 398 height 386
drag, startPoint x: 34, startPoint y: 72, endPoint x: 70, endPoint y: 70, distance: 35.8
click at [70, 70] on div at bounding box center [199, 85] width 398 height 386
drag, startPoint x: 27, startPoint y: 115, endPoint x: 60, endPoint y: 72, distance: 54.3
click at [62, 71] on div at bounding box center [199, 85] width 398 height 386
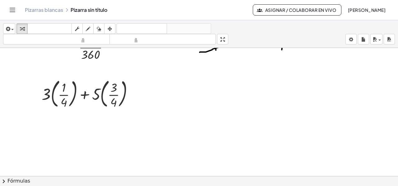
click at [46, 72] on div at bounding box center [199, 85] width 398 height 386
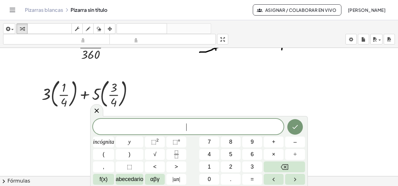
click at [45, 71] on div at bounding box center [199, 85] width 398 height 386
drag, startPoint x: 45, startPoint y: 71, endPoint x: 18, endPoint y: 108, distance: 46.0
click at [18, 108] on div at bounding box center [199, 85] width 398 height 386
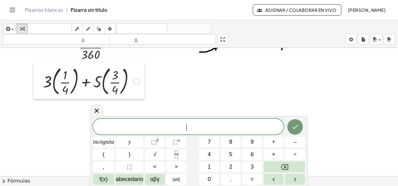
drag, startPoint x: 40, startPoint y: 80, endPoint x: 41, endPoint y: 67, distance: 12.5
click at [41, 67] on div at bounding box center [38, 80] width 9 height 37
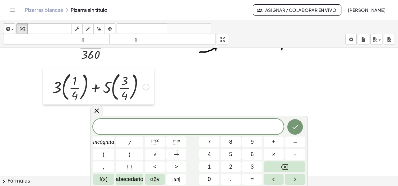
drag, startPoint x: 41, startPoint y: 62, endPoint x: 51, endPoint y: 67, distance: 11.3
click at [51, 67] on div "+ · 8 · 60 + · 13 · 90 + · 7 · 120 + · 8 · 90 · 60 · 90 + · 60 · 13 · 60 · 90 +…" at bounding box center [199, 85] width 398 height 386
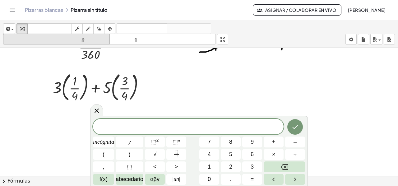
drag, startPoint x: 21, startPoint y: 27, endPoint x: 28, endPoint y: 37, distance: 12.5
click at [24, 30] on icon "button" at bounding box center [22, 28] width 4 height 7
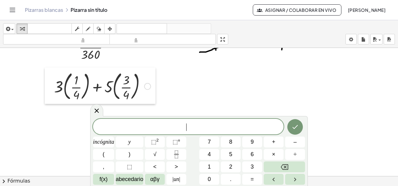
click at [46, 68] on div at bounding box center [49, 85] width 9 height 37
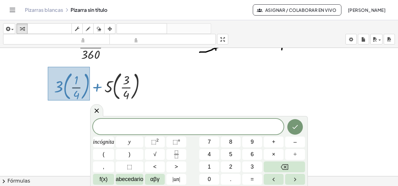
drag, startPoint x: 90, startPoint y: 99, endPoint x: 48, endPoint y: 66, distance: 53.5
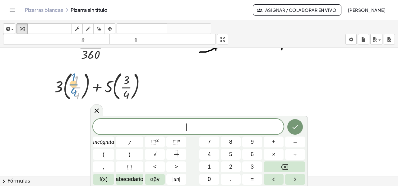
click at [71, 84] on div at bounding box center [102, 86] width 103 height 34
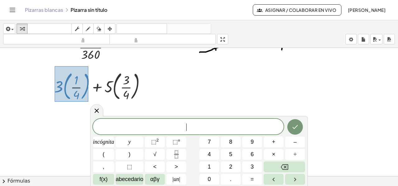
drag, startPoint x: 88, startPoint y: 101, endPoint x: 55, endPoint y: 66, distance: 48.8
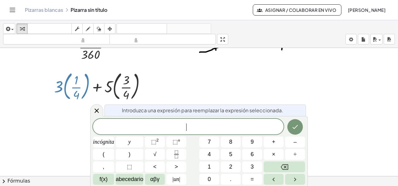
drag, startPoint x: 75, startPoint y: 80, endPoint x: 73, endPoint y: 89, distance: 9.9
click at [73, 89] on div at bounding box center [102, 86] width 103 height 34
click at [175, 154] on icon "Fracción" at bounding box center [176, 154] width 8 height 8
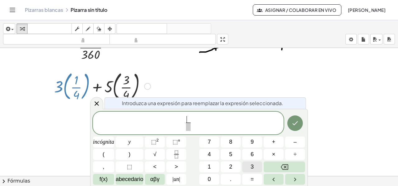
click at [251, 166] on font "3" at bounding box center [251, 166] width 3 height 6
click at [273, 155] on font "×" at bounding box center [273, 154] width 3 height 6
click at [206, 152] on button "4" at bounding box center [209, 154] width 20 height 11
click at [275, 142] on font "+" at bounding box center [273, 142] width 3 height 6
click at [211, 165] on button "1" at bounding box center [209, 166] width 20 height 11
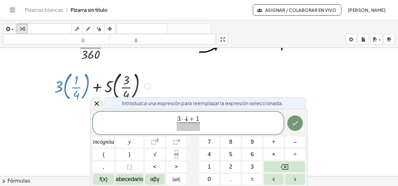
click at [186, 128] on span at bounding box center [188, 126] width 23 height 8
click at [211, 154] on button "4" at bounding box center [209, 154] width 20 height 11
click at [298, 122] on icon "Hecho" at bounding box center [294, 122] width 7 height 7
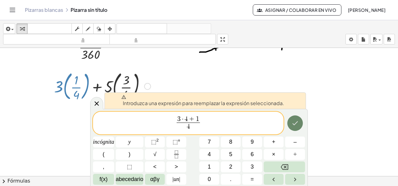
click at [298, 122] on icon "Hecho" at bounding box center [294, 122] width 7 height 7
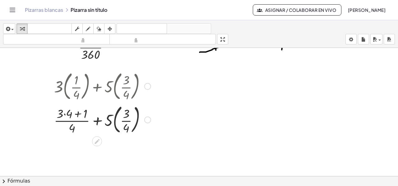
click at [65, 113] on div at bounding box center [102, 119] width 103 height 34
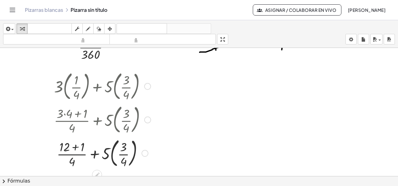
click at [74, 149] on div at bounding box center [102, 153] width 103 height 34
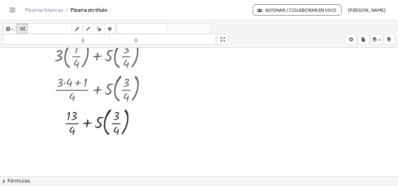
scroll to position [218, 0]
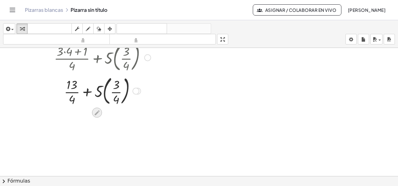
drag, startPoint x: 129, startPoint y: 111, endPoint x: 98, endPoint y: 108, distance: 31.5
click at [98, 108] on div "+ · 8 · 60 + · 13 · 90 + · 7 · 120 + · 8 · 90 · 60 · 90 + · 60 · 13 · 60 · 90 +…" at bounding box center [199, 23] width 398 height 386
drag, startPoint x: 99, startPoint y: 71, endPoint x: 127, endPoint y: 77, distance: 28.6
click at [97, 24] on div "+ · 3 · ( · 1 · 4 ) + · 5 · ( · 3 · 4 ) + · ( + · 3 · 4 + 1 ) · 4 + · 5 · ( · 3…" at bounding box center [97, 24] width 0 height 0
click at [132, 100] on div at bounding box center [102, 91] width 103 height 34
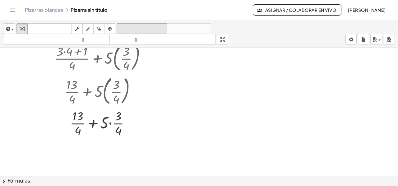
click at [149, 28] on font "deshacer" at bounding box center [141, 29] width 47 height 6
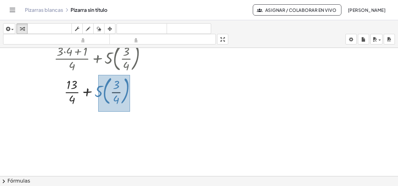
drag, startPoint x: 98, startPoint y: 74, endPoint x: 129, endPoint y: 110, distance: 46.7
click at [129, 110] on div "+ · 8 · 60 + · 13 · 90 + · 7 · 120 + · 8 · 90 · 60 · 90 + · 60 · 13 · 60 · 90 +…" at bounding box center [199, 23] width 398 height 386
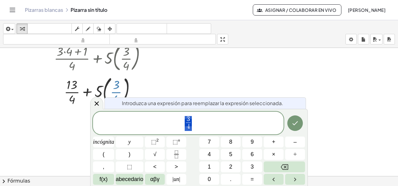
drag, startPoint x: 116, startPoint y: 93, endPoint x: 118, endPoint y: 96, distance: 3.2
click at [118, 96] on div at bounding box center [102, 91] width 114 height 34
click at [278, 167] on button "Retroceso" at bounding box center [284, 166] width 41 height 11
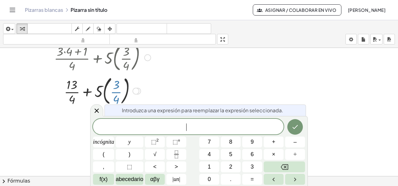
click at [99, 112] on icon at bounding box center [96, 110] width 7 height 7
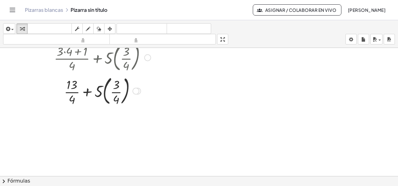
drag, startPoint x: 94, startPoint y: 71, endPoint x: 119, endPoint y: 74, distance: 25.6
click at [120, 71] on div at bounding box center [102, 57] width 103 height 34
drag, startPoint x: 131, startPoint y: 107, endPoint x: 105, endPoint y: 105, distance: 25.5
click at [98, 101] on div "+ · 3 · ( · 1 · 4 ) + · 5 · ( · 3 · 4 ) + · ( + · 3 · 4 + 1 ) · 4 + · 5 · ( · 3…" at bounding box center [100, 56] width 111 height 103
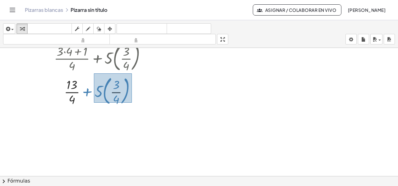
drag, startPoint x: 132, startPoint y: 102, endPoint x: 94, endPoint y: 73, distance: 47.7
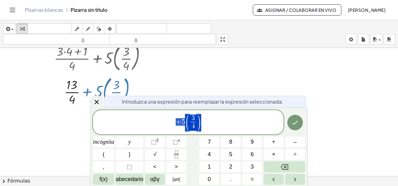
drag, startPoint x: 117, startPoint y: 86, endPoint x: 122, endPoint y: 79, distance: 8.2
click at [122, 79] on div at bounding box center [102, 91] width 114 height 34
click at [281, 168] on icon "Retroceso" at bounding box center [284, 166] width 7 height 7
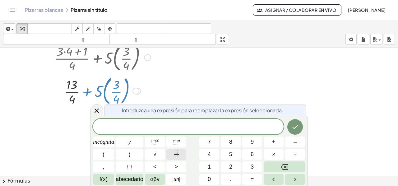
click at [173, 153] on icon "Fracción" at bounding box center [176, 154] width 8 height 8
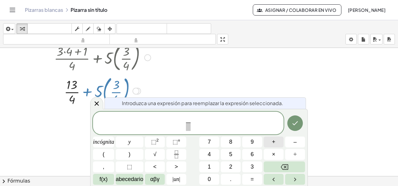
click at [277, 143] on button "+" at bounding box center [274, 141] width 20 height 11
click at [277, 166] on button "Retroceso" at bounding box center [284, 166] width 41 height 11
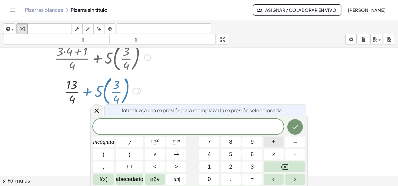
click at [269, 143] on button "+" at bounding box center [274, 141] width 20 height 11
click at [183, 150] on button "Fracción" at bounding box center [176, 154] width 20 height 11
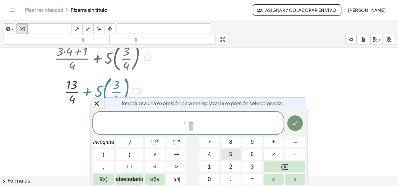
click at [230, 154] on font "5" at bounding box center [230, 154] width 3 height 6
click at [272, 154] on font "×" at bounding box center [273, 154] width 3 height 6
click at [210, 157] on font "4" at bounding box center [209, 154] width 3 height 6
click at [270, 141] on button "+" at bounding box center [274, 141] width 20 height 11
click at [251, 167] on font "3" at bounding box center [251, 166] width 3 height 6
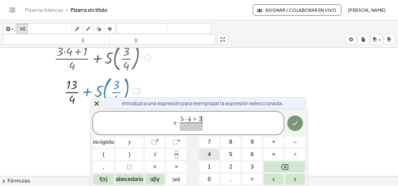
click at [208, 155] on font "4" at bounding box center [209, 154] width 3 height 6
click at [270, 165] on button "Retroceso" at bounding box center [284, 166] width 41 height 11
click at [190, 129] on span "​" at bounding box center [191, 126] width 23 height 8
click at [208, 154] on font "4" at bounding box center [209, 154] width 3 height 6
click at [295, 124] on icon "Hecho" at bounding box center [295, 123] width 6 height 4
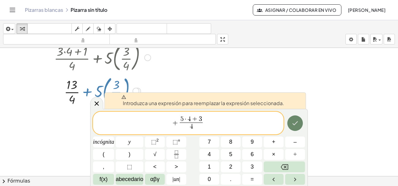
click at [295, 124] on icon "Hecho" at bounding box center [295, 123] width 6 height 4
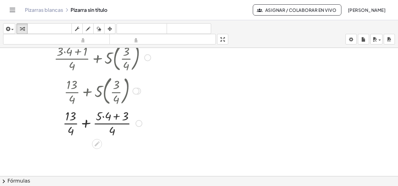
click at [104, 117] on div at bounding box center [102, 122] width 103 height 31
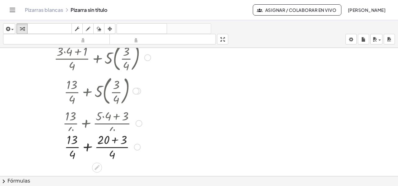
click at [115, 119] on div at bounding box center [102, 122] width 106 height 31
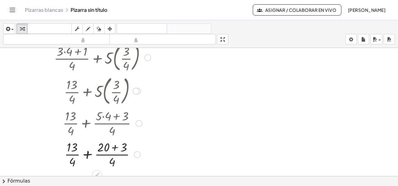
click at [113, 148] on div at bounding box center [102, 153] width 103 height 31
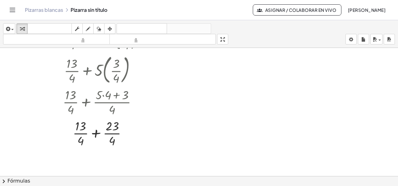
scroll to position [249, 0]
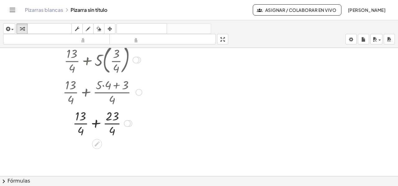
click at [95, 124] on div at bounding box center [102, 122] width 103 height 31
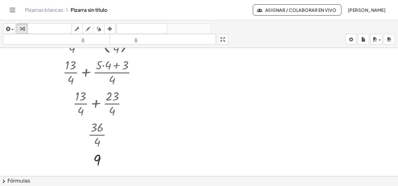
scroll to position [272, 0]
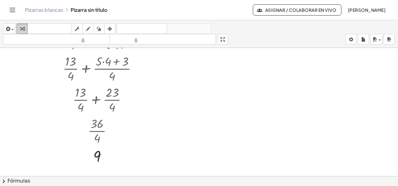
click at [21, 30] on icon "button" at bounding box center [22, 28] width 4 height 7
click at [11, 31] on div "button" at bounding box center [9, 28] width 9 height 7
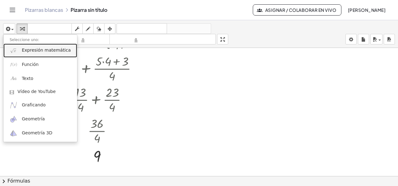
click at [27, 48] on font "Expresión matemática" at bounding box center [46, 50] width 49 height 5
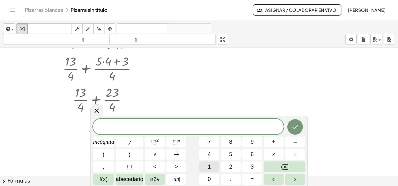
click at [211, 167] on button "1" at bounding box center [209, 166] width 20 height 11
click at [273, 141] on font "+" at bounding box center [273, 142] width 3 height 6
click at [211, 164] on button "1" at bounding box center [209, 166] width 20 height 11
click at [293, 125] on icon "Hecho" at bounding box center [294, 126] width 7 height 7
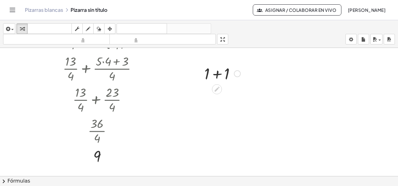
click at [217, 76] on div at bounding box center [222, 72] width 42 height 21
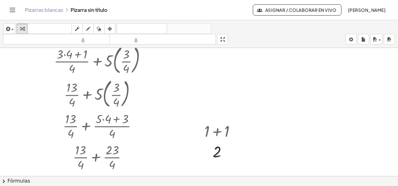
scroll to position [210, 0]
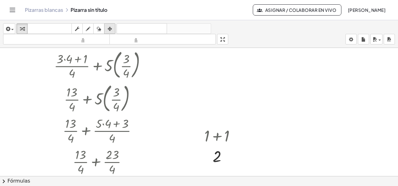
click at [107, 27] on div "button" at bounding box center [110, 28] width 8 height 7
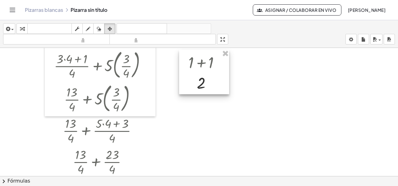
drag, startPoint x: 212, startPoint y: 132, endPoint x: 212, endPoint y: 79, distance: 53.1
click at [195, 62] on div at bounding box center [204, 72] width 50 height 45
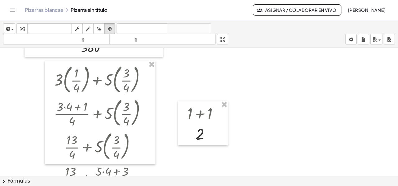
scroll to position [148, 0]
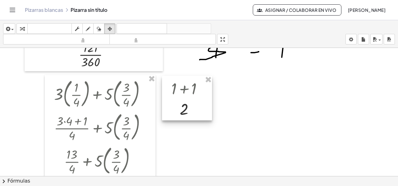
drag, startPoint x: 205, startPoint y: 121, endPoint x: 190, endPoint y: 82, distance: 42.5
click at [190, 82] on div at bounding box center [187, 98] width 50 height 45
click at [292, 71] on div at bounding box center [199, 157] width 398 height 515
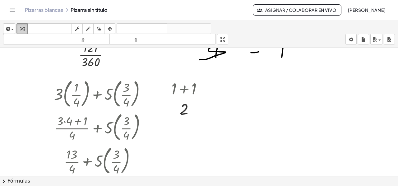
click at [24, 28] on icon "button" at bounding box center [22, 28] width 4 height 7
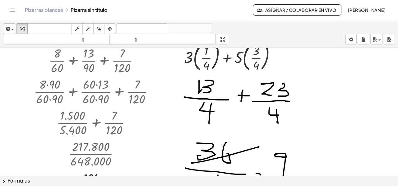
scroll to position [0, 0]
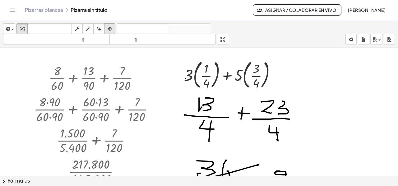
click at [108, 27] on icon "button" at bounding box center [110, 28] width 4 height 7
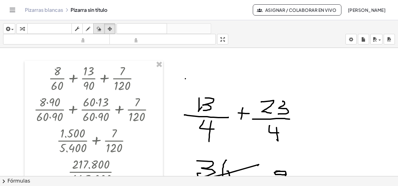
click at [97, 29] on icon "button" at bounding box center [99, 28] width 4 height 7
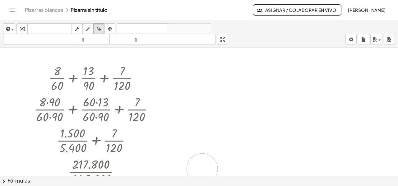
drag, startPoint x: 180, startPoint y: 71, endPoint x: 202, endPoint y: 168, distance: 99.2
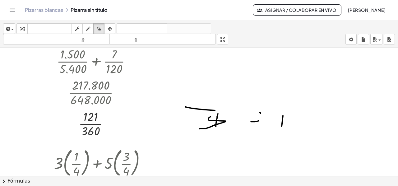
scroll to position [93, 0]
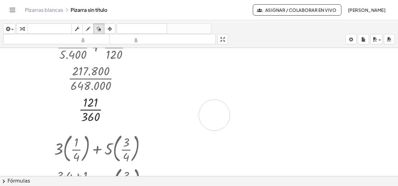
drag, startPoint x: 177, startPoint y: 89, endPoint x: 230, endPoint y: 113, distance: 58.1
click at [225, 113] on div at bounding box center [199, 148] width 398 height 386
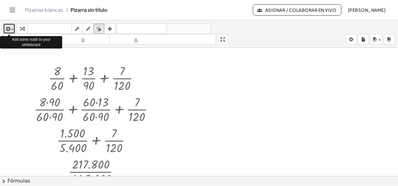
click at [12, 28] on div "button" at bounding box center [9, 28] width 9 height 7
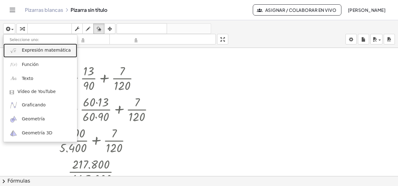
click at [27, 53] on font "Expresión matemática" at bounding box center [46, 50] width 49 height 5
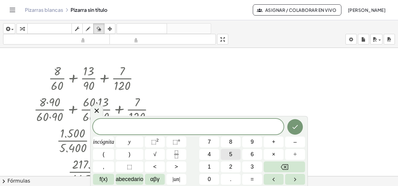
click at [230, 152] on font "5" at bounding box center [230, 154] width 3 height 6
click at [109, 159] on button "(" at bounding box center [103, 154] width 21 height 11
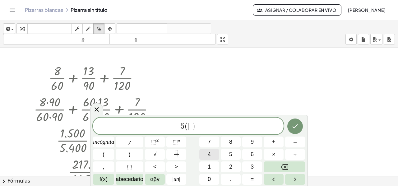
click at [206, 152] on button "4" at bounding box center [209, 154] width 20 height 11
click at [281, 165] on icon "Retroceso" at bounding box center [284, 166] width 7 height 7
click at [177, 152] on icon "Fracción" at bounding box center [176, 154] width 8 height 8
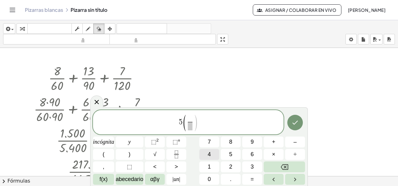
click at [207, 154] on button "4" at bounding box center [209, 154] width 20 height 11
click at [280, 166] on button "Retroceso" at bounding box center [284, 166] width 41 height 11
click at [255, 165] on button "3" at bounding box center [252, 166] width 20 height 11
click at [188, 128] on span "​" at bounding box center [190, 126] width 5 height 8
click at [210, 152] on font "4" at bounding box center [209, 154] width 3 height 6
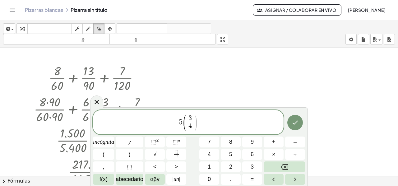
drag, startPoint x: 203, startPoint y: 119, endPoint x: 203, endPoint y: 123, distance: 3.8
click at [203, 120] on span "5 ( 3 4 ​ ​ )" at bounding box center [188, 123] width 190 height 18
click at [139, 152] on button ")" at bounding box center [130, 154] width 28 height 11
click at [269, 141] on button "+" at bounding box center [274, 141] width 20 height 11
click at [101, 154] on button "(" at bounding box center [103, 154] width 21 height 11
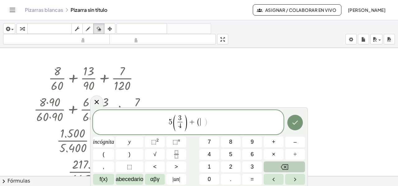
click at [277, 166] on button "Retroceso" at bounding box center [284, 166] width 41 height 11
click at [232, 165] on font "2" at bounding box center [230, 166] width 3 height 6
click at [107, 154] on button "(" at bounding box center [103, 154] width 21 height 11
click at [179, 154] on icon "Fracción" at bounding box center [176, 154] width 8 height 8
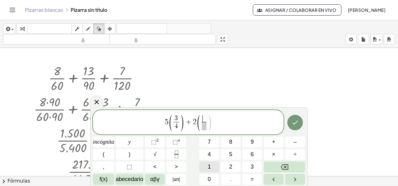
click at [208, 167] on font "1" at bounding box center [209, 166] width 3 height 6
drag, startPoint x: 204, startPoint y: 125, endPoint x: 219, endPoint y: 148, distance: 28.2
click at [204, 126] on span "​" at bounding box center [204, 126] width 5 height 8
click at [231, 166] on font "2" at bounding box center [230, 166] width 3 height 6
drag, startPoint x: 213, startPoint y: 120, endPoint x: 208, endPoint y: 132, distance: 13.5
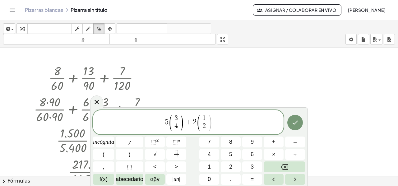
click at [213, 121] on span "5 ( 3 4 ​ ) + 2 ( 1 2 ​ ​ )" at bounding box center [188, 123] width 190 height 18
click at [135, 152] on button ")" at bounding box center [130, 154] width 28 height 11
click at [295, 124] on icon "Hecho" at bounding box center [294, 122] width 7 height 7
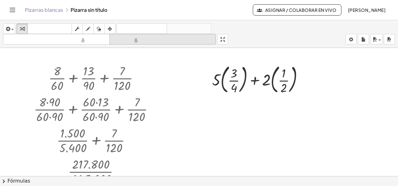
drag, startPoint x: 108, startPoint y: 27, endPoint x: 134, endPoint y: 37, distance: 27.9
click at [112, 29] on div "button" at bounding box center [110, 28] width 8 height 7
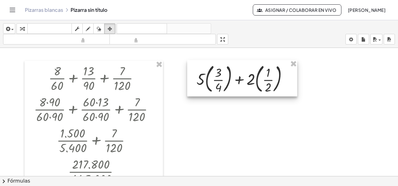
drag, startPoint x: 236, startPoint y: 74, endPoint x: 220, endPoint y: 73, distance: 15.5
click at [220, 73] on div at bounding box center [242, 78] width 110 height 37
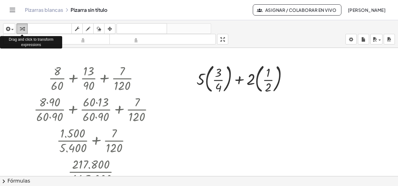
click at [19, 28] on div "button" at bounding box center [22, 28] width 8 height 7
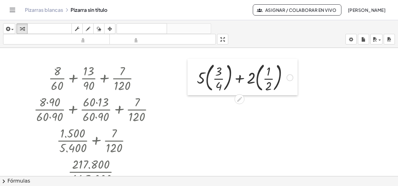
click at [193, 59] on div at bounding box center [191, 77] width 9 height 37
drag, startPoint x: 228, startPoint y: 98, endPoint x: 200, endPoint y: 93, distance: 28.1
drag, startPoint x: 229, startPoint y: 96, endPoint x: 197, endPoint y: 60, distance: 48.2
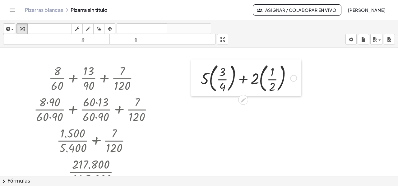
drag, startPoint x: 195, startPoint y: 59, endPoint x: 199, endPoint y: 59, distance: 3.8
click at [199, 59] on div at bounding box center [195, 77] width 9 height 37
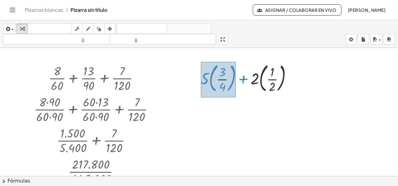
drag, startPoint x: 201, startPoint y: 61, endPoint x: 236, endPoint y: 97, distance: 49.7
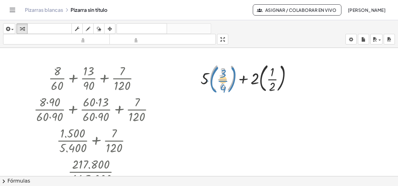
click at [222, 80] on div at bounding box center [248, 78] width 102 height 34
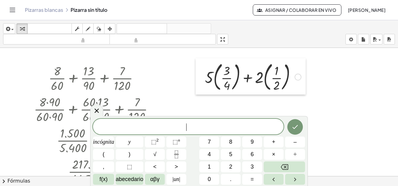
drag, startPoint x: 198, startPoint y: 59, endPoint x: 202, endPoint y: 57, distance: 4.5
click at [202, 58] on div at bounding box center [199, 76] width 9 height 37
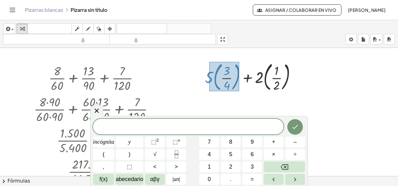
drag, startPoint x: 209, startPoint y: 61, endPoint x: 239, endPoint y: 90, distance: 42.0
click at [239, 90] on div at bounding box center [253, 77] width 102 height 34
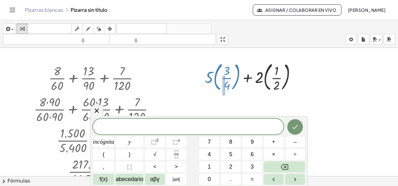
drag, startPoint x: 222, startPoint y: 75, endPoint x: 225, endPoint y: 94, distance: 19.4
drag, startPoint x: 215, startPoint y: 80, endPoint x: 208, endPoint y: 61, distance: 20.7
click at [223, 77] on div at bounding box center [253, 77] width 102 height 34
click at [203, 61] on div at bounding box center [199, 76] width 9 height 37
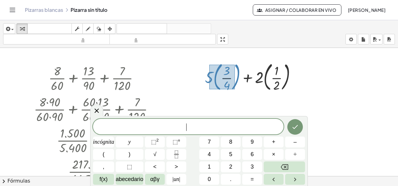
drag, startPoint x: 209, startPoint y: 64, endPoint x: 234, endPoint y: 89, distance: 35.2
click at [234, 89] on div at bounding box center [253, 77] width 102 height 34
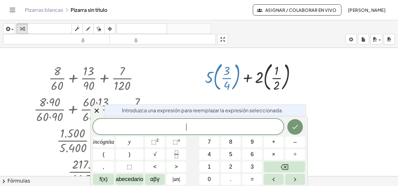
drag, startPoint x: 213, startPoint y: 79, endPoint x: 207, endPoint y: 99, distance: 20.8
click at [177, 155] on icon "Fracción" at bounding box center [176, 154] width 8 height 8
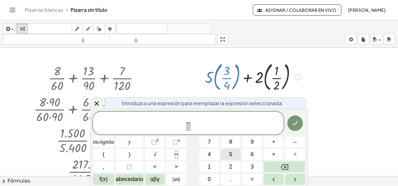
click at [228, 153] on button "5" at bounding box center [231, 154] width 20 height 11
click at [274, 154] on font "×" at bounding box center [273, 154] width 3 height 6
click at [213, 154] on button "4" at bounding box center [209, 154] width 20 height 11
click at [270, 142] on button "+" at bounding box center [274, 141] width 20 height 11
click at [252, 165] on font "3" at bounding box center [251, 166] width 3 height 6
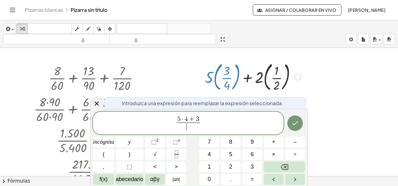
drag, startPoint x: 189, startPoint y: 125, endPoint x: 234, endPoint y: 113, distance: 47.0
click at [189, 126] on span "​" at bounding box center [188, 126] width 23 height 8
click at [209, 153] on font "4" at bounding box center [209, 154] width 3 height 6
click at [291, 125] on button "Hecho" at bounding box center [295, 123] width 16 height 16
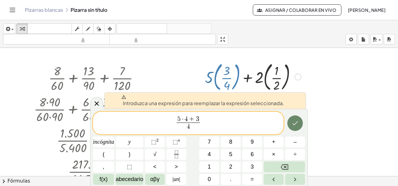
click at [291, 125] on button "Hecho" at bounding box center [295, 123] width 16 height 16
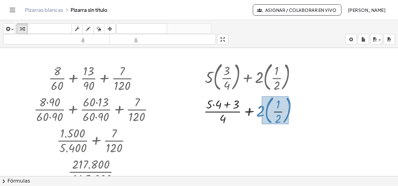
drag, startPoint x: 262, startPoint y: 95, endPoint x: 288, endPoint y: 123, distance: 38.7
click at [288, 123] on div at bounding box center [252, 110] width 105 height 34
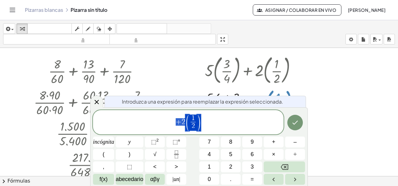
scroll to position [7, 0]
drag, startPoint x: 261, startPoint y: 110, endPoint x: 263, endPoint y: 108, distance: 3.2
click at [263, 108] on body "Actividades matemáticas fáciles de comprender Empezar Banco de actividades Trab…" at bounding box center [199, 93] width 398 height 186
click at [280, 164] on button "Retroceso" at bounding box center [284, 166] width 41 height 11
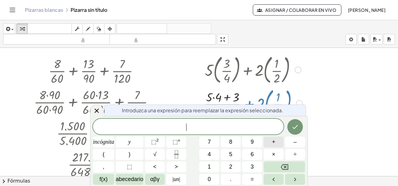
click at [269, 143] on button "+" at bounding box center [274, 141] width 20 height 11
click at [179, 154] on icon "Fracción" at bounding box center [176, 154] width 8 height 8
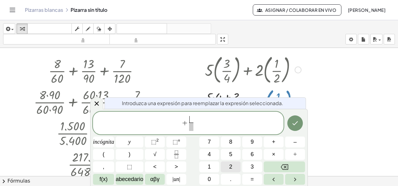
click at [231, 167] on font "2" at bounding box center [230, 166] width 3 height 6
click at [270, 154] on button "×" at bounding box center [274, 154] width 20 height 11
click at [234, 163] on button "2" at bounding box center [231, 166] width 20 height 11
click at [272, 144] on font "+" at bounding box center [273, 142] width 3 height 6
click at [218, 167] on button "1" at bounding box center [209, 166] width 20 height 11
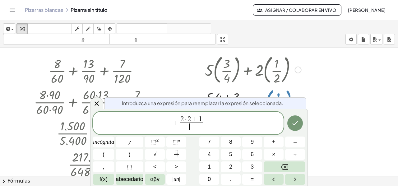
click at [190, 126] on span "​" at bounding box center [191, 126] width 23 height 8
click at [234, 170] on button "2" at bounding box center [231, 166] width 20 height 11
click at [296, 122] on icon "Hecho" at bounding box center [294, 122] width 7 height 7
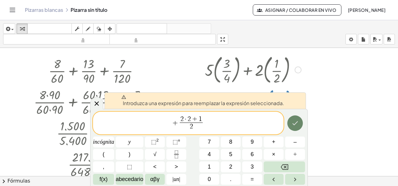
click at [296, 123] on icon "Hecho" at bounding box center [295, 123] width 6 height 4
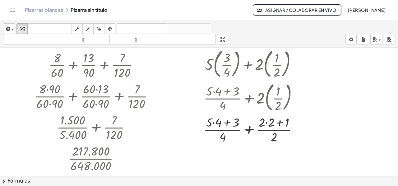
scroll to position [31, 0]
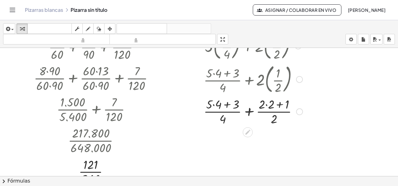
click at [213, 105] on div at bounding box center [252, 110] width 105 height 31
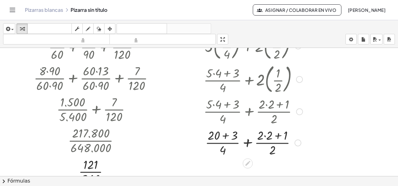
click at [263, 136] on div at bounding box center [252, 141] width 105 height 31
click at [265, 135] on div at bounding box center [252, 141] width 105 height 31
click at [234, 135] on div at bounding box center [252, 141] width 105 height 31
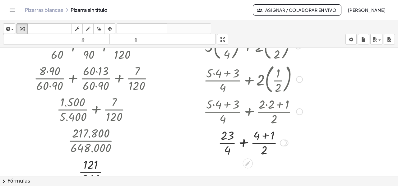
click at [266, 136] on div at bounding box center [252, 141] width 105 height 31
click at [252, 143] on div at bounding box center [252, 141] width 105 height 31
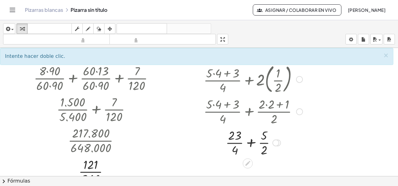
click at [252, 143] on div at bounding box center [252, 141] width 105 height 31
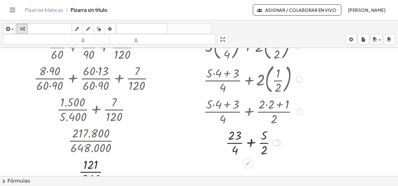
click at [252, 143] on div at bounding box center [252, 141] width 105 height 31
click at [234, 135] on div at bounding box center [252, 141] width 105 height 31
click at [231, 151] on div at bounding box center [252, 141] width 105 height 31
click at [264, 136] on div at bounding box center [252, 141] width 105 height 31
click at [263, 151] on div at bounding box center [252, 141] width 105 height 31
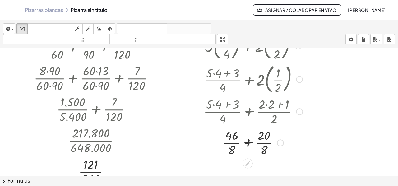
click at [248, 143] on div at bounding box center [252, 141] width 105 height 31
drag, startPoint x: 246, startPoint y: 148, endPoint x: 246, endPoint y: 135, distance: 12.7
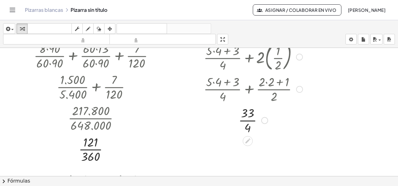
scroll to position [62, 0]
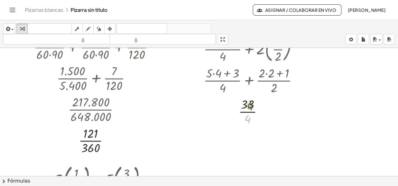
drag, startPoint x: 246, startPoint y: 119, endPoint x: 253, endPoint y: 113, distance: 9.5
click at [249, 109] on div at bounding box center [252, 110] width 105 height 31
